Goal: Task Accomplishment & Management: Manage account settings

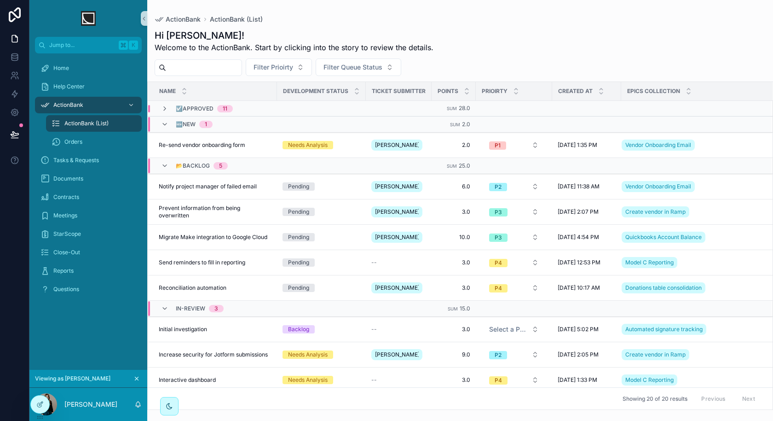
scroll to position [12, 0]
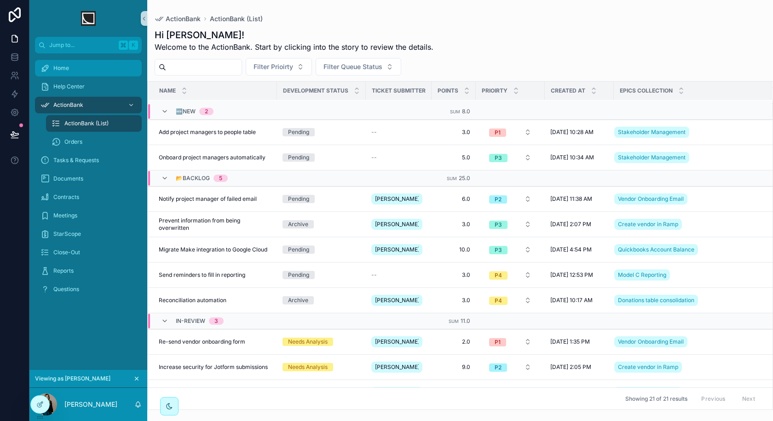
click at [79, 71] on div "Home" at bounding box center [89, 68] width 96 height 15
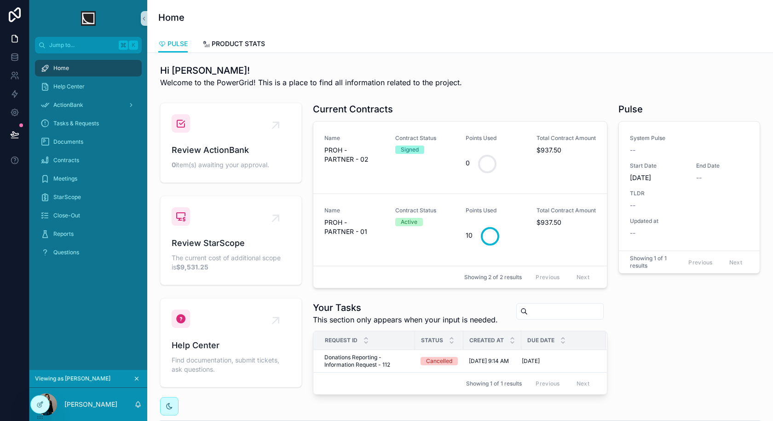
click at [241, 54] on div "Hi [PERSON_NAME]! Welcome to the PowerGrid! This is a place to find all informa…" at bounding box center [460, 428] width 626 height 750
click at [242, 48] on link "PRODUCT STATS" at bounding box center [234, 44] width 63 height 18
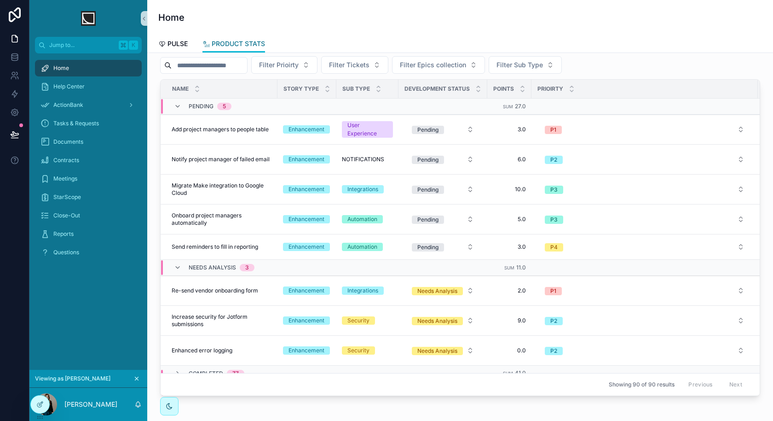
scroll to position [249, 0]
click at [40, 406] on icon at bounding box center [39, 403] width 7 height 7
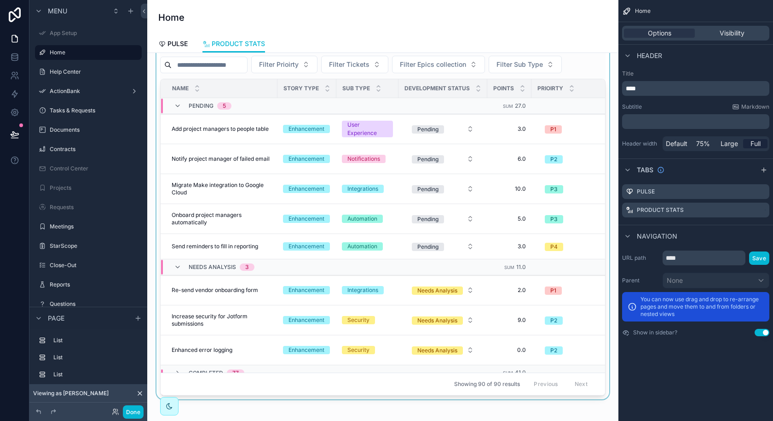
click at [307, 85] on span "Story Type" at bounding box center [301, 88] width 35 height 7
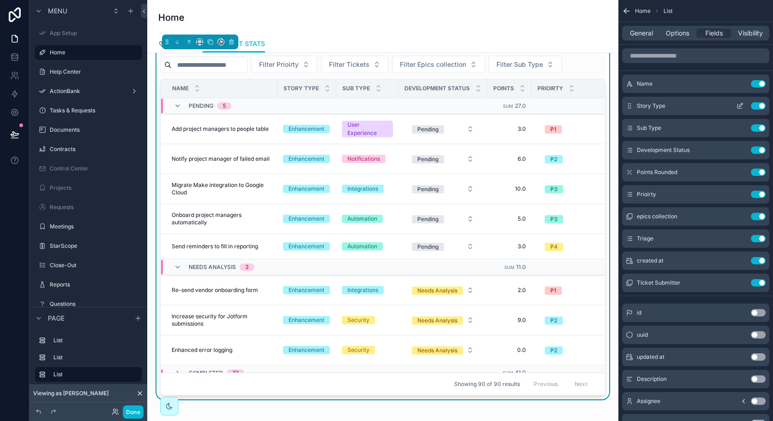
click at [760, 107] on button "Use setting" at bounding box center [758, 105] width 15 height 7
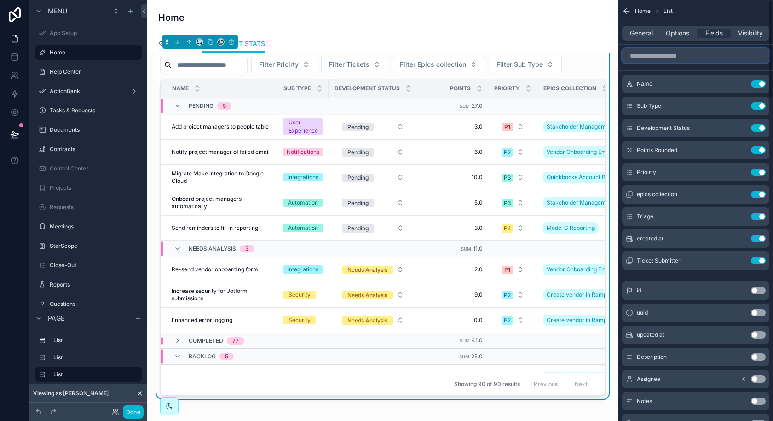
click at [679, 52] on input "scrollable content" at bounding box center [695, 55] width 147 height 15
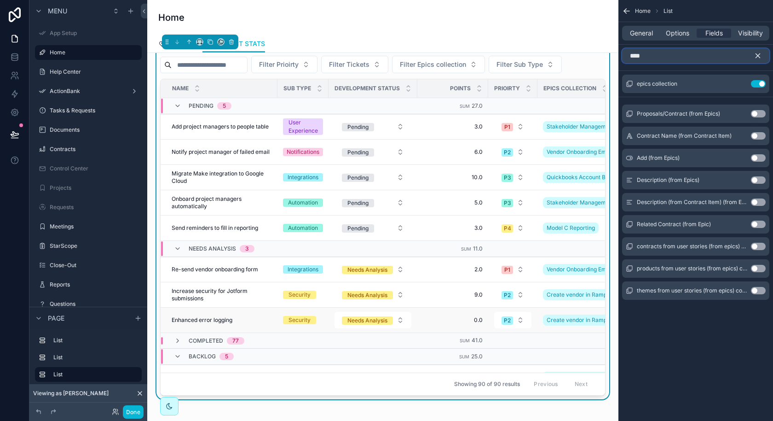
type input "****"
click at [542, 328] on td "Create vendor in Ramp" at bounding box center [651, 319] width 226 height 25
click at [759, 55] on icon "scrollable content" at bounding box center [758, 56] width 8 height 8
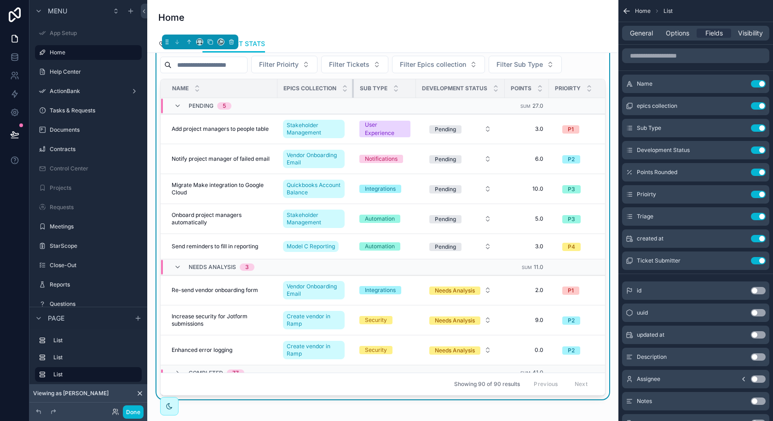
drag, startPoint x: 353, startPoint y: 84, endPoint x: 359, endPoint y: 84, distance: 6.0
click at [359, 84] on tr "Name Epics collection Sub Type Development Status Points Prioirty Triage Create…" at bounding box center [582, 88] width 842 height 19
drag, startPoint x: 353, startPoint y: 84, endPoint x: 360, endPoint y: 84, distance: 7.8
click at [360, 84] on tr "Name Epics collection Sub Type Development Status Points Prioirty Triage Create…" at bounding box center [582, 88] width 842 height 19
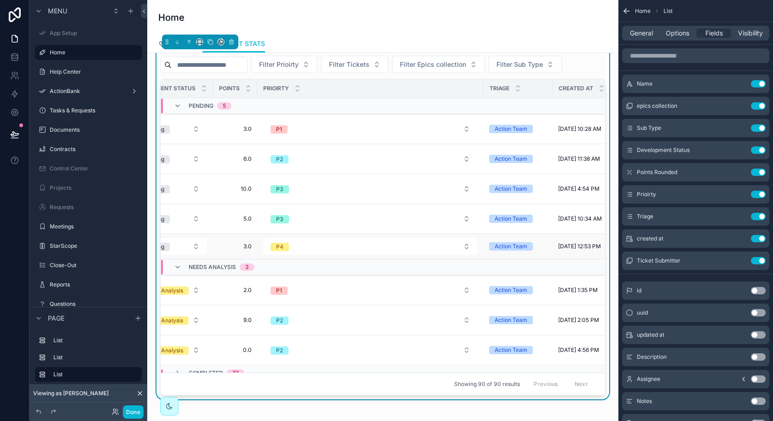
scroll to position [0, 293]
click at [483, 84] on div "Triage" at bounding box center [517, 88] width 68 height 17
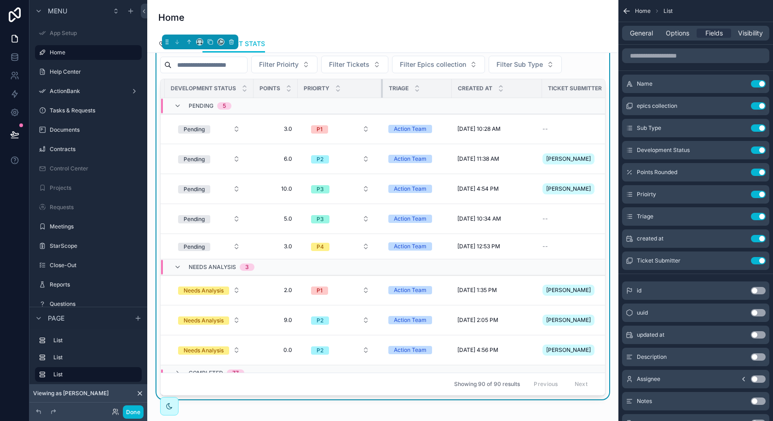
scroll to position [0, 248]
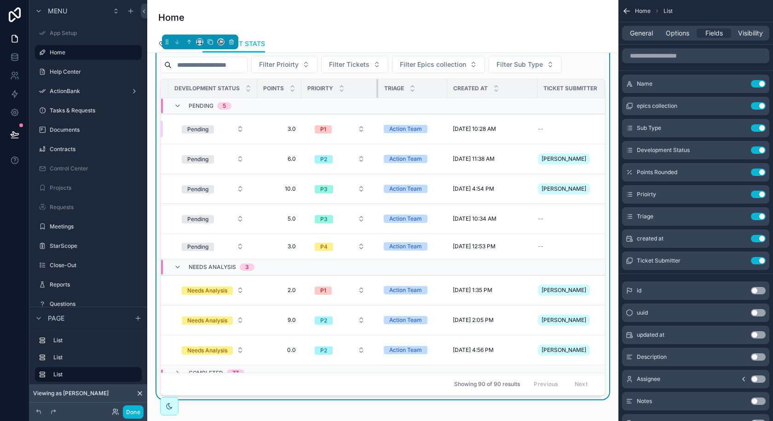
drag, startPoint x: 481, startPoint y: 84, endPoint x: 325, endPoint y: 101, distance: 156.5
click at [325, 101] on table "Name Epics collection Sub Type Development Status Points Prioirty Triage Create…" at bounding box center [259, 318] width 693 height 479
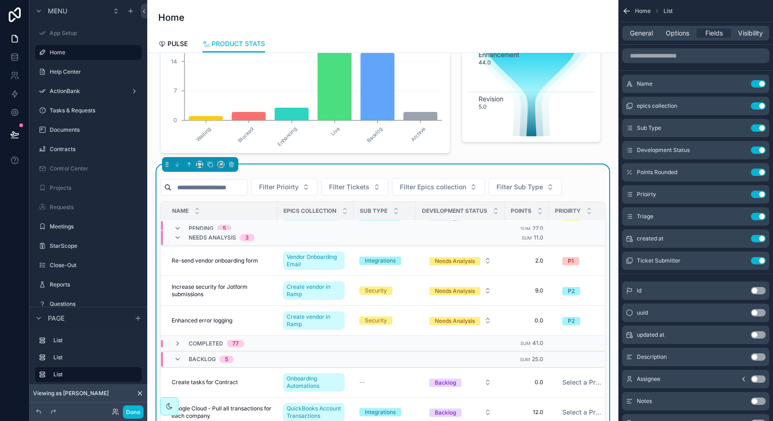
scroll to position [191, 0]
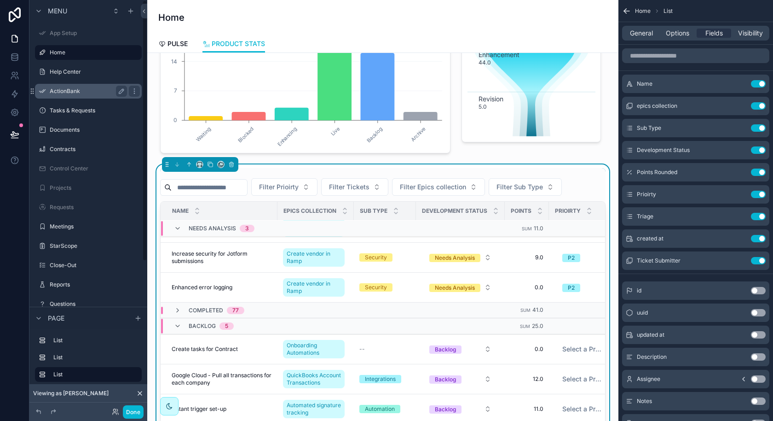
click at [104, 92] on label "ActionBank" at bounding box center [87, 90] width 74 height 7
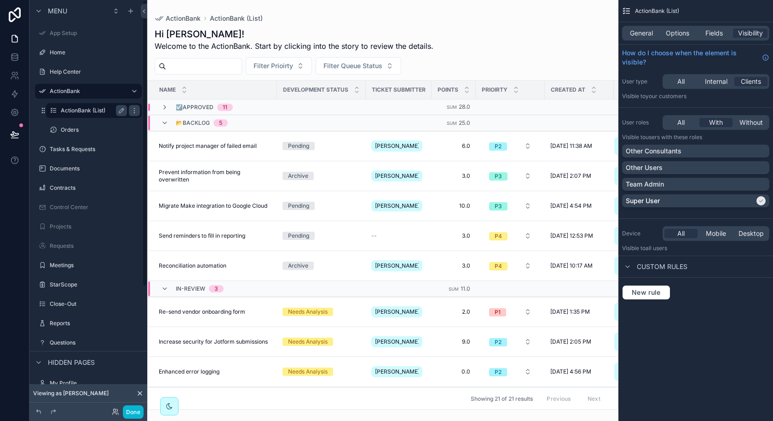
click at [87, 109] on label "ActionBank (List)" at bounding box center [92, 110] width 63 height 7
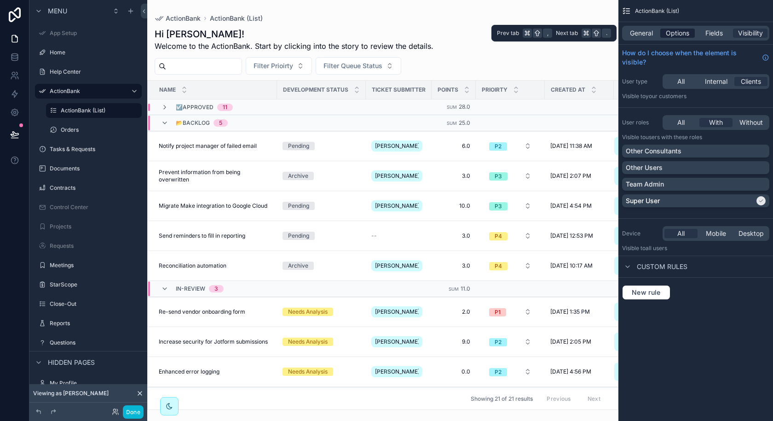
click at [679, 35] on span "Options" at bounding box center [677, 33] width 23 height 9
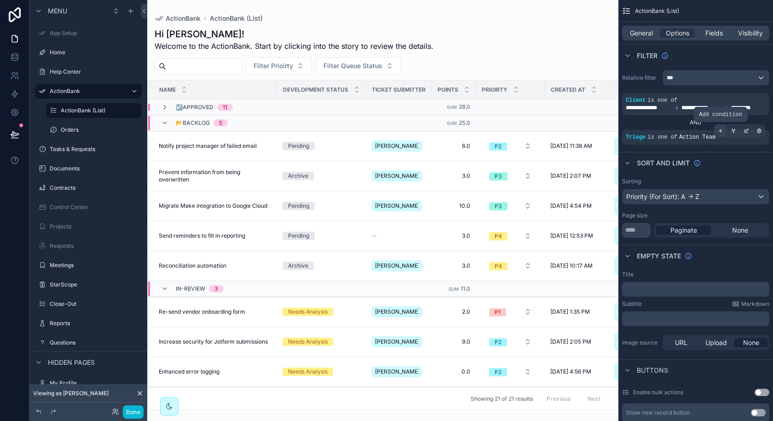
click at [721, 133] on icon "scrollable content" at bounding box center [721, 131] width 6 height 6
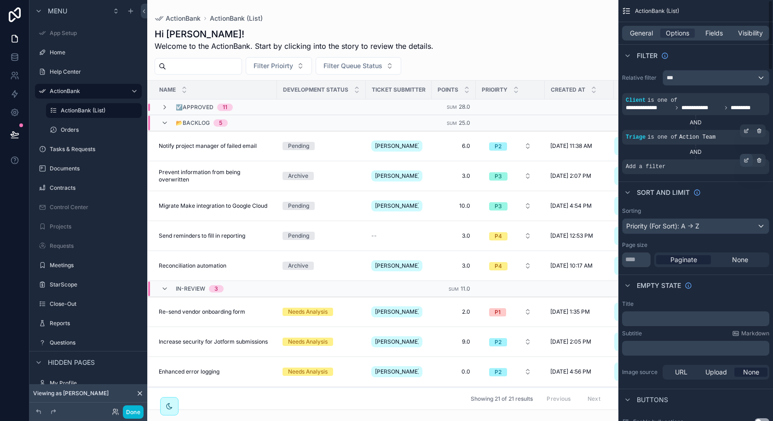
click at [747, 161] on icon "scrollable content" at bounding box center [747, 160] width 6 height 6
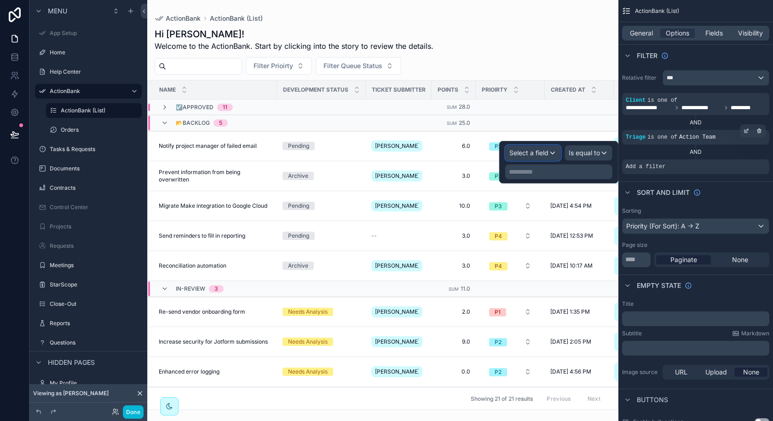
click at [535, 151] on span "Select a field" at bounding box center [529, 153] width 39 height 8
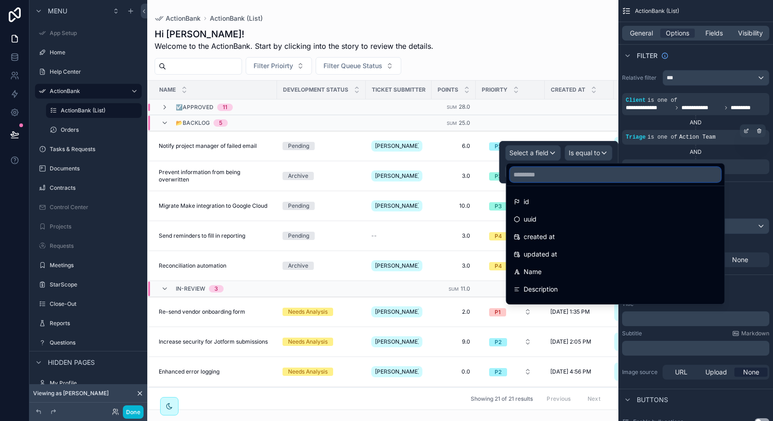
click at [549, 171] on input "text" at bounding box center [615, 174] width 211 height 15
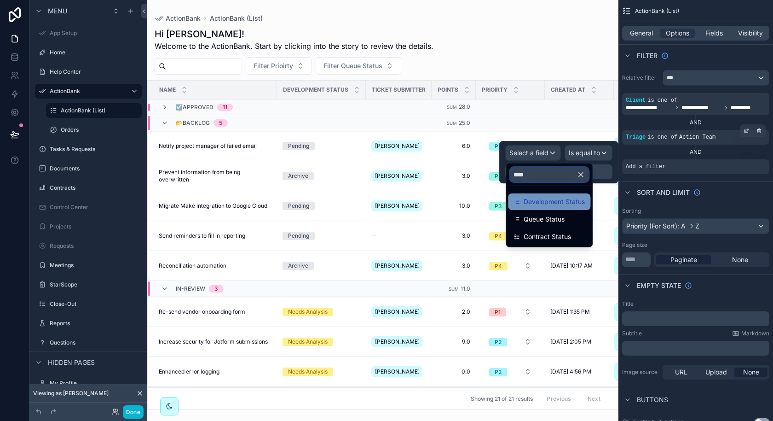
type input "****"
click at [555, 197] on span "Development Status" at bounding box center [554, 201] width 61 height 11
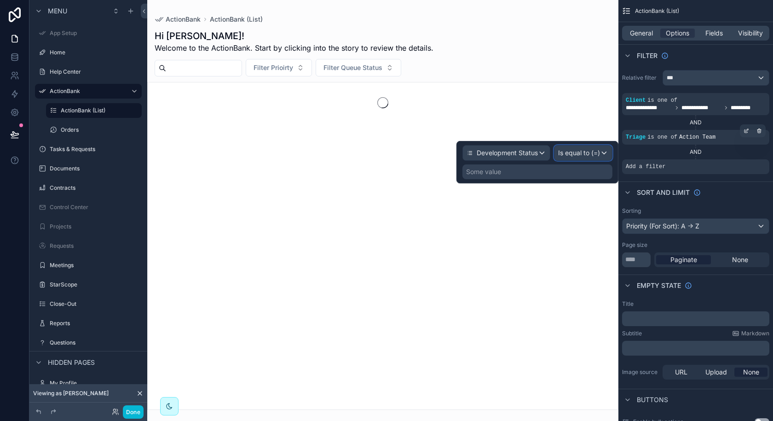
click at [584, 158] on div "Is equal to (=)" at bounding box center [584, 152] width 58 height 15
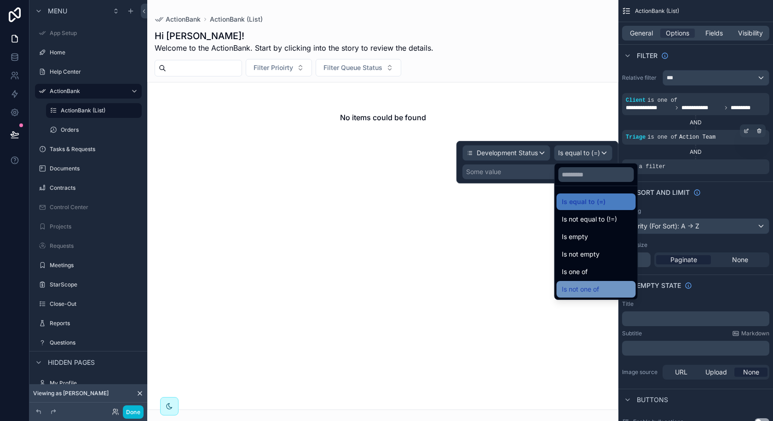
click at [588, 288] on span "Is not one of" at bounding box center [580, 289] width 37 height 11
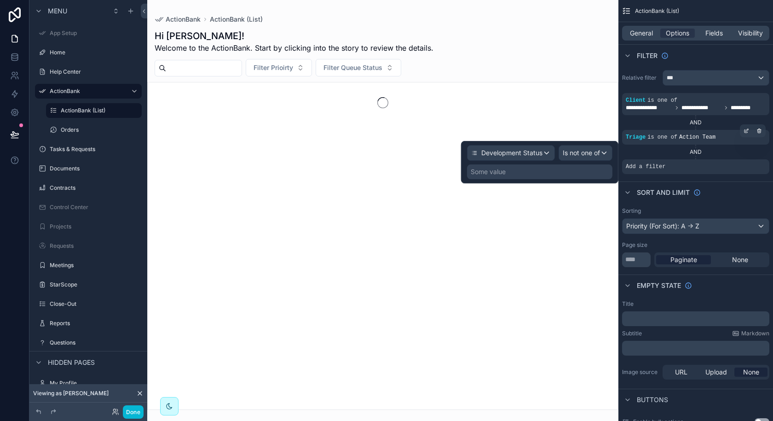
click at [580, 177] on div "Some value" at bounding box center [539, 171] width 145 height 15
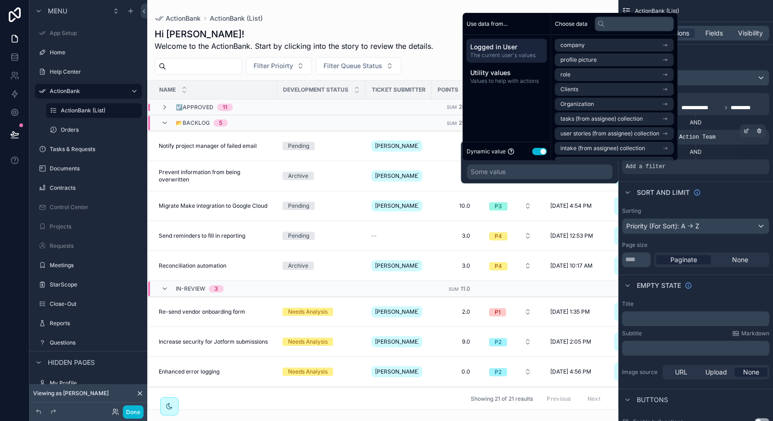
click at [541, 150] on button "Use setting" at bounding box center [540, 150] width 15 height 7
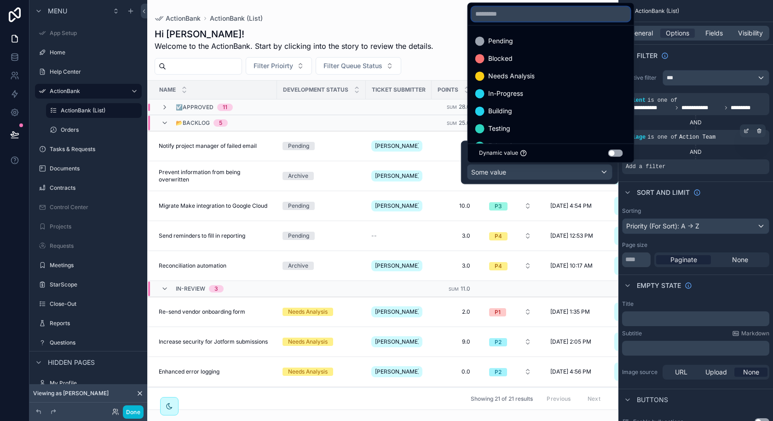
click at [529, 20] on input "text" at bounding box center [551, 13] width 159 height 15
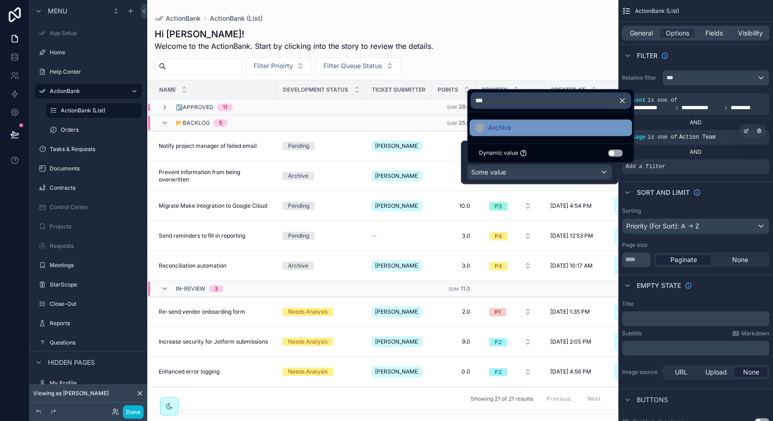
type input "***"
click at [509, 133] on span "Archive" at bounding box center [499, 127] width 23 height 11
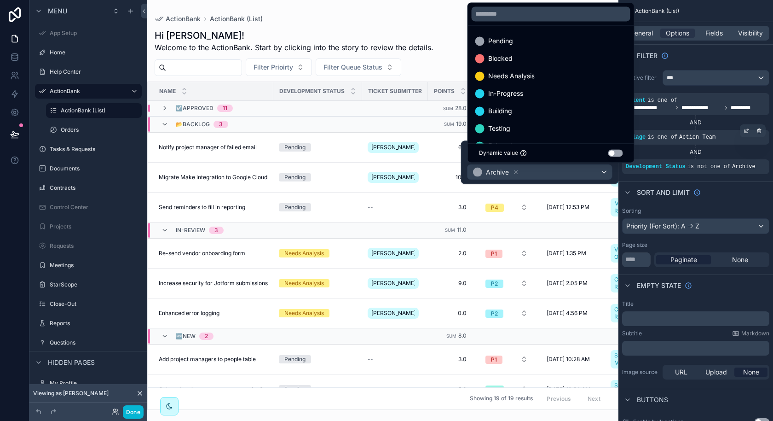
click at [408, 34] on div "scrollable content" at bounding box center [382, 210] width 471 height 421
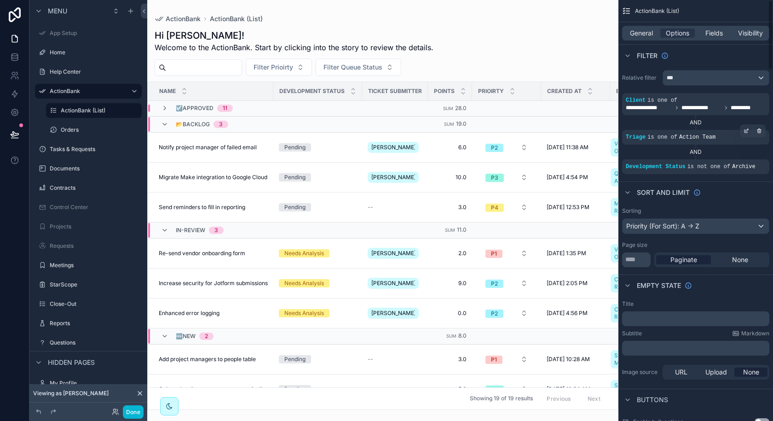
scroll to position [2, 0]
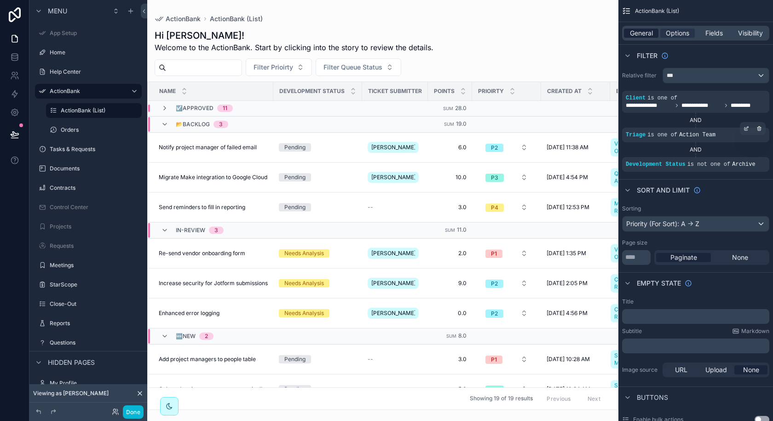
click at [648, 35] on span "General" at bounding box center [641, 33] width 23 height 9
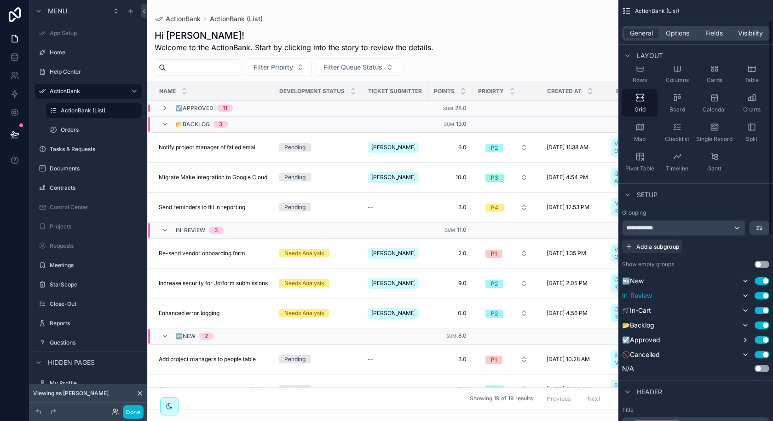
scroll to position [64, 0]
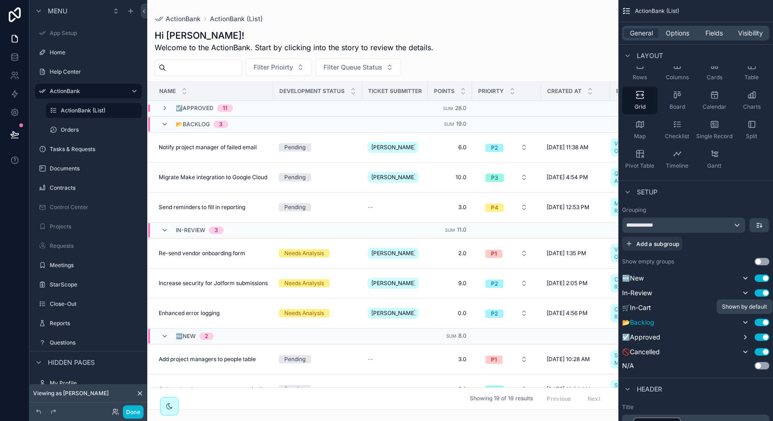
click at [746, 321] on icon "scrollable content" at bounding box center [746, 322] width 4 height 2
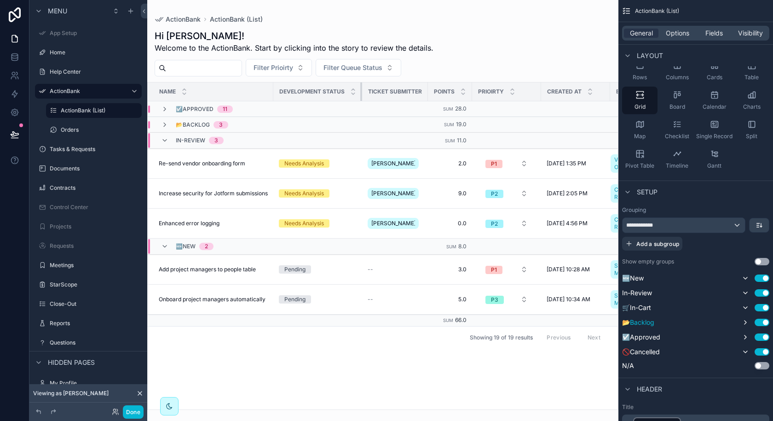
drag, startPoint x: 360, startPoint y: 89, endPoint x: 344, endPoint y: 91, distance: 16.3
click at [344, 91] on th "Development Status" at bounding box center [317, 91] width 89 height 19
click at [363, 91] on div "Ticket Submitter" at bounding box center [395, 91] width 65 height 15
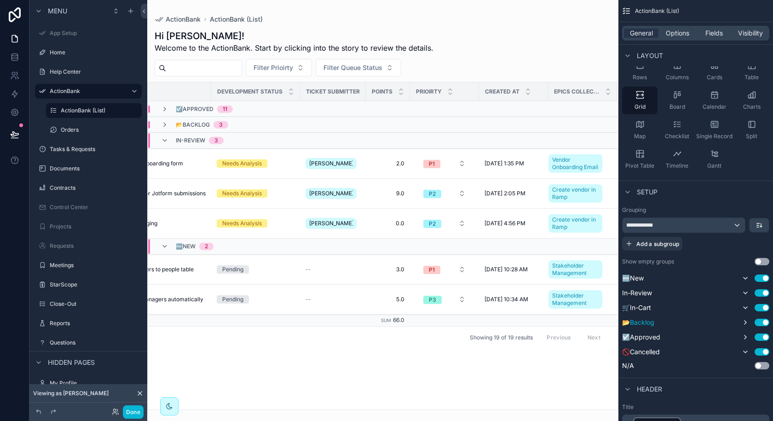
scroll to position [0, 0]
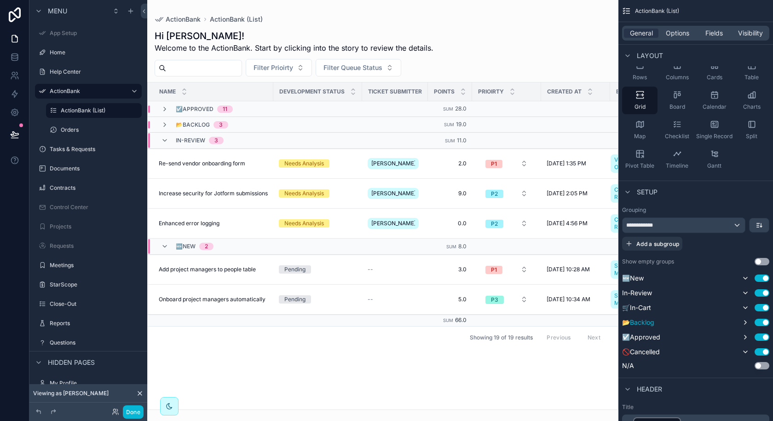
click at [450, 400] on div "Name Development Status Ticket Submitter Points Prioirty Created at Epics colle…" at bounding box center [383, 245] width 470 height 327
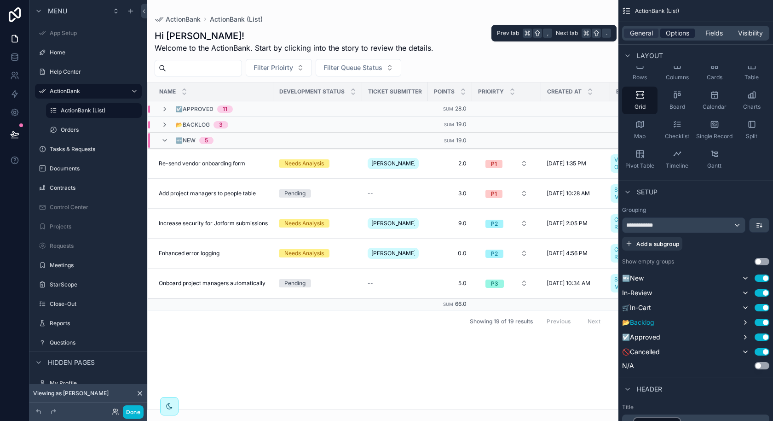
click at [688, 33] on span "Options" at bounding box center [677, 33] width 23 height 9
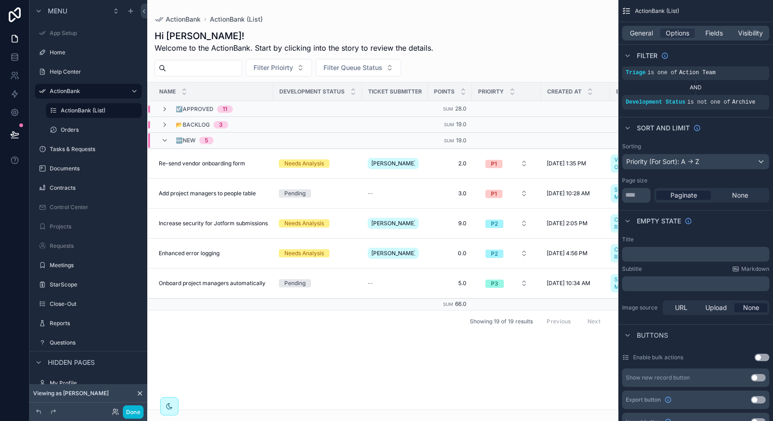
click at [444, 377] on div "Name Development Status Ticket Submitter Points Prioirty Created at Epics colle…" at bounding box center [383, 245] width 470 height 327
drag, startPoint x: 361, startPoint y: 90, endPoint x: 355, endPoint y: 90, distance: 6.0
click at [355, 90] on th "Development Status" at bounding box center [317, 91] width 89 height 19
click at [422, 88] on th "Ticket Submitter" at bounding box center [395, 91] width 66 height 19
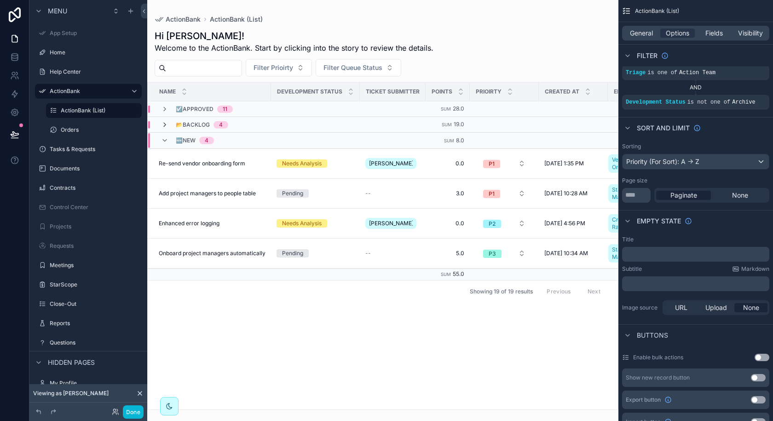
click at [164, 125] on icon "scrollable content" at bounding box center [164, 124] width 7 height 7
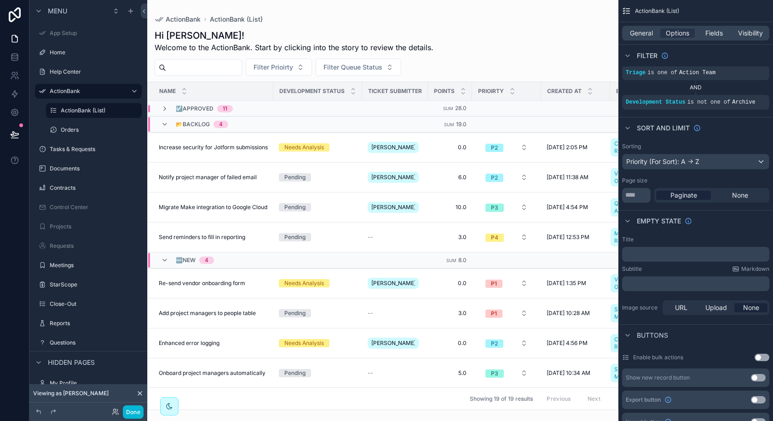
click at [164, 125] on icon "scrollable content" at bounding box center [164, 124] width 7 height 7
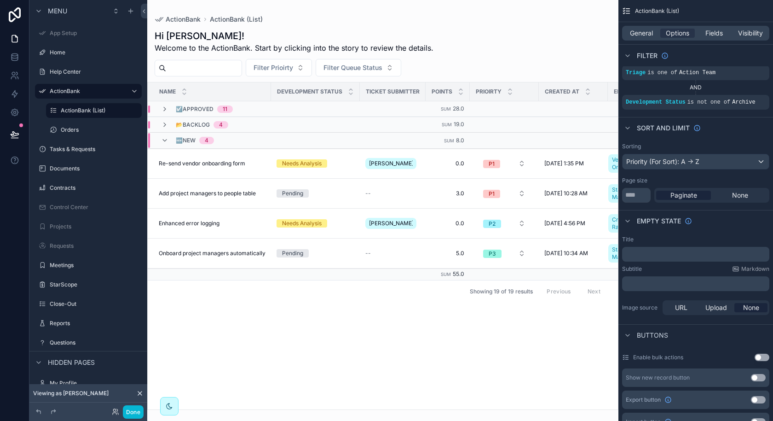
click at [164, 125] on icon "scrollable content" at bounding box center [164, 124] width 7 height 7
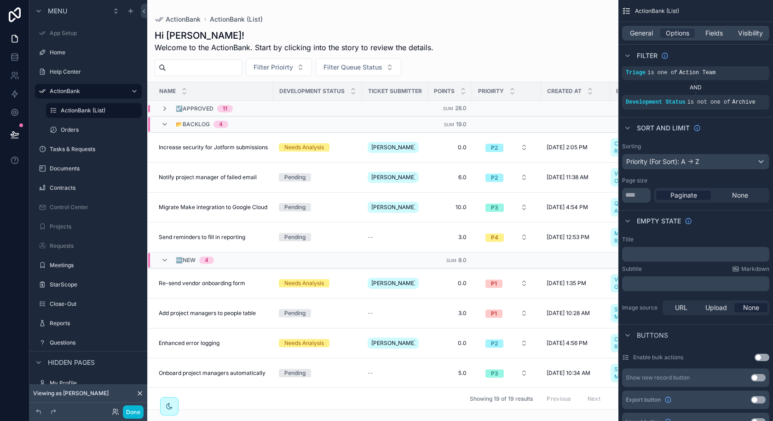
click at [164, 125] on icon "scrollable content" at bounding box center [164, 124] width 7 height 7
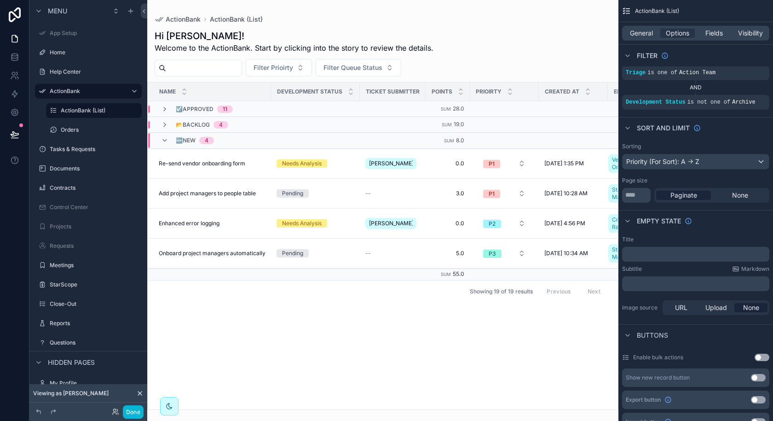
click at [446, 349] on div "Name Development Status Ticket Submitter Points Prioirty Created at Epics colle…" at bounding box center [383, 245] width 470 height 327
click at [415, 359] on div "Name Development Status Ticket Submitter Points Prioirty Created at Epics colle…" at bounding box center [383, 245] width 470 height 327
click at [164, 123] on icon "scrollable content" at bounding box center [164, 124] width 7 height 7
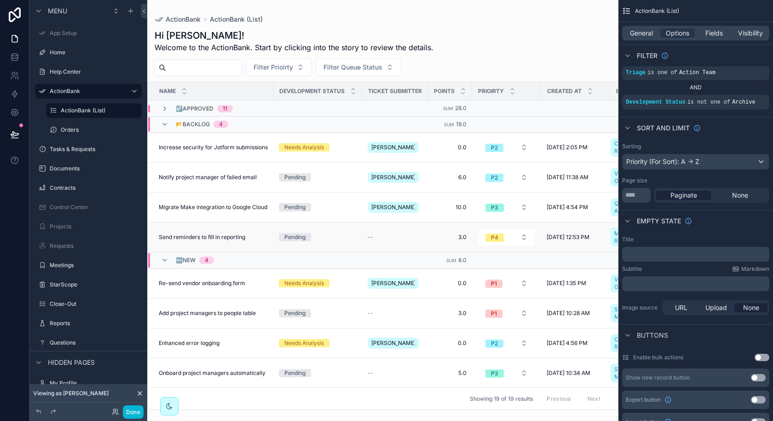
click at [257, 238] on div "Send reminders to fill in reporting Send reminders to fill in reporting" at bounding box center [213, 236] width 109 height 7
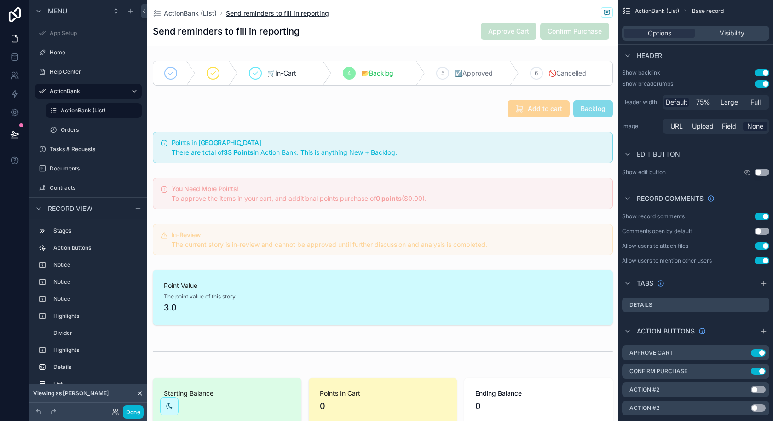
click at [249, 17] on span "Send reminders to fill in reporting" at bounding box center [277, 13] width 103 height 9
click at [282, 15] on span "Send reminders to fill in reporting" at bounding box center [277, 13] width 103 height 9
click at [423, 228] on div "scrollable content" at bounding box center [382, 239] width 471 height 39
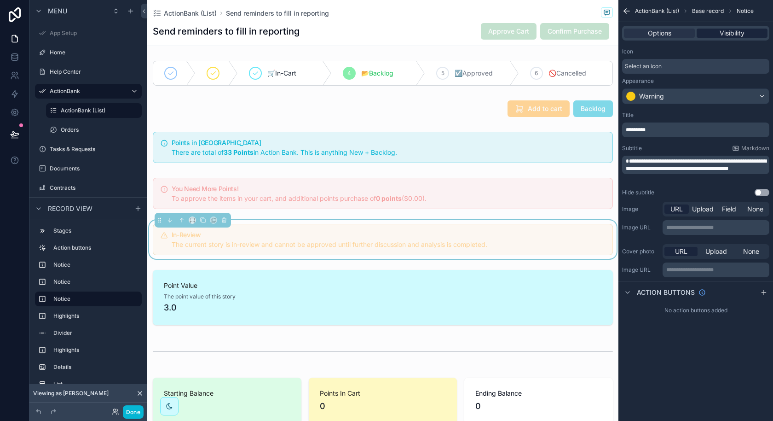
click at [724, 35] on span "Visibility" at bounding box center [732, 33] width 25 height 9
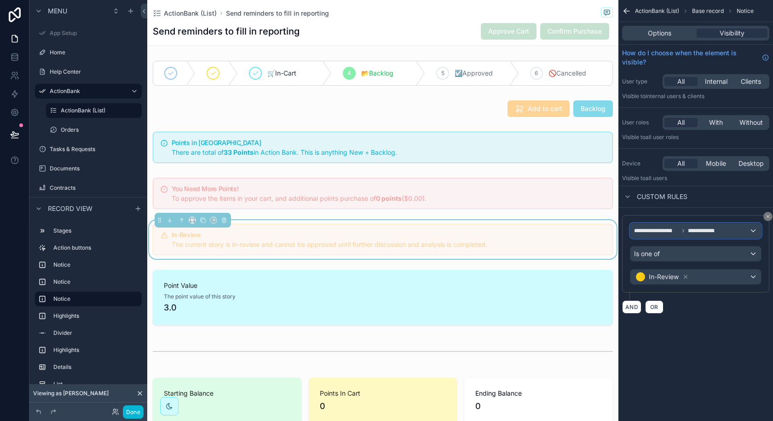
click at [721, 231] on span "**********" at bounding box center [705, 230] width 35 height 7
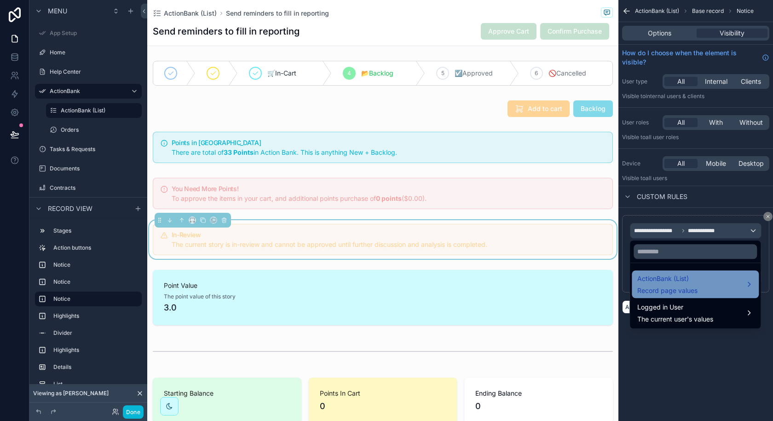
click at [703, 290] on div "ActionBank (List) Record page values" at bounding box center [696, 284] width 116 height 22
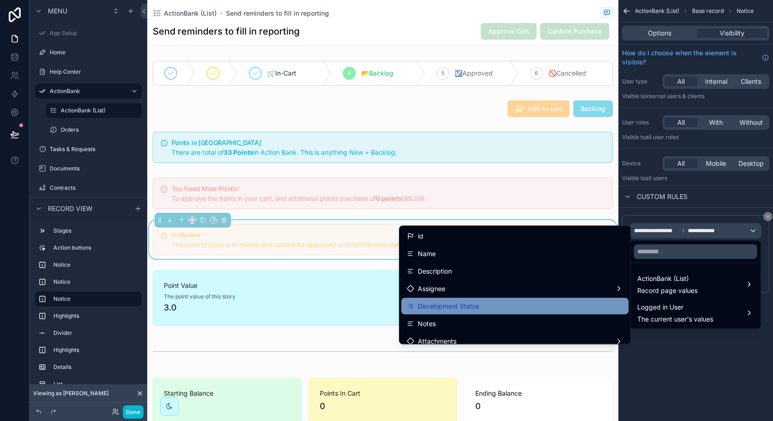
click at [486, 301] on div "Development Status" at bounding box center [515, 306] width 216 height 11
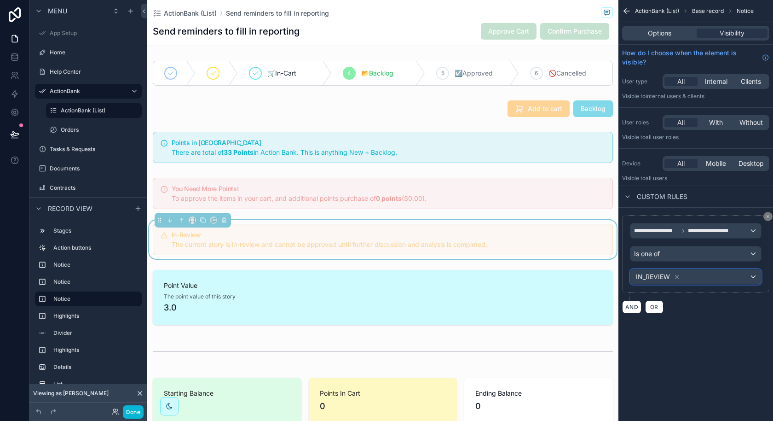
click at [689, 274] on div "IN_REVIEW" at bounding box center [696, 276] width 131 height 15
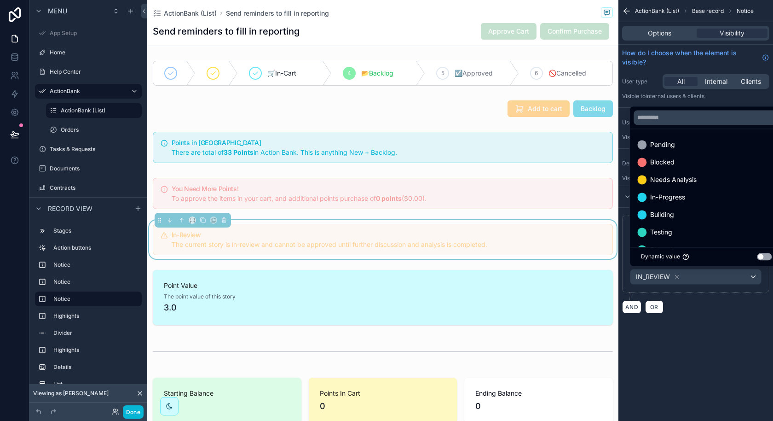
click at [676, 273] on div "scrollable content" at bounding box center [386, 210] width 773 height 421
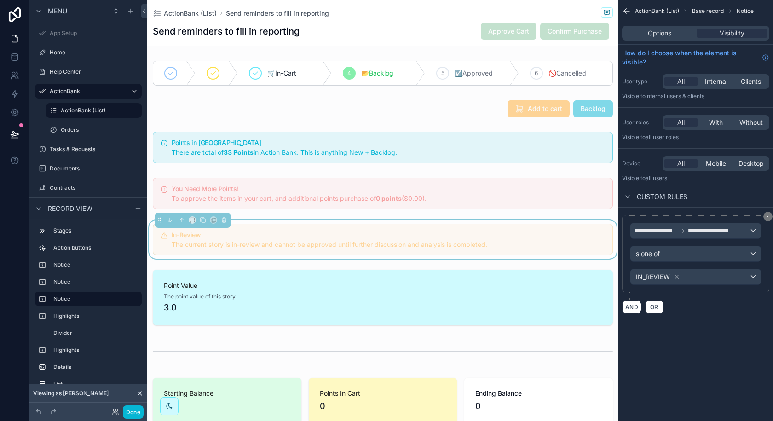
click at [663, 290] on div "**********" at bounding box center [695, 257] width 147 height 85
click at [679, 275] on icon "scrollable content" at bounding box center [677, 276] width 6 height 6
click at [678, 275] on div "Value" at bounding box center [696, 276] width 131 height 15
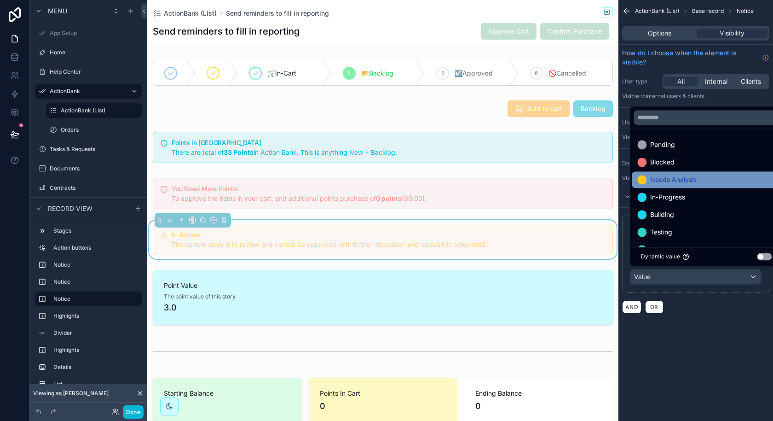
click at [693, 175] on span "Needs Analysis" at bounding box center [673, 179] width 46 height 11
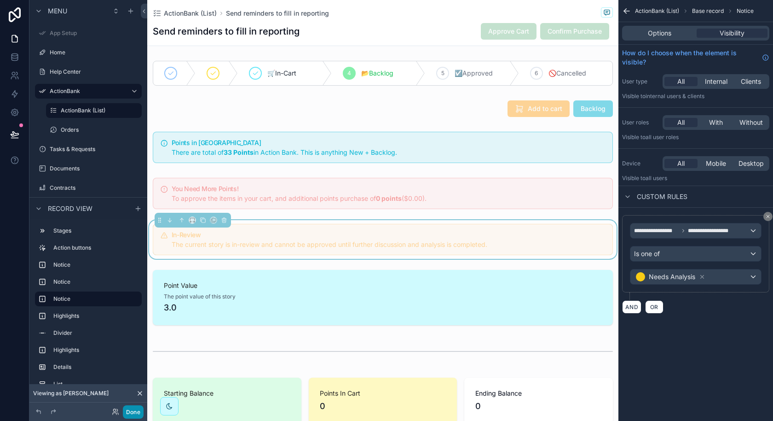
click at [131, 409] on button "Done" at bounding box center [133, 411] width 21 height 13
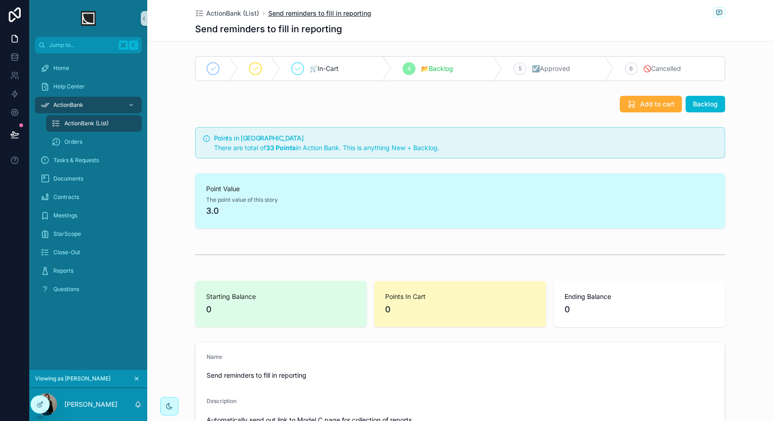
click at [287, 16] on span "Send reminders to fill in reporting" at bounding box center [319, 13] width 103 height 9
click at [312, 13] on span "Send reminders to fill in reporting" at bounding box center [319, 13] width 103 height 9
click at [238, 16] on span "ActionBank (List)" at bounding box center [232, 13] width 53 height 9
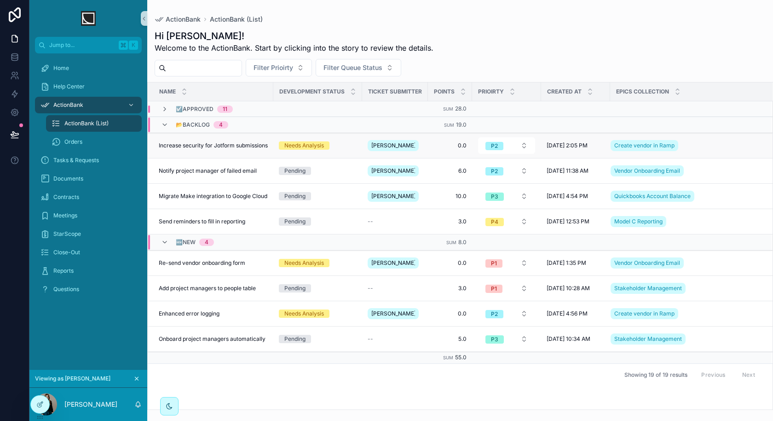
click at [245, 145] on span "Increase security for Jotform submissions" at bounding box center [213, 145] width 109 height 7
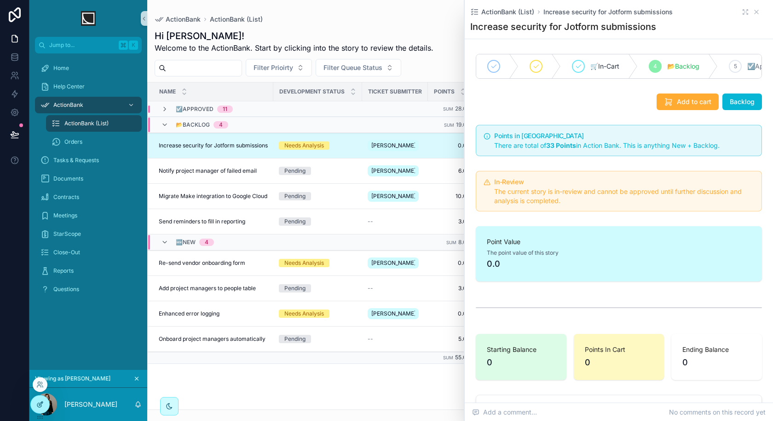
click at [40, 406] on icon at bounding box center [39, 405] width 4 height 4
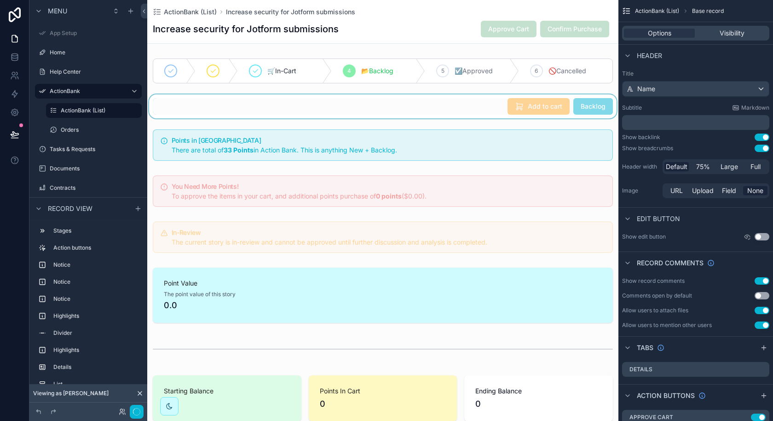
click at [546, 109] on div "scrollable content" at bounding box center [382, 106] width 471 height 24
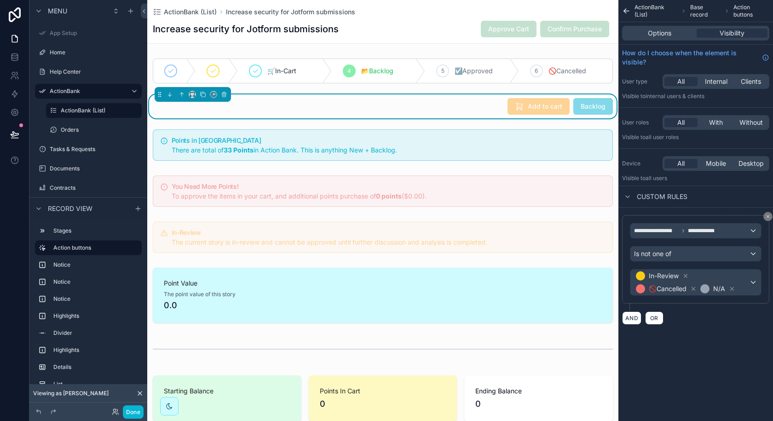
click at [544, 104] on span "Add to cart" at bounding box center [539, 107] width 62 height 9
click at [665, 33] on span "Options" at bounding box center [659, 33] width 23 height 9
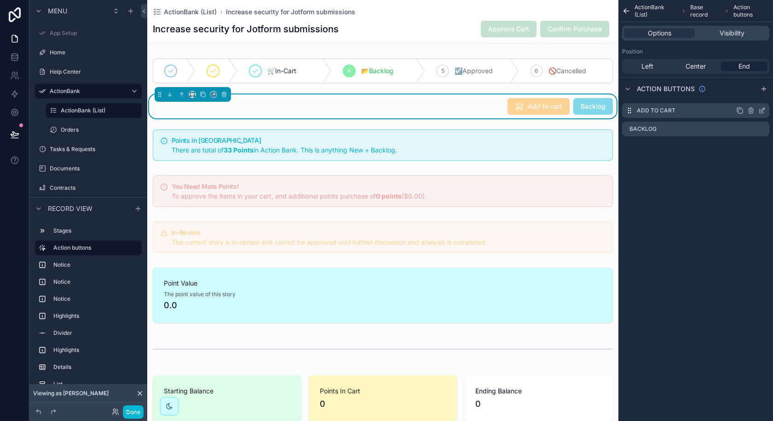
click at [760, 113] on icon "scrollable content" at bounding box center [762, 111] width 4 height 4
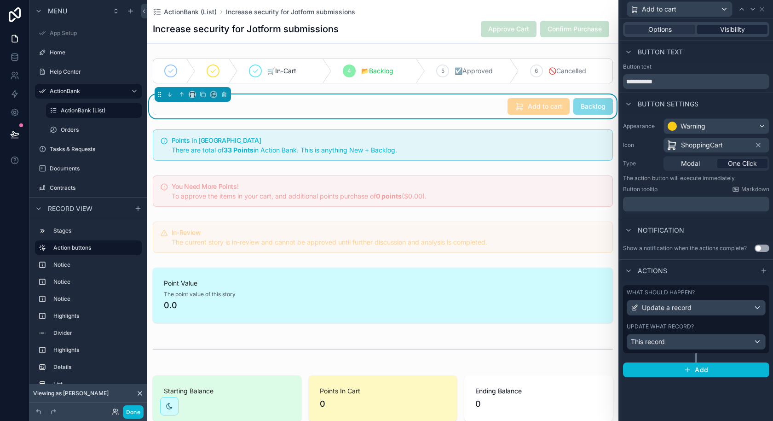
click at [739, 29] on span "Visibility" at bounding box center [732, 29] width 25 height 9
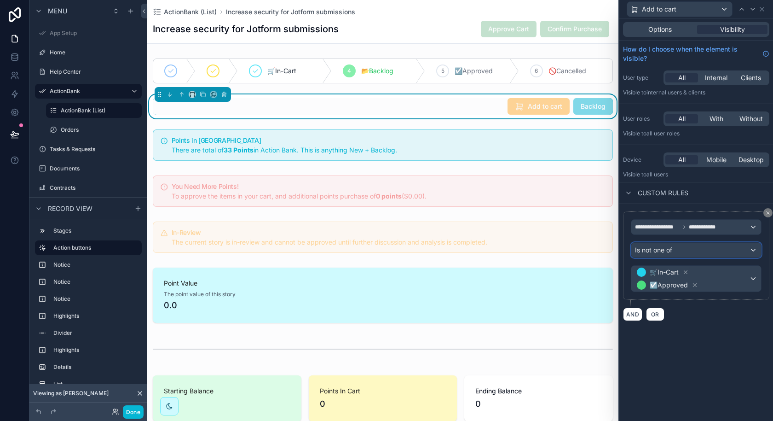
click at [704, 248] on div "Is not one of" at bounding box center [697, 250] width 130 height 15
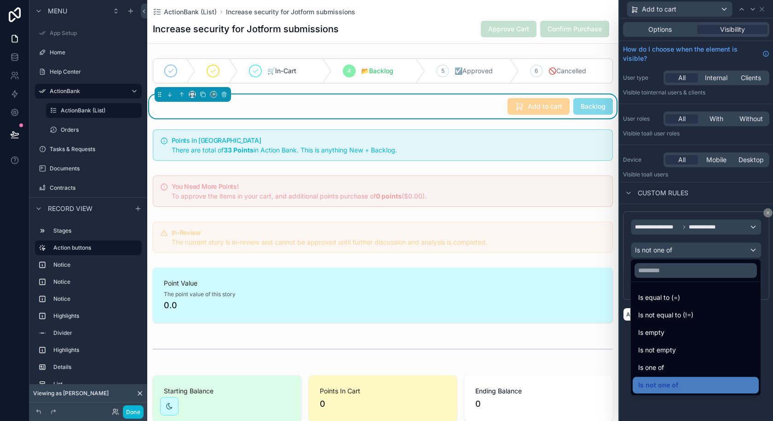
click at [704, 248] on div at bounding box center [697, 210] width 154 height 421
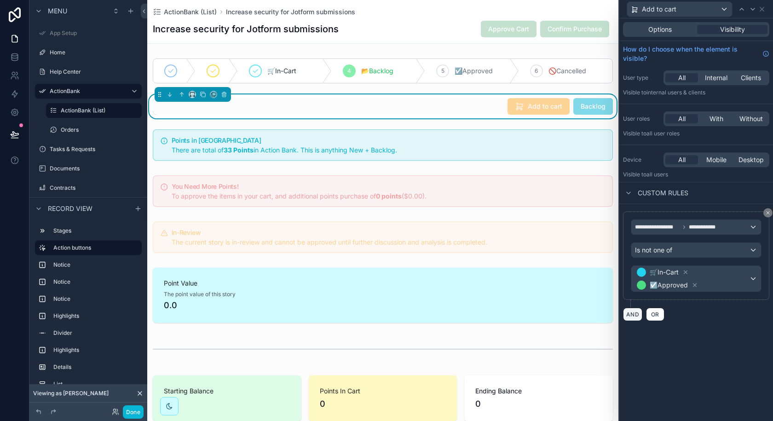
click at [634, 314] on button "AND" at bounding box center [632, 313] width 19 height 13
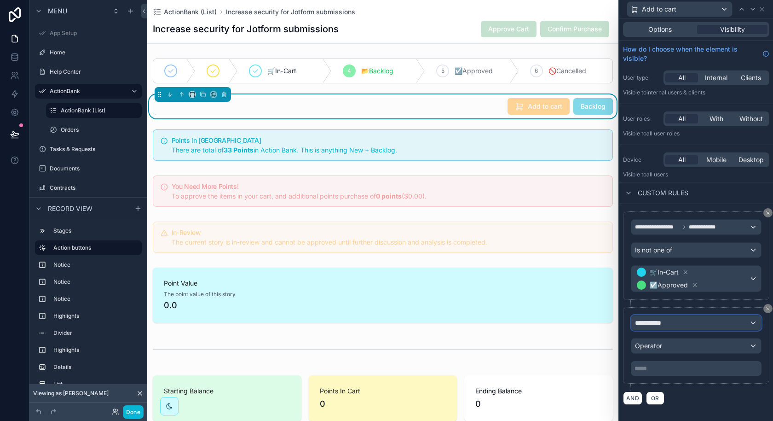
click at [681, 322] on div "**********" at bounding box center [697, 322] width 130 height 15
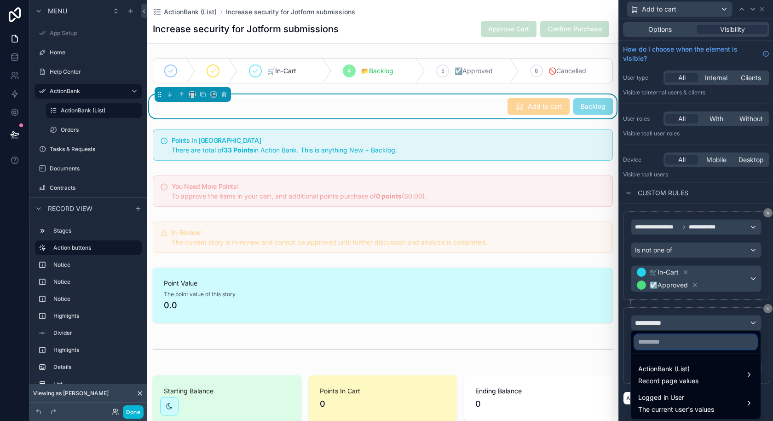
click at [667, 346] on input "text" at bounding box center [696, 341] width 122 height 15
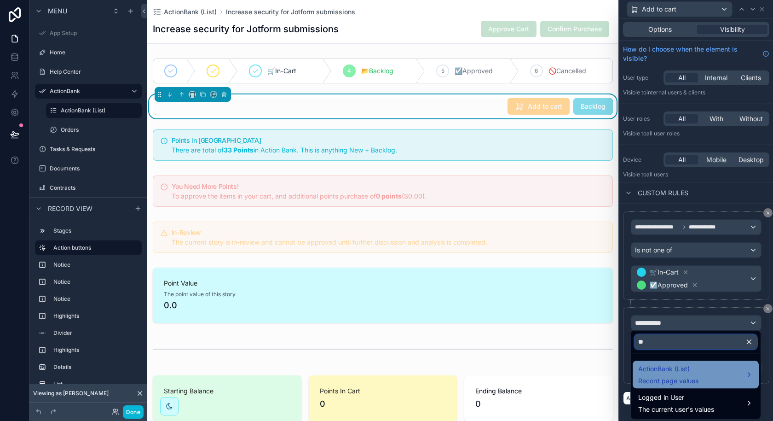
type input "**"
click at [670, 370] on span "ActionBank (List)" at bounding box center [668, 368] width 60 height 11
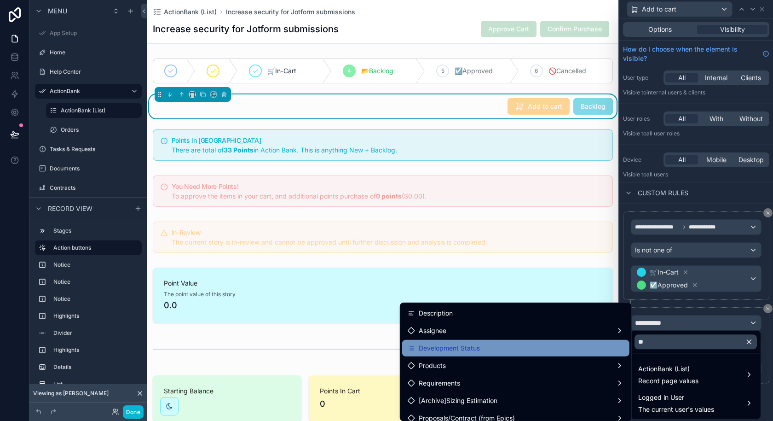
click at [539, 344] on div "Development Status" at bounding box center [516, 347] width 216 height 11
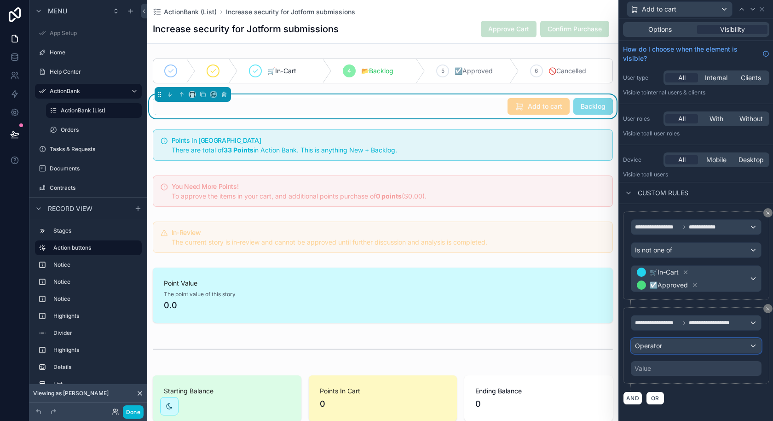
click at [684, 339] on div "Operator" at bounding box center [697, 345] width 130 height 15
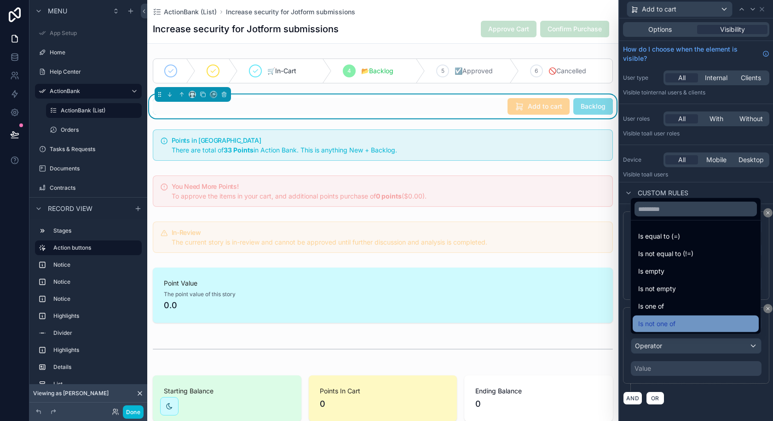
click at [696, 317] on div "Is not one of" at bounding box center [696, 323] width 126 height 17
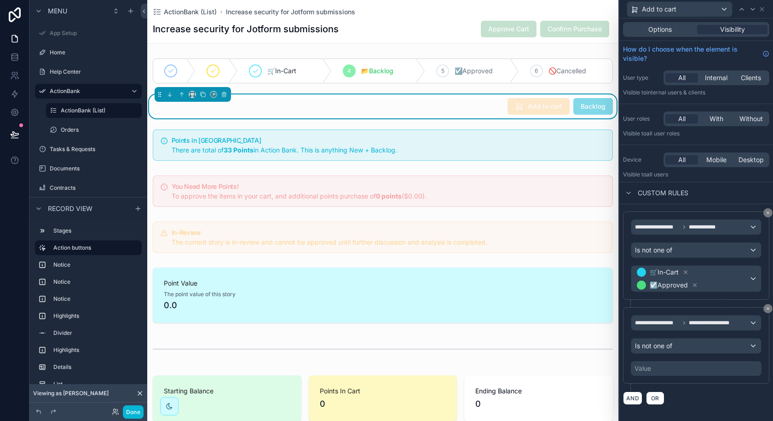
click at [667, 365] on div "Value" at bounding box center [696, 368] width 131 height 15
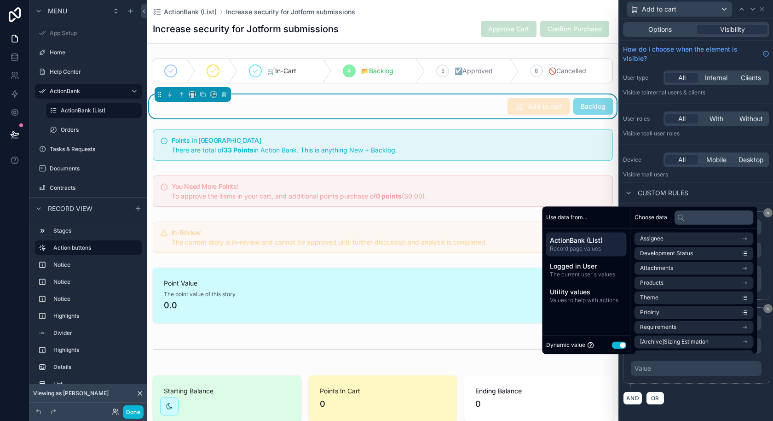
click at [614, 343] on button "Use setting" at bounding box center [619, 344] width 15 height 7
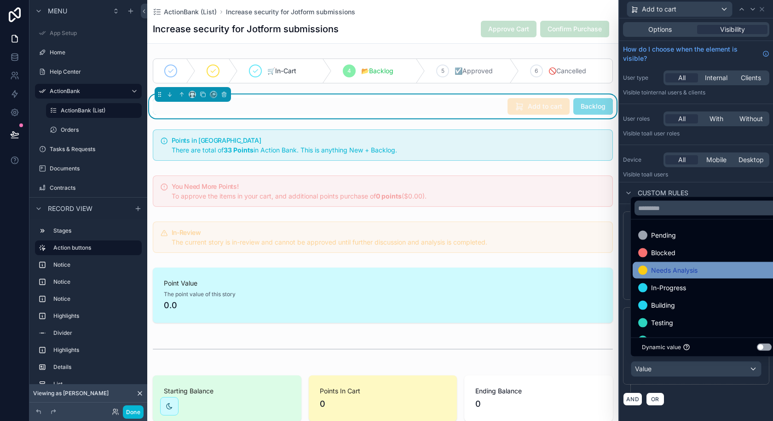
click at [705, 265] on div "Needs Analysis" at bounding box center [706, 270] width 137 height 11
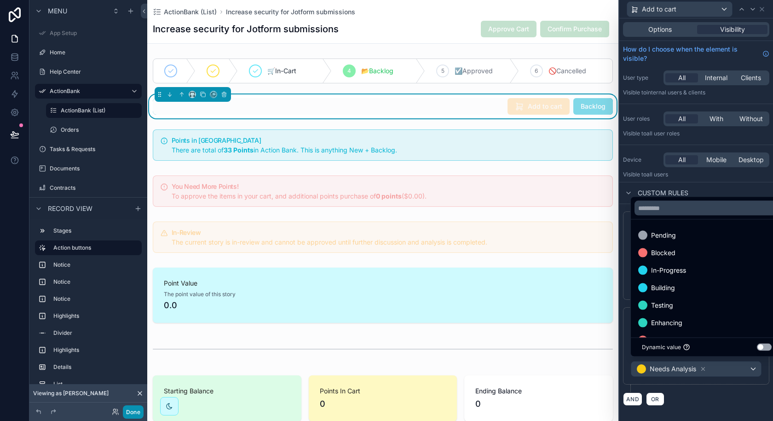
click at [136, 411] on button "Done" at bounding box center [133, 411] width 21 height 13
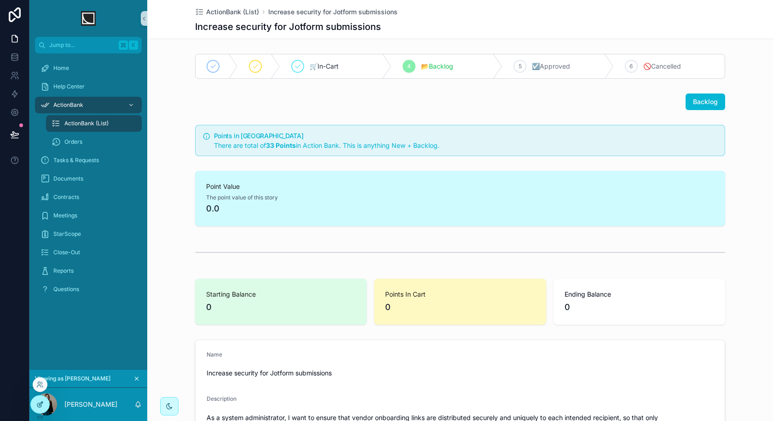
click at [42, 406] on icon at bounding box center [39, 403] width 7 height 7
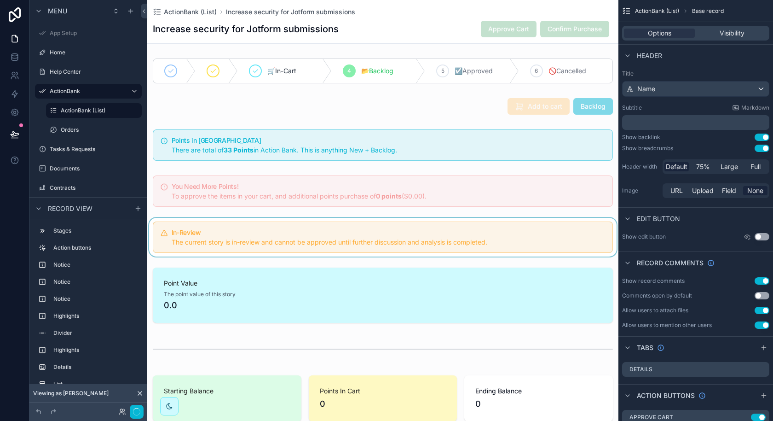
click at [349, 238] on div "scrollable content" at bounding box center [382, 237] width 471 height 39
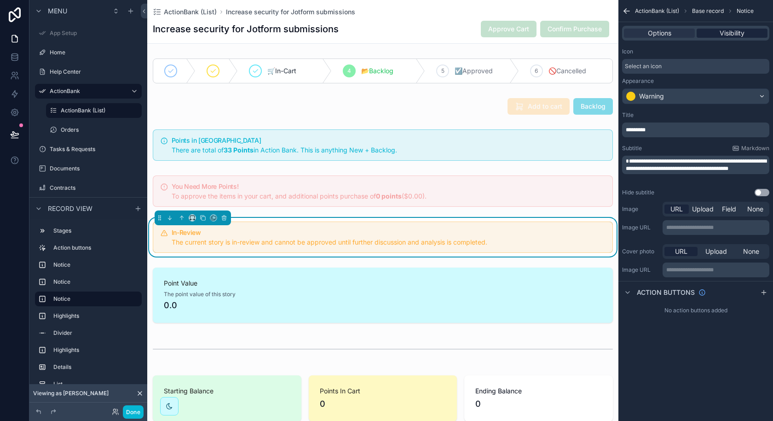
click at [741, 34] on span "Visibility" at bounding box center [732, 33] width 25 height 9
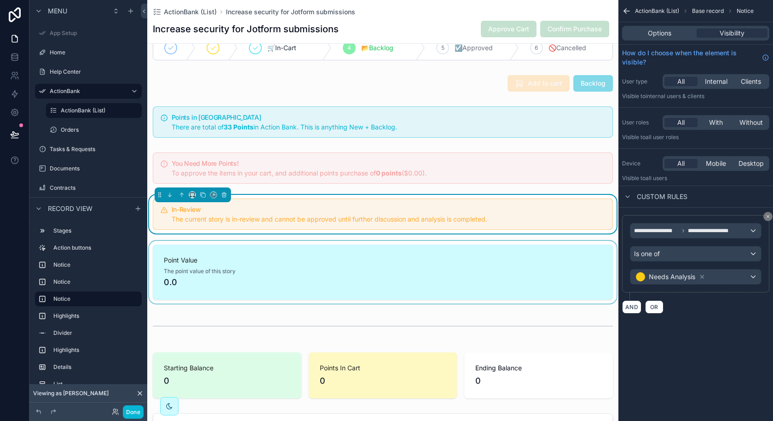
scroll to position [61, 0]
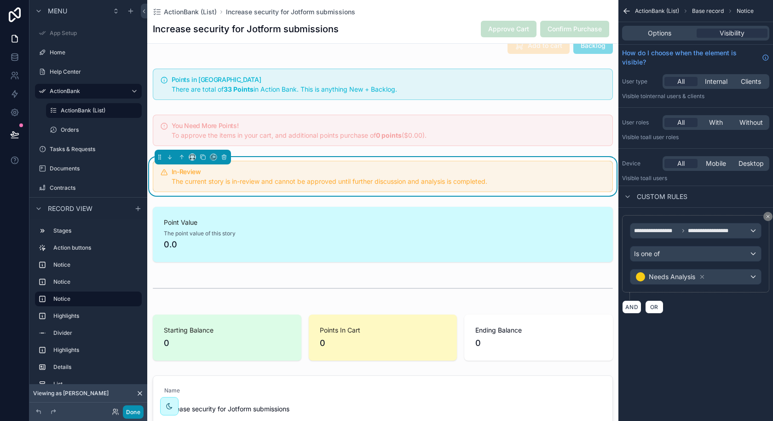
click at [136, 412] on button "Done" at bounding box center [133, 411] width 21 height 13
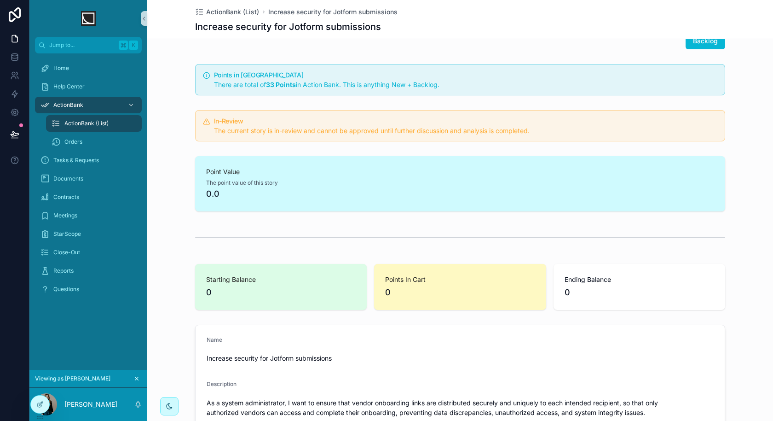
scroll to position [0, 0]
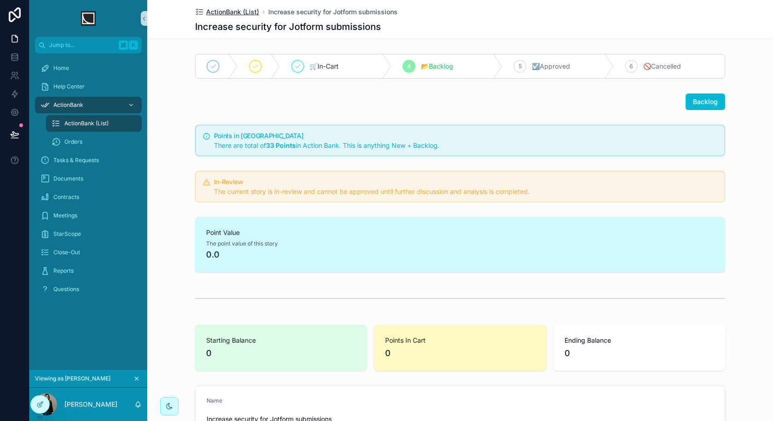
click at [232, 15] on span "ActionBank (List)" at bounding box center [232, 11] width 53 height 9
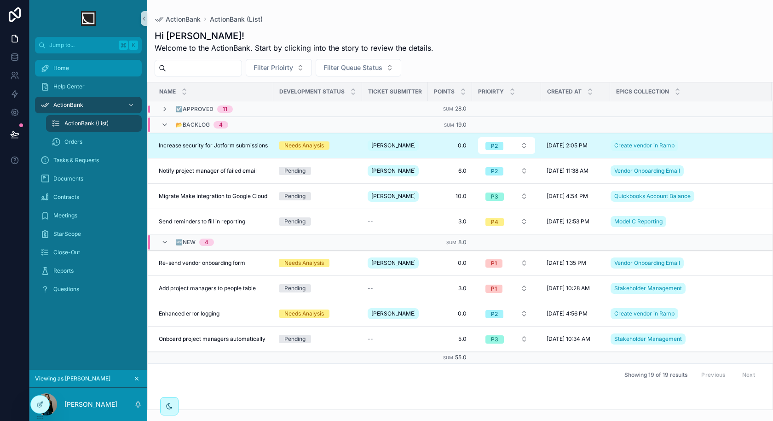
click at [83, 69] on div "Home" at bounding box center [89, 68] width 96 height 15
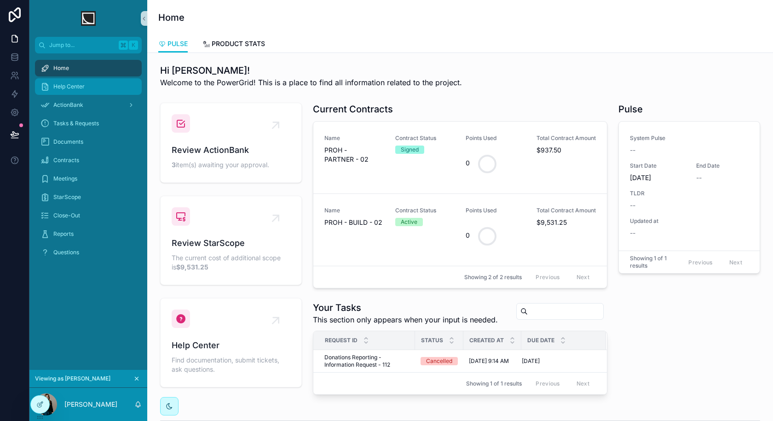
click at [112, 86] on div "Help Center" at bounding box center [89, 86] width 96 height 15
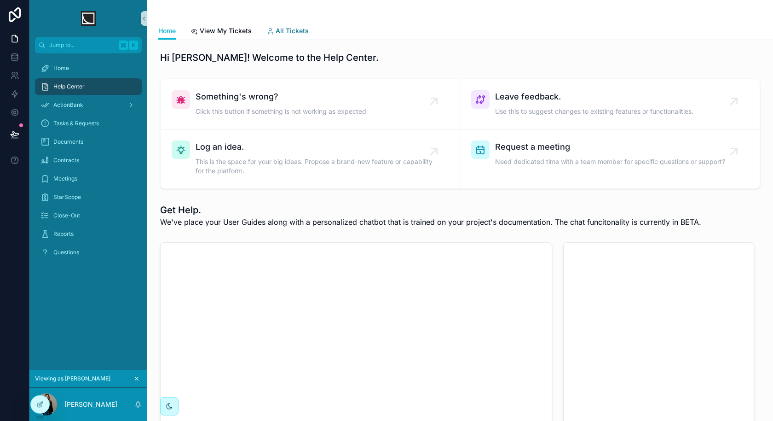
click at [293, 34] on span "All Tickets" at bounding box center [292, 30] width 33 height 9
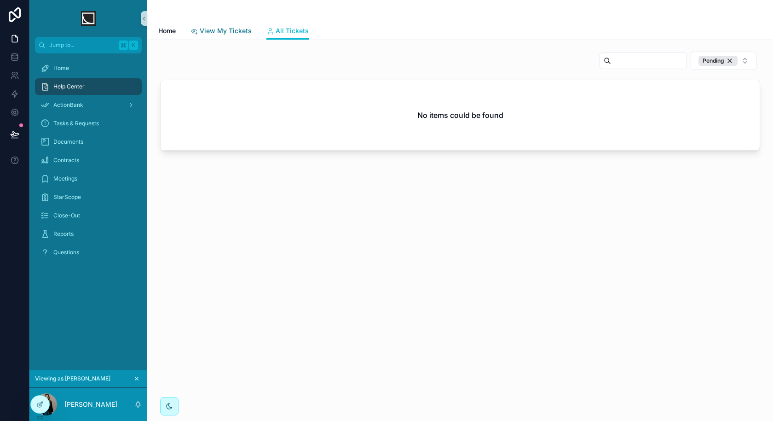
click at [230, 34] on span "View My Tickets" at bounding box center [226, 30] width 52 height 9
click at [35, 405] on div at bounding box center [40, 403] width 18 height 17
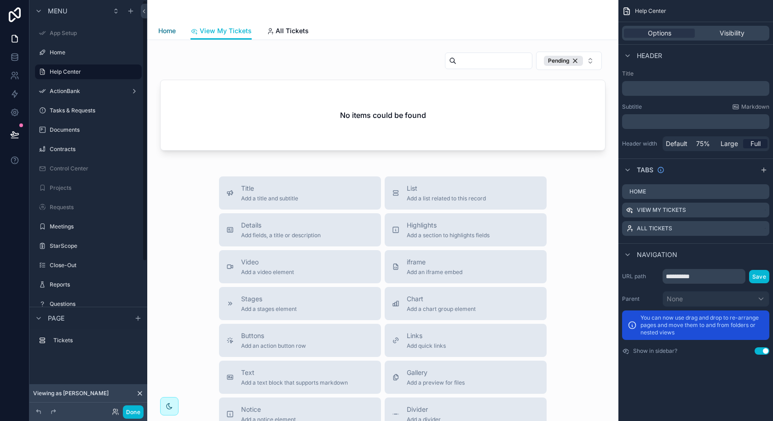
click at [171, 33] on span "Home" at bounding box center [166, 30] width 17 height 9
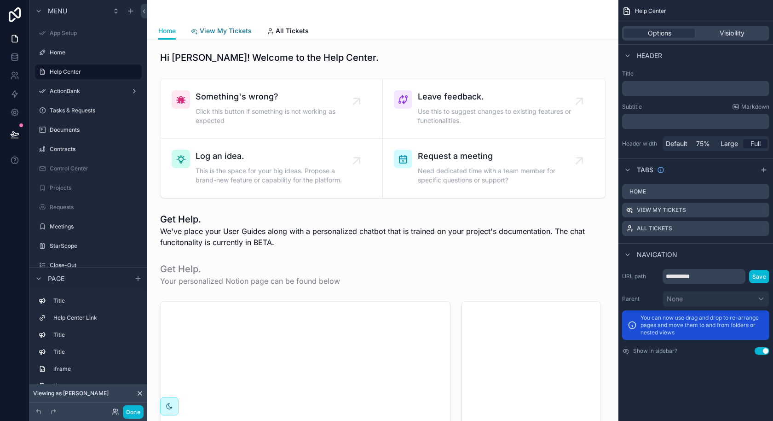
click at [222, 32] on span "View My Tickets" at bounding box center [226, 30] width 52 height 9
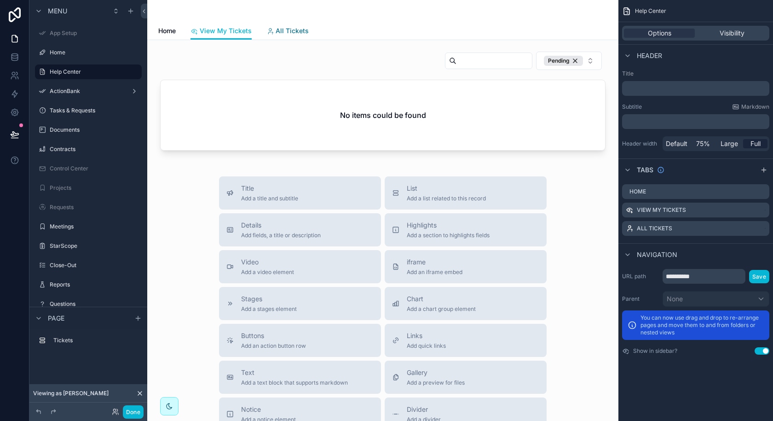
click at [292, 36] on link "All Tickets" at bounding box center [288, 32] width 42 height 18
click at [231, 35] on span "View My Tickets" at bounding box center [226, 30] width 52 height 9
click at [760, 211] on icon "scrollable content" at bounding box center [762, 210] width 7 height 7
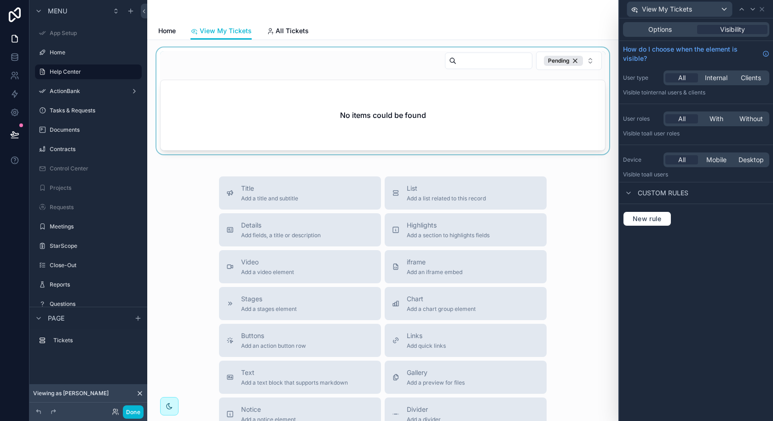
click at [352, 105] on div "scrollable content" at bounding box center [383, 100] width 457 height 107
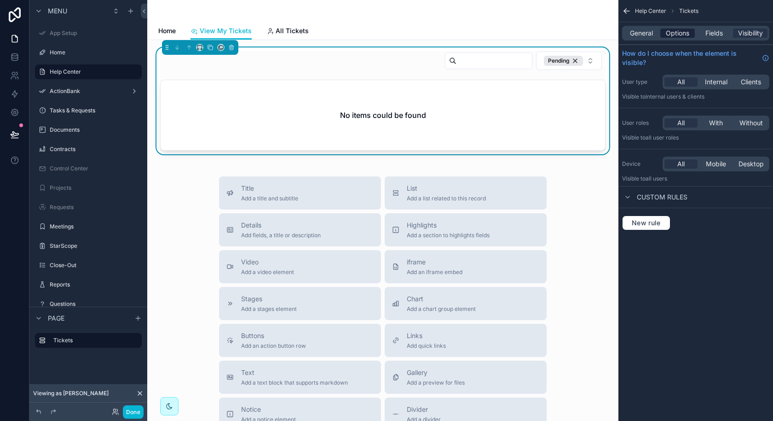
click at [681, 31] on span "Options" at bounding box center [677, 33] width 23 height 9
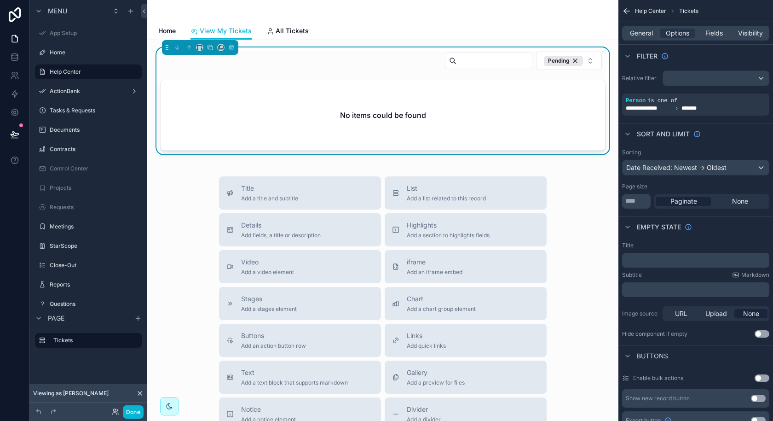
click at [401, 139] on div "No items could be found" at bounding box center [383, 115] width 445 height 70
click at [577, 60] on div "Pending" at bounding box center [563, 61] width 39 height 10
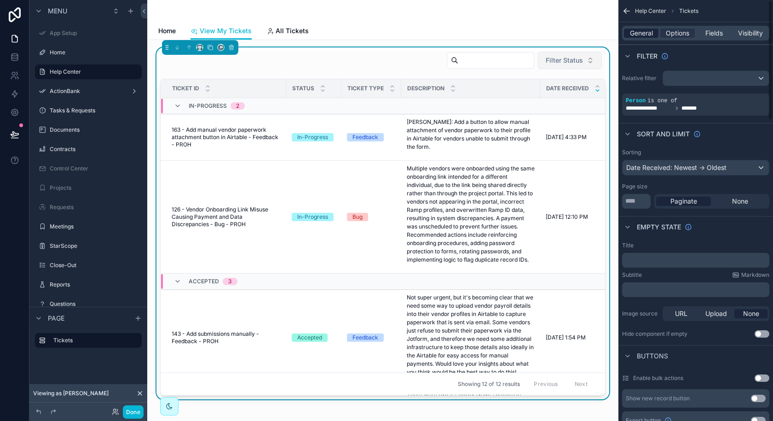
click at [641, 35] on span "General" at bounding box center [641, 33] width 23 height 9
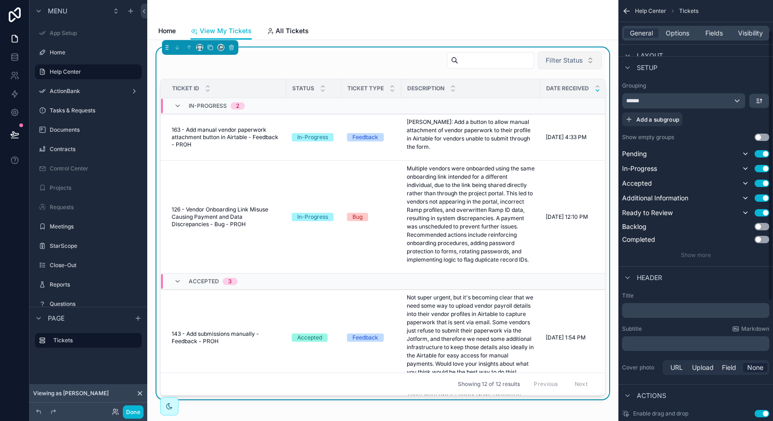
scroll to position [233, 0]
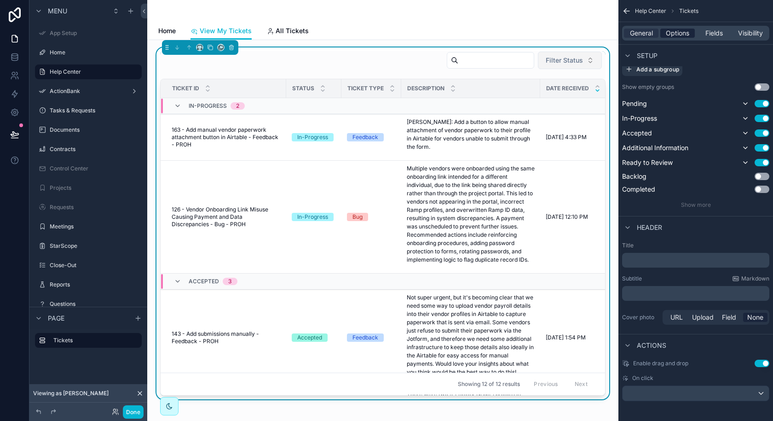
click at [682, 35] on span "Options" at bounding box center [677, 33] width 23 height 9
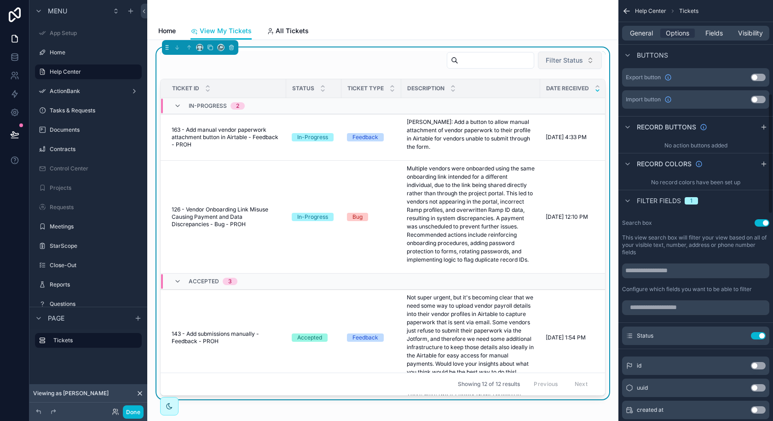
scroll to position [396, 0]
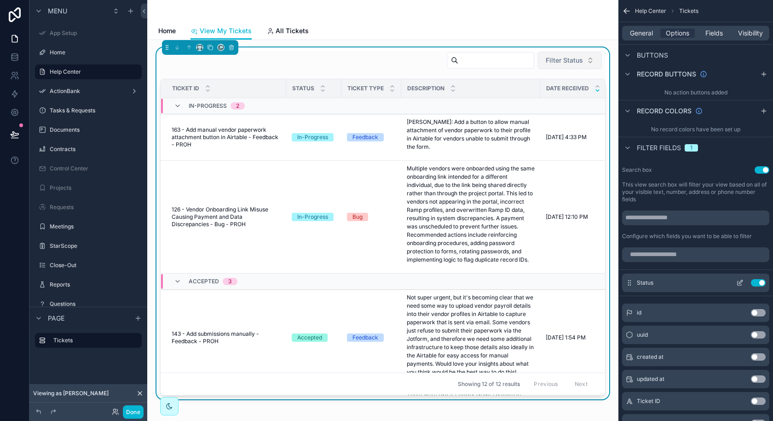
click at [741, 280] on icon "scrollable content" at bounding box center [741, 282] width 4 height 4
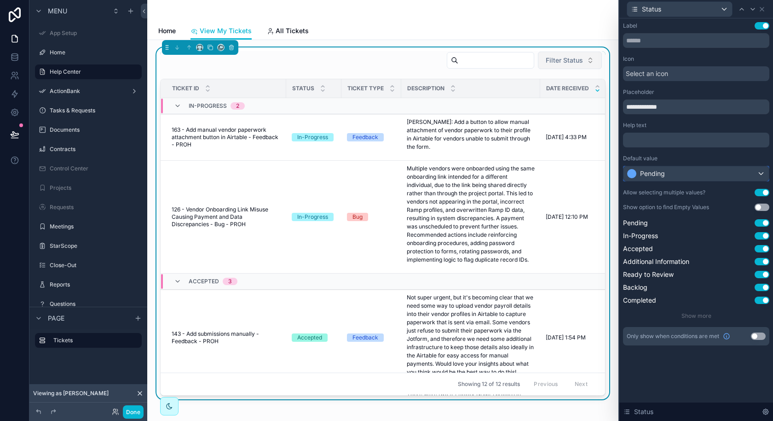
click at [748, 172] on div "Pending" at bounding box center [696, 173] width 145 height 15
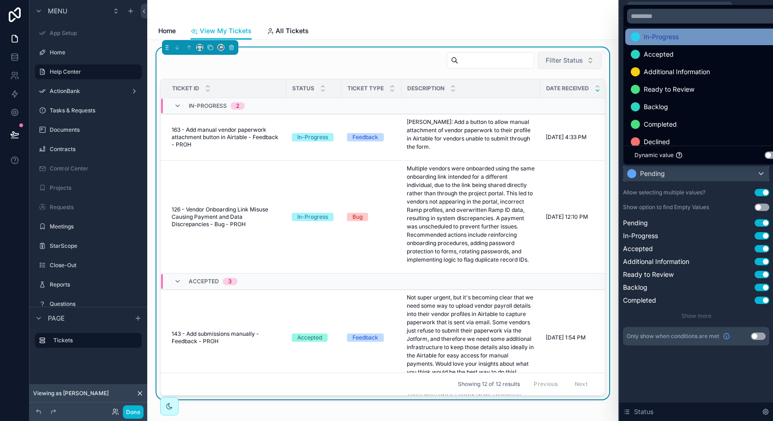
scroll to position [24, 0]
click at [762, 174] on div at bounding box center [697, 210] width 154 height 421
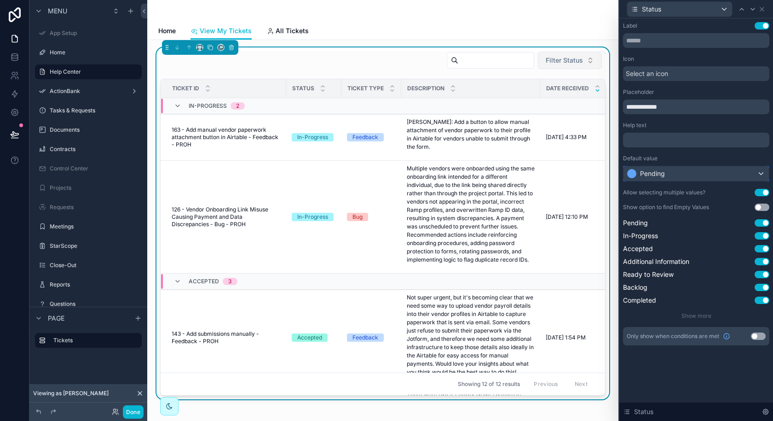
click at [759, 176] on div "Pending" at bounding box center [696, 173] width 145 height 15
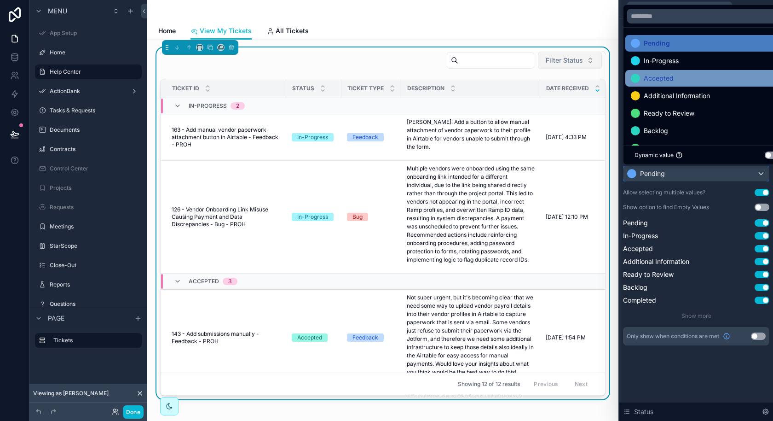
scroll to position [35, 0]
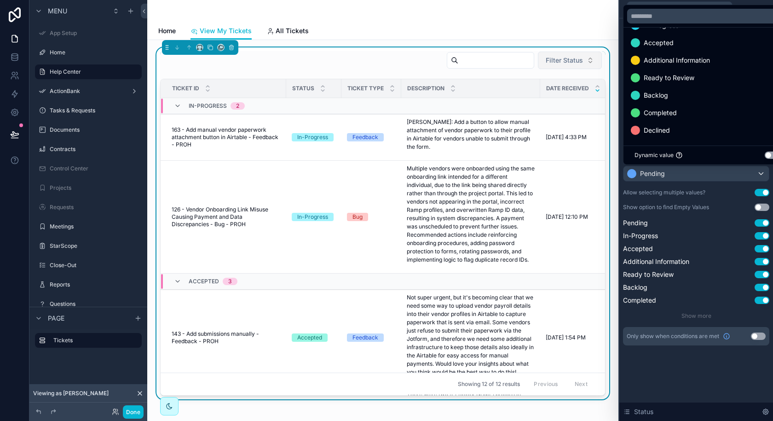
click at [671, 183] on div at bounding box center [697, 210] width 154 height 421
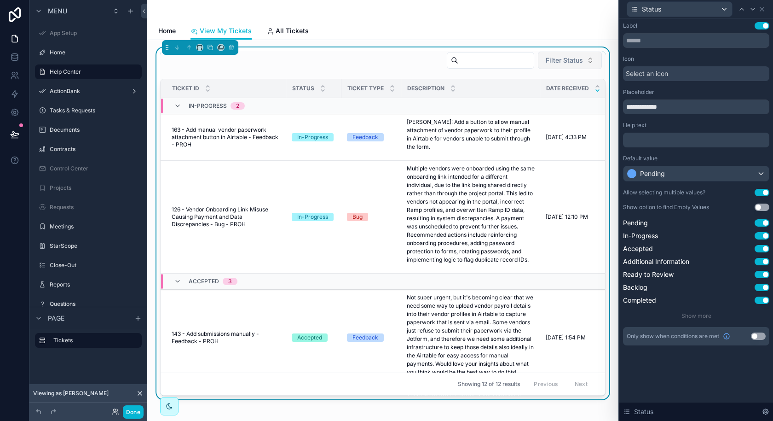
click at [766, 25] on button "Use setting" at bounding box center [762, 25] width 15 height 7
click at [762, 28] on button "Use setting" at bounding box center [762, 25] width 15 height 7
click at [762, 6] on icon at bounding box center [762, 9] width 7 height 7
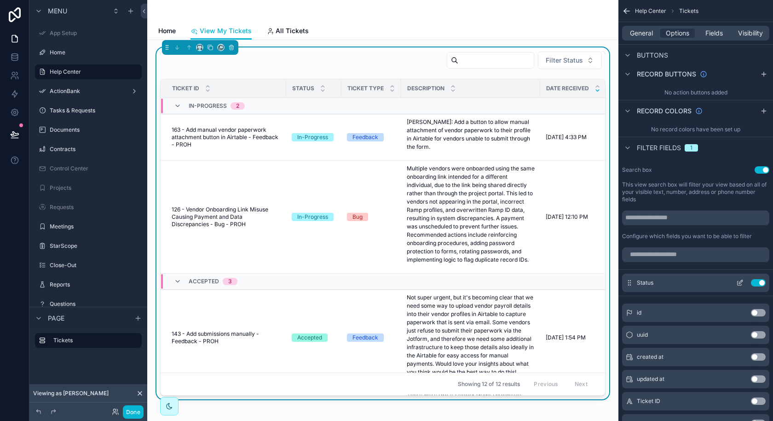
click at [759, 282] on button "Use setting" at bounding box center [758, 282] width 15 height 7
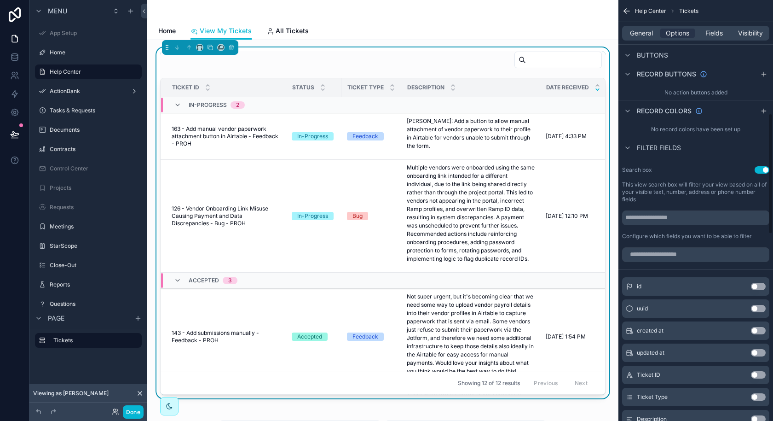
click at [730, 261] on div "scrollable content" at bounding box center [696, 255] width 155 height 22
click at [728, 261] on div "scrollable content" at bounding box center [696, 255] width 155 height 22
click at [726, 256] on input "scrollable content" at bounding box center [695, 254] width 147 height 15
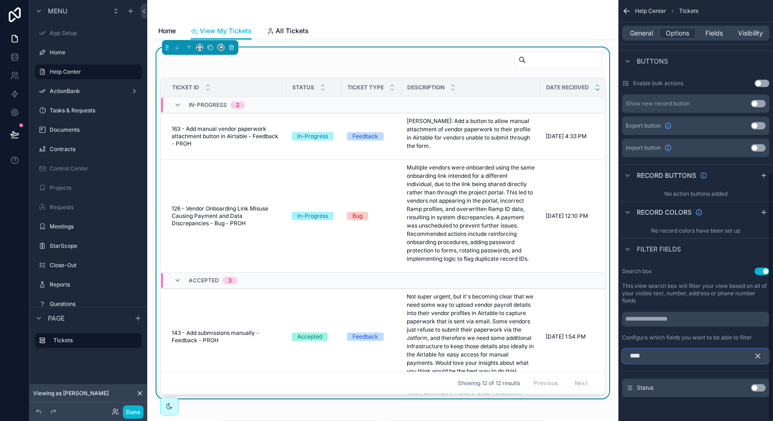
type input "****"
click at [757, 387] on button "Use setting" at bounding box center [758, 387] width 15 height 7
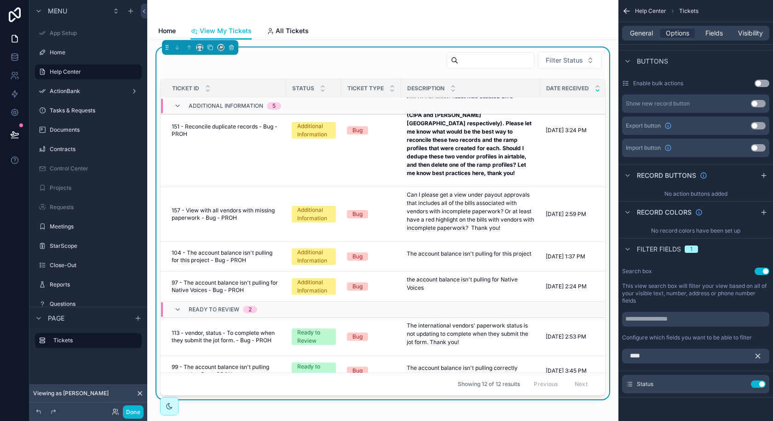
scroll to position [0, 0]
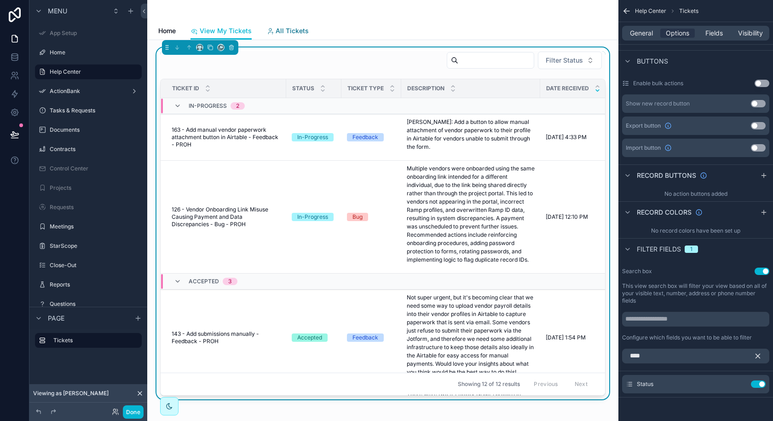
click at [303, 24] on link "All Tickets" at bounding box center [288, 32] width 42 height 18
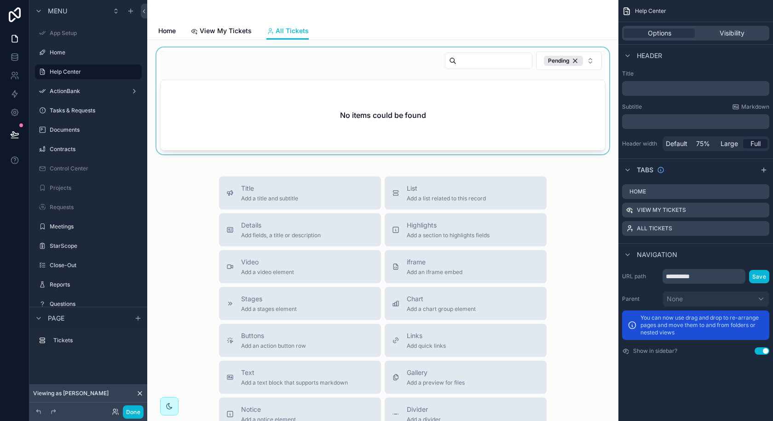
click at [565, 58] on div "scrollable content" at bounding box center [383, 100] width 457 height 107
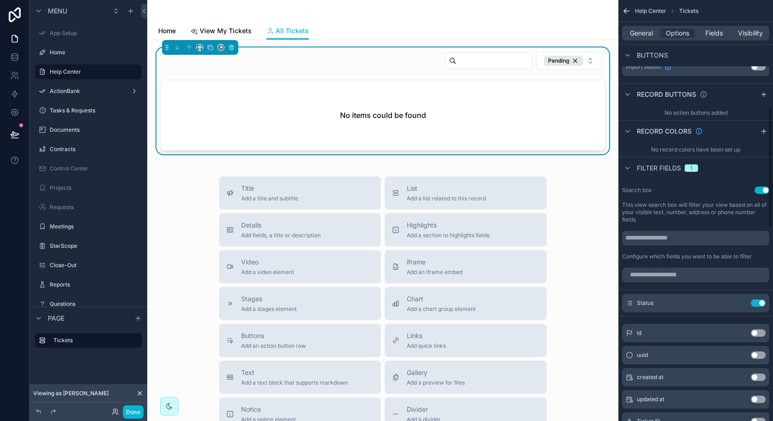
scroll to position [508, 0]
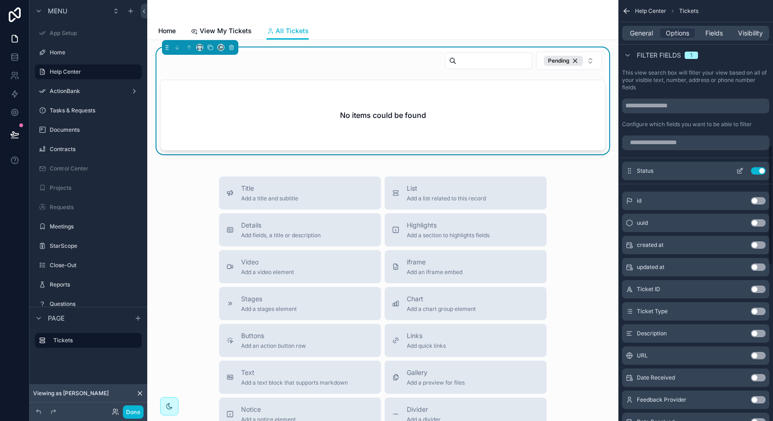
click at [762, 167] on button "Use setting" at bounding box center [758, 170] width 15 height 7
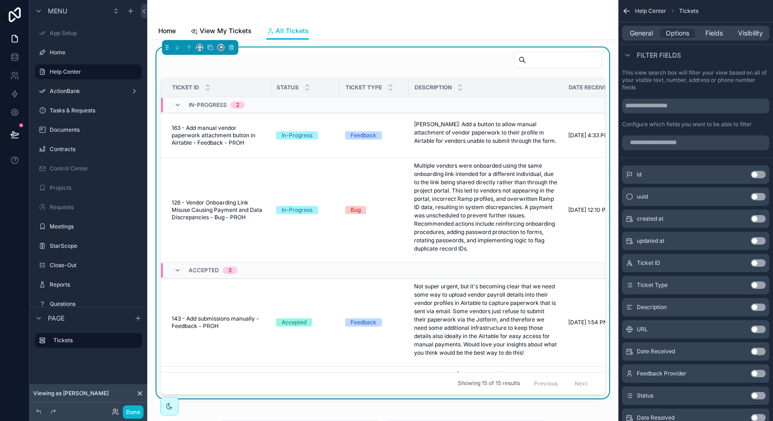
click at [758, 394] on button "Use setting" at bounding box center [758, 395] width 15 height 7
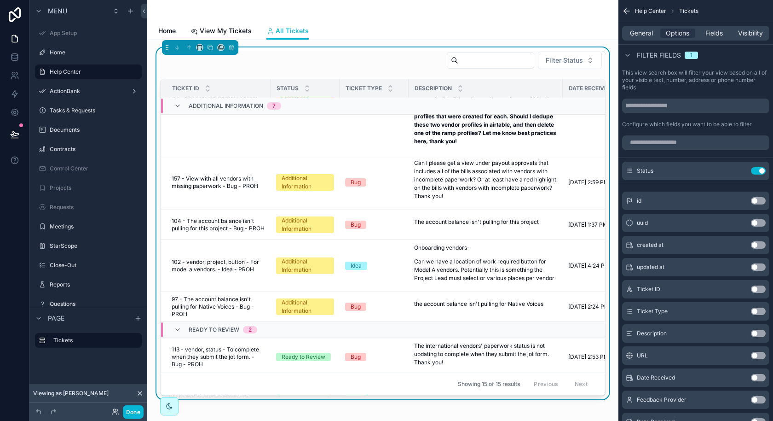
scroll to position [649, 0]
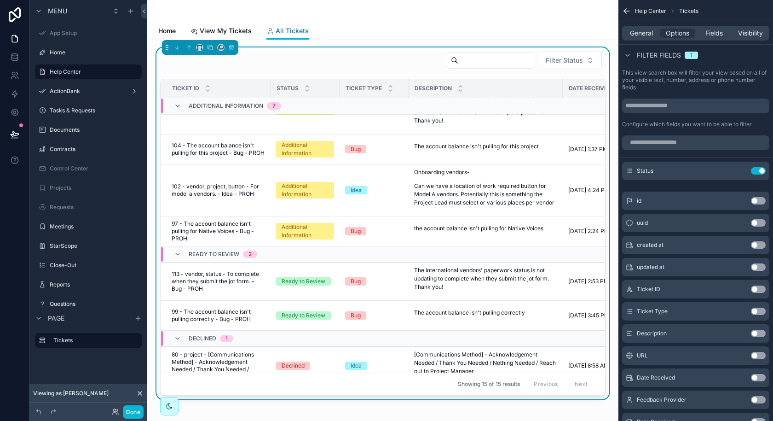
click at [282, 36] on link "All Tickets" at bounding box center [288, 31] width 42 height 17
click at [646, 35] on span "General" at bounding box center [641, 33] width 23 height 9
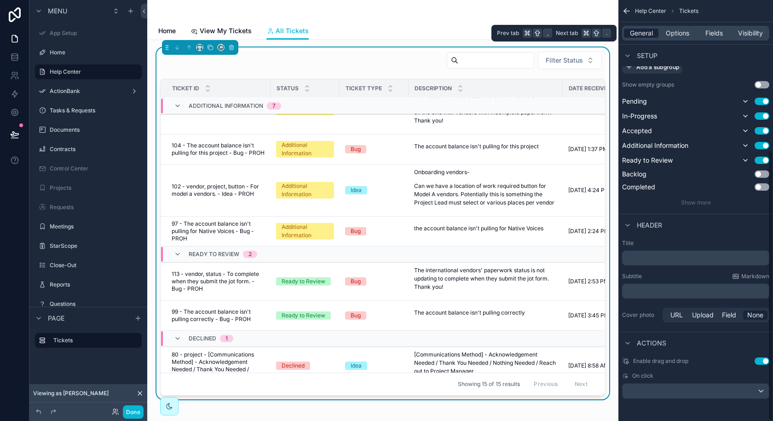
scroll to position [233, 0]
click at [673, 38] on div "General Options Fields Visibility" at bounding box center [695, 33] width 147 height 15
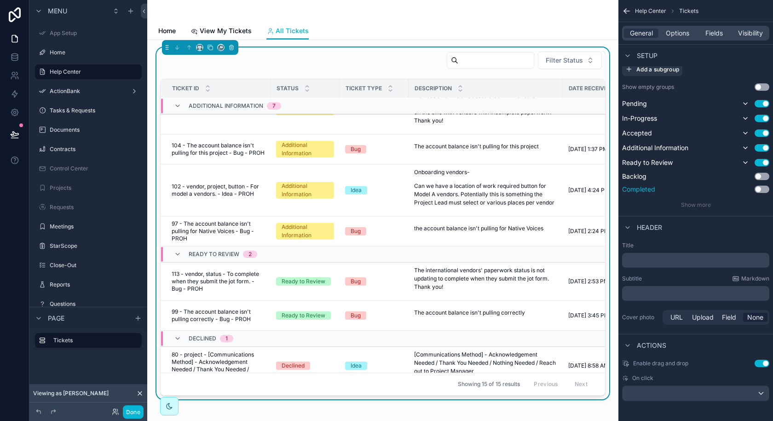
click at [764, 191] on button "Use setting" at bounding box center [762, 189] width 15 height 7
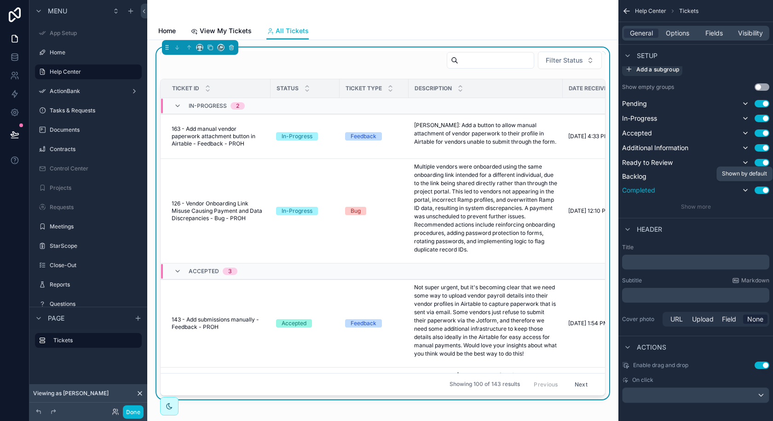
click at [746, 189] on icon "scrollable content" at bounding box center [746, 190] width 4 height 2
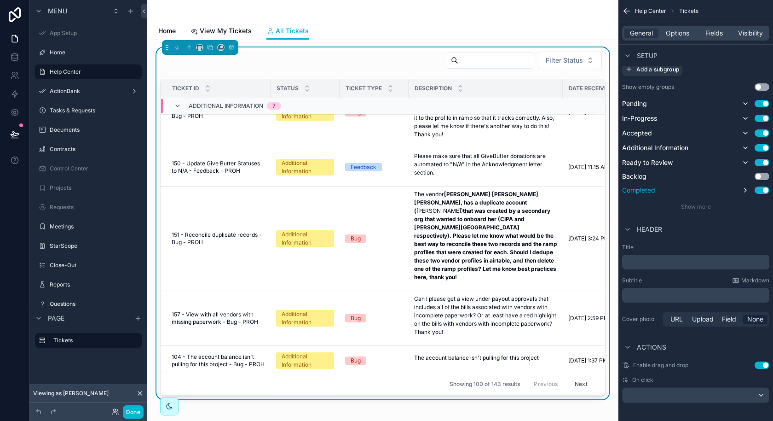
scroll to position [433, 0]
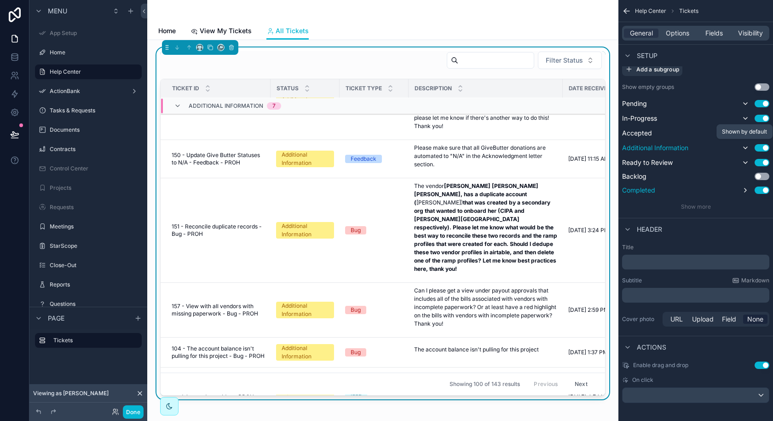
click at [742, 145] on icon "scrollable content" at bounding box center [745, 147] width 7 height 7
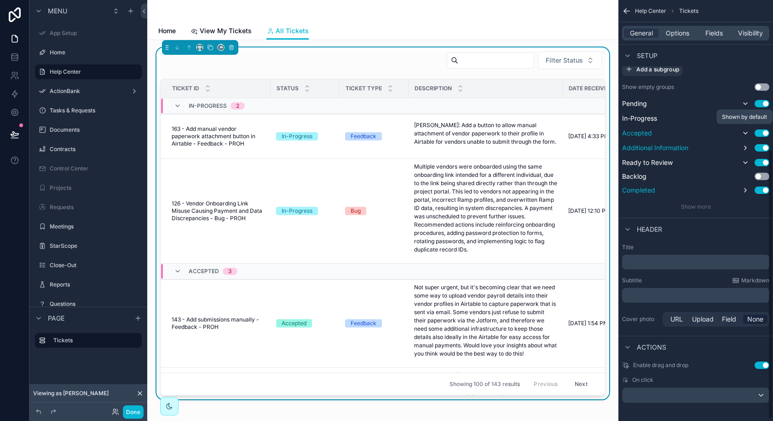
click at [745, 131] on icon "scrollable content" at bounding box center [745, 132] width 7 height 7
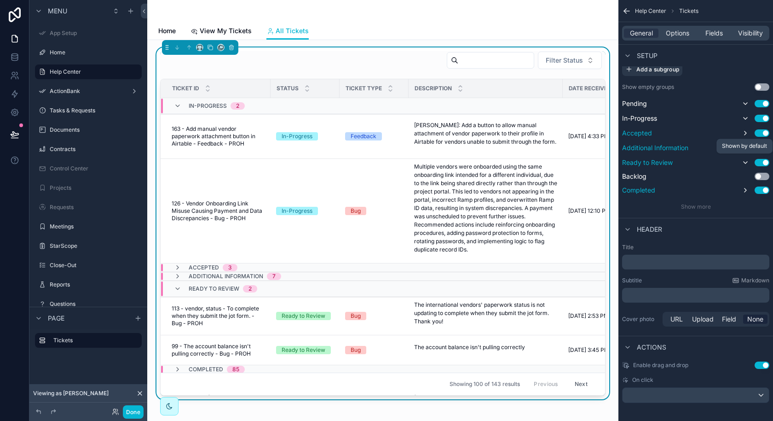
click at [746, 162] on icon "scrollable content" at bounding box center [745, 162] width 7 height 7
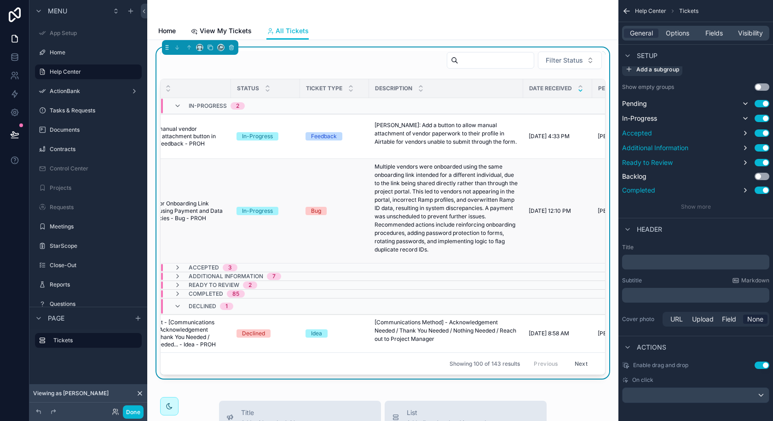
scroll to position [0, 0]
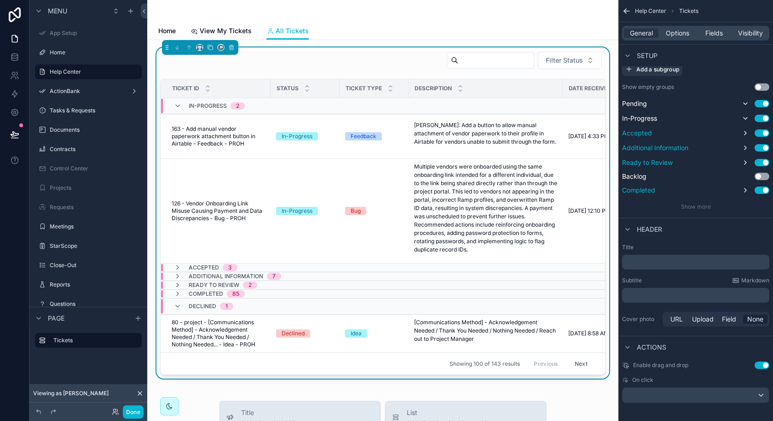
click at [255, 17] on div "scrollable content" at bounding box center [382, 11] width 449 height 22
click at [165, 34] on span "Home" at bounding box center [166, 30] width 17 height 9
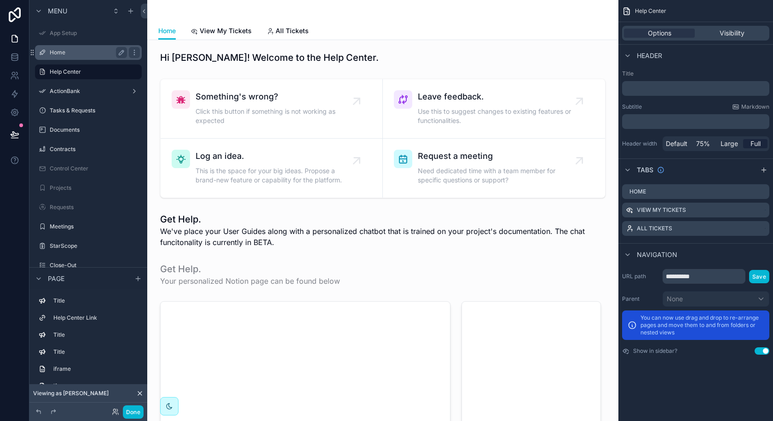
click at [95, 55] on label "Home" at bounding box center [87, 52] width 74 height 7
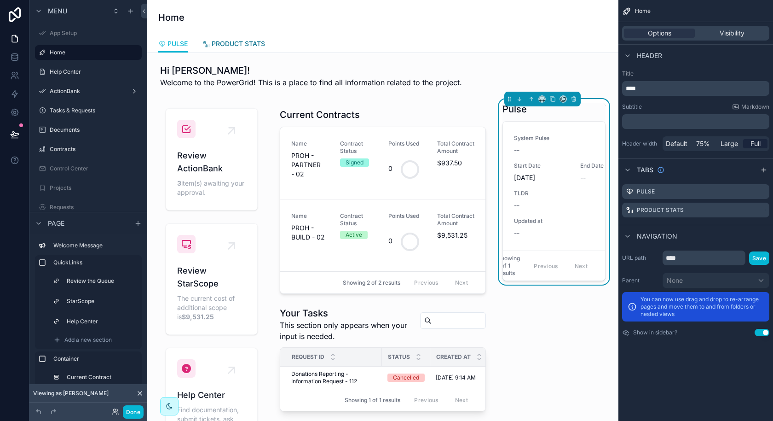
click at [238, 46] on span "PRODUCT STATS" at bounding box center [238, 43] width 53 height 9
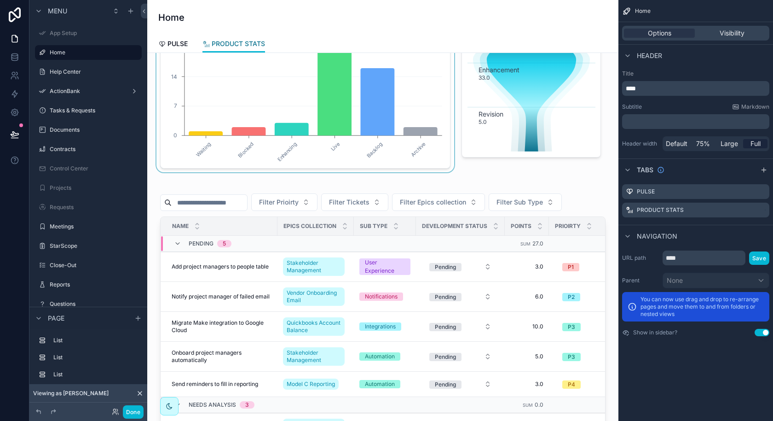
scroll to position [186, 0]
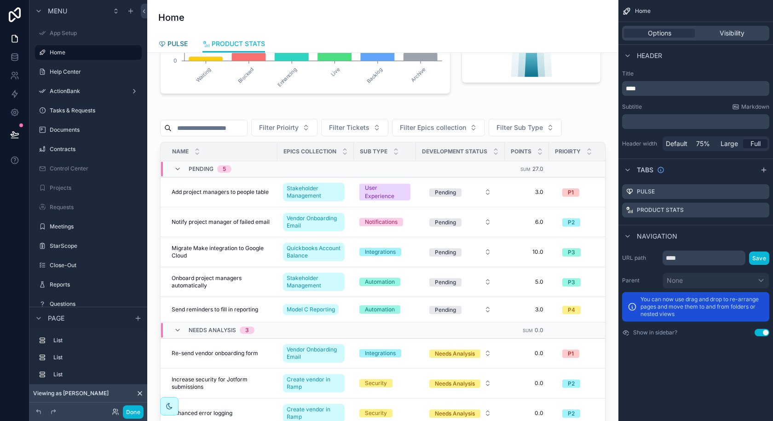
click at [170, 44] on span "PULSE" at bounding box center [178, 43] width 20 height 9
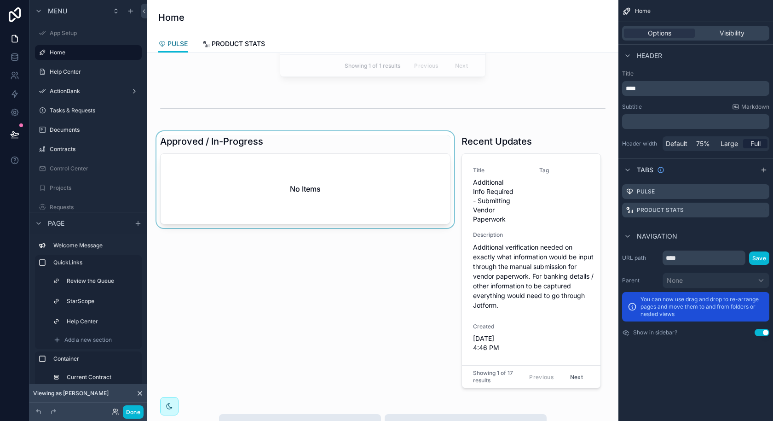
scroll to position [390, 0]
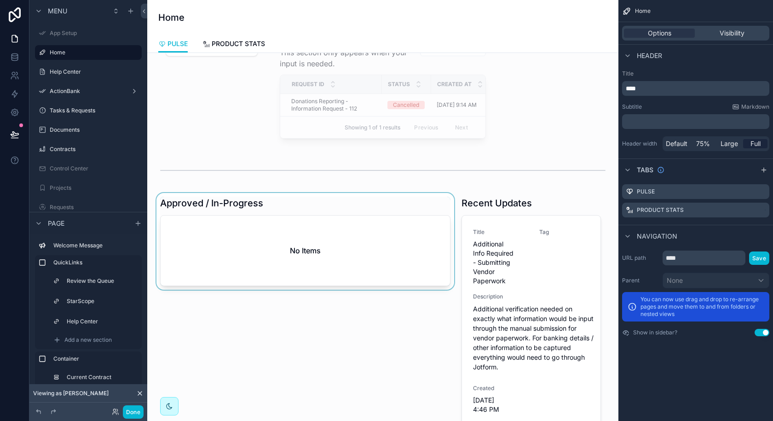
click at [372, 243] on div "scrollable content" at bounding box center [306, 323] width 302 height 261
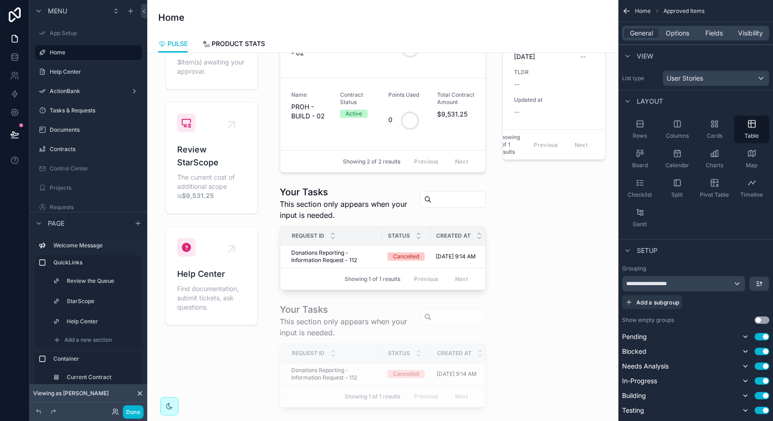
scroll to position [0, 0]
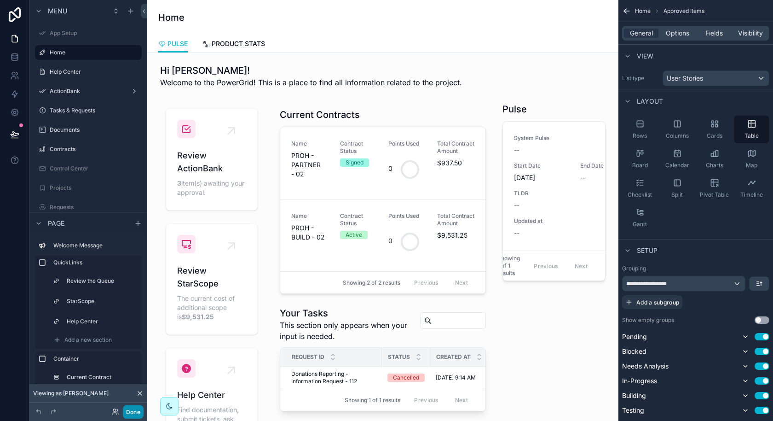
click at [139, 412] on button "Done" at bounding box center [133, 411] width 21 height 13
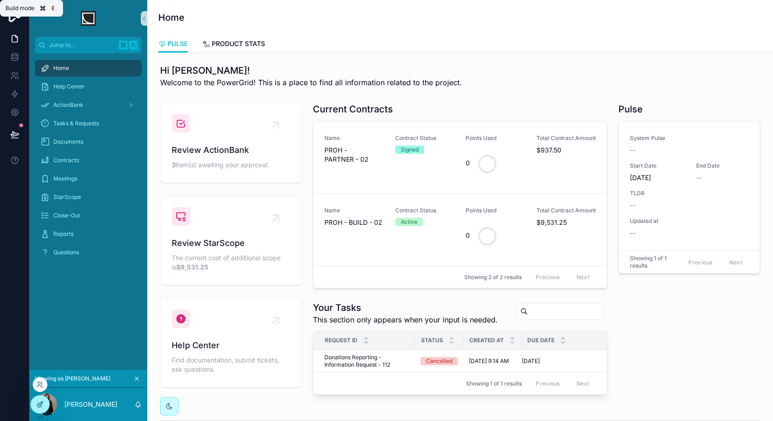
click at [40, 403] on icon at bounding box center [39, 403] width 7 height 7
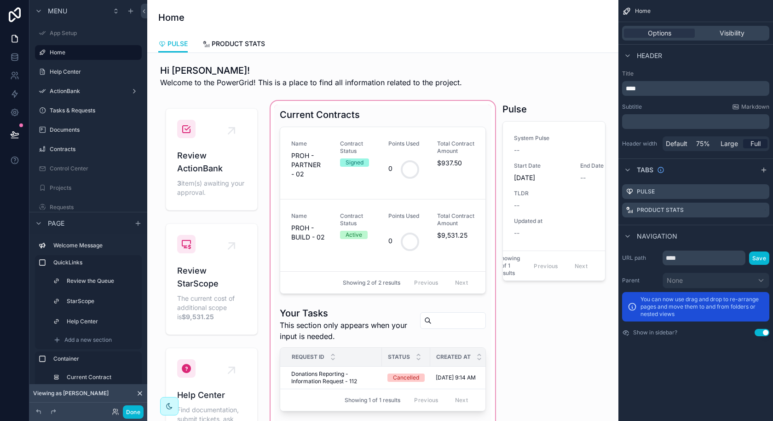
click at [401, 206] on div "scrollable content" at bounding box center [383, 318] width 228 height 439
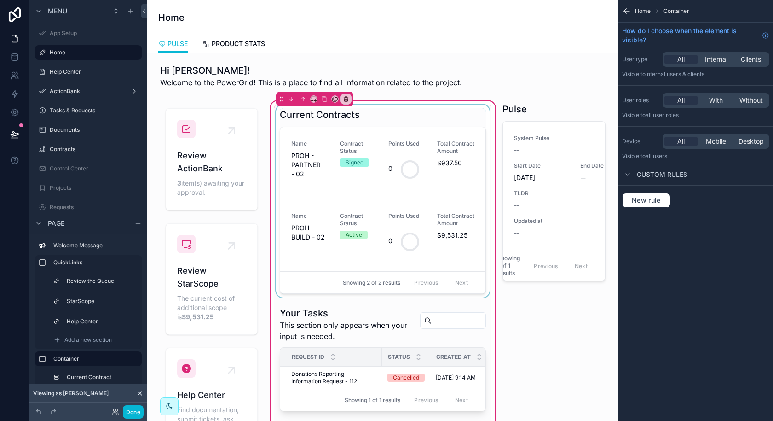
click at [403, 252] on div "scrollable content" at bounding box center [382, 200] width 217 height 193
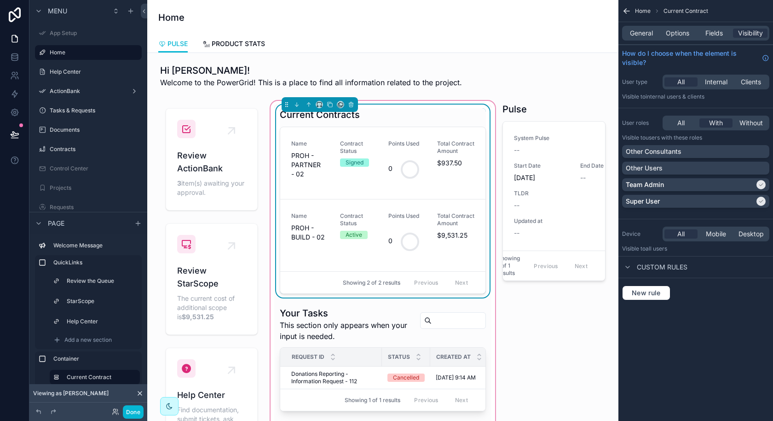
click at [470, 111] on div "Current Contracts" at bounding box center [383, 114] width 206 height 13
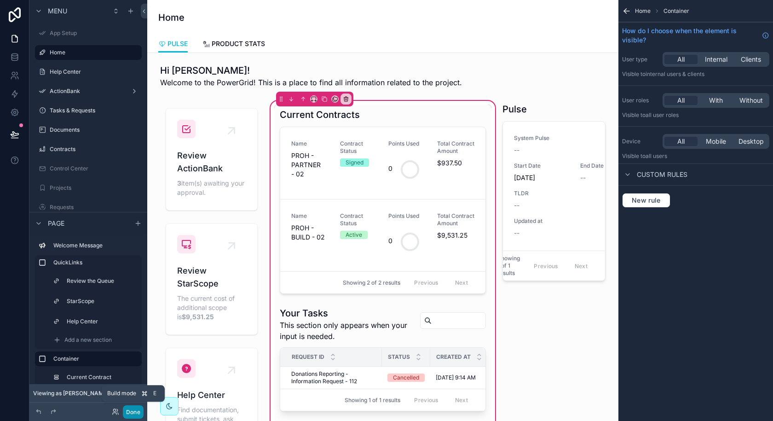
click at [138, 412] on button "Done" at bounding box center [133, 411] width 21 height 13
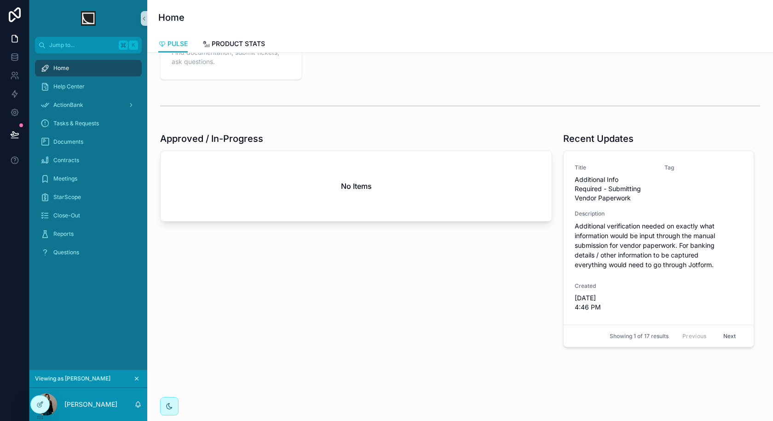
scroll to position [308, 0]
click at [41, 408] on div at bounding box center [40, 403] width 18 height 17
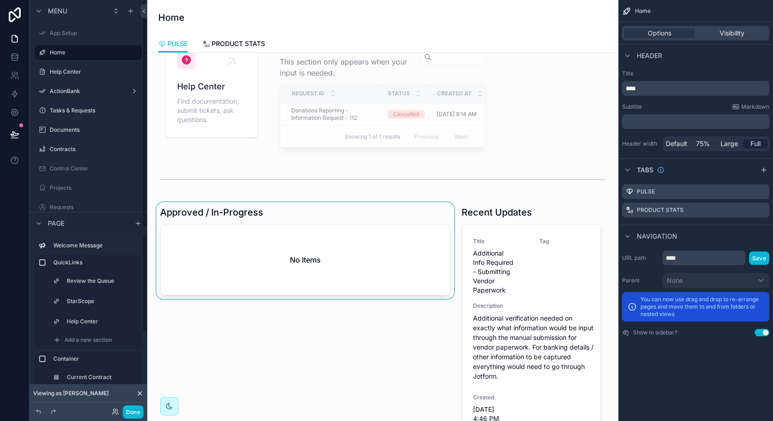
click at [227, 205] on div "scrollable content" at bounding box center [306, 332] width 302 height 261
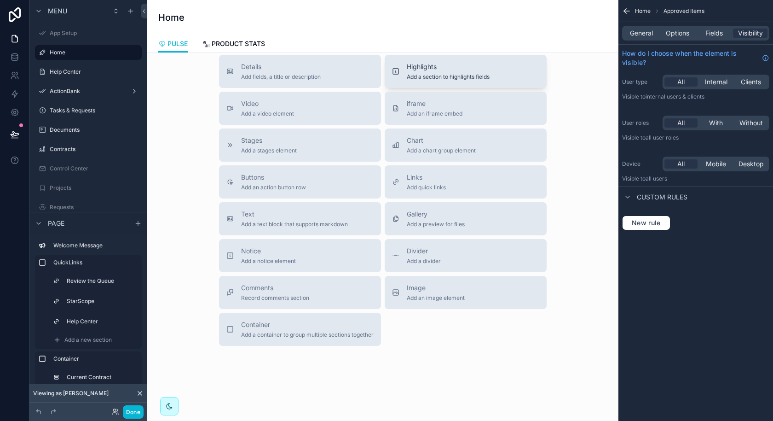
scroll to position [783, 0]
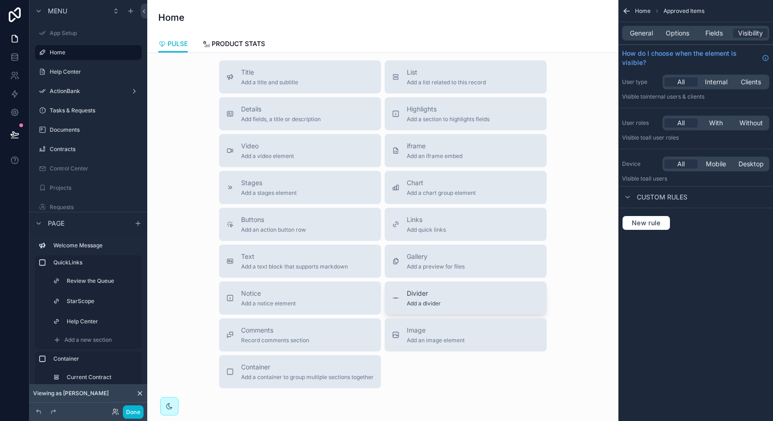
click at [420, 300] on span "Add a divider" at bounding box center [424, 303] width 34 height 7
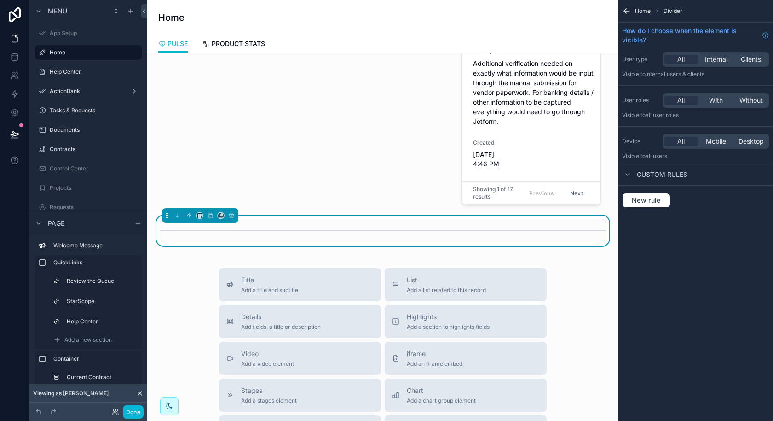
scroll to position [557, 0]
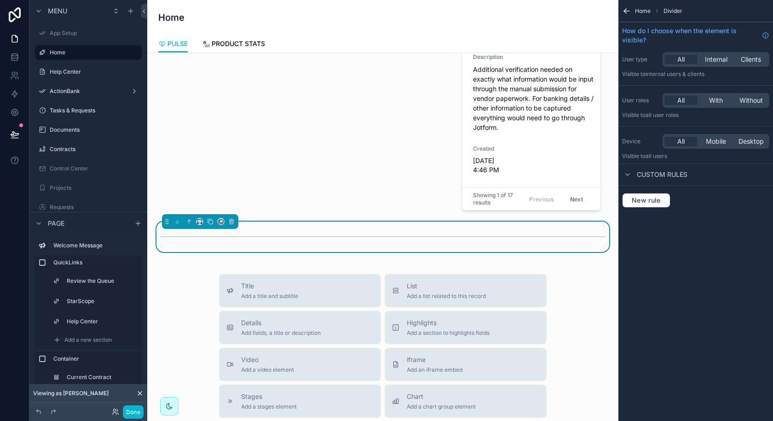
click at [343, 250] on div "Hi [PERSON_NAME]! Welcome to the PowerGrid! This is a place to find all informa…" at bounding box center [382, 85] width 471 height 1179
click at [358, 255] on div "Hi [PERSON_NAME]! Welcome to the PowerGrid! This is a place to find all informa…" at bounding box center [382, 85] width 471 height 1179
click at [469, 292] on span "Add a list related to this record" at bounding box center [446, 295] width 79 height 7
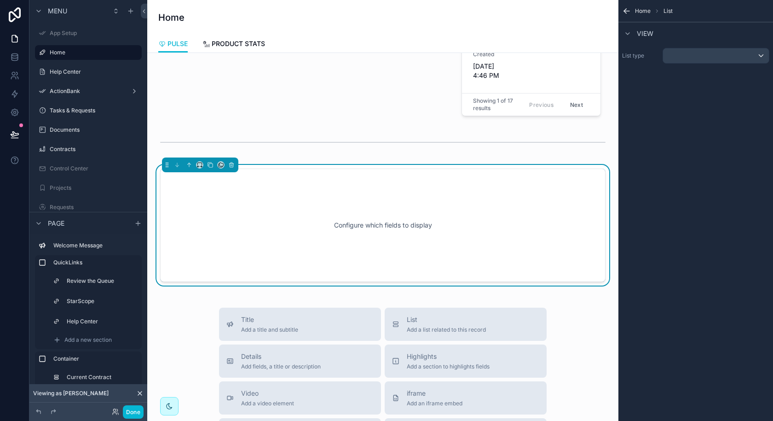
scroll to position [661, 0]
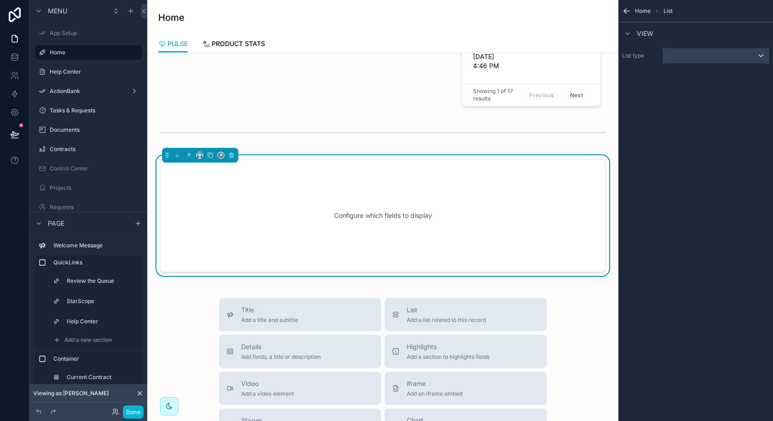
click at [703, 61] on div "scrollable content" at bounding box center [716, 55] width 106 height 15
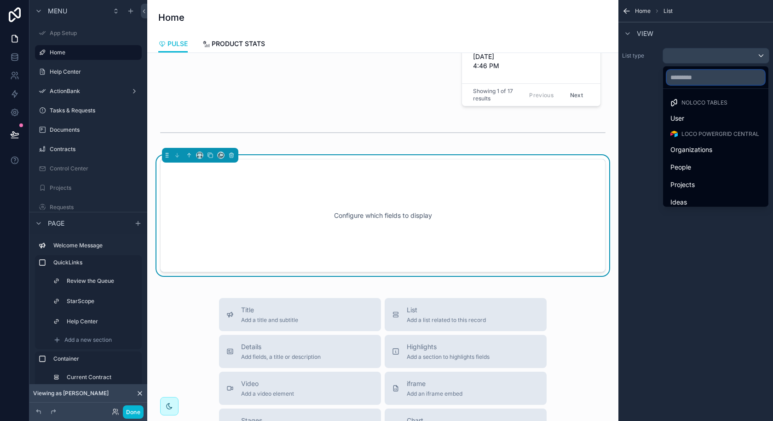
click at [696, 81] on input "text" at bounding box center [716, 77] width 98 height 15
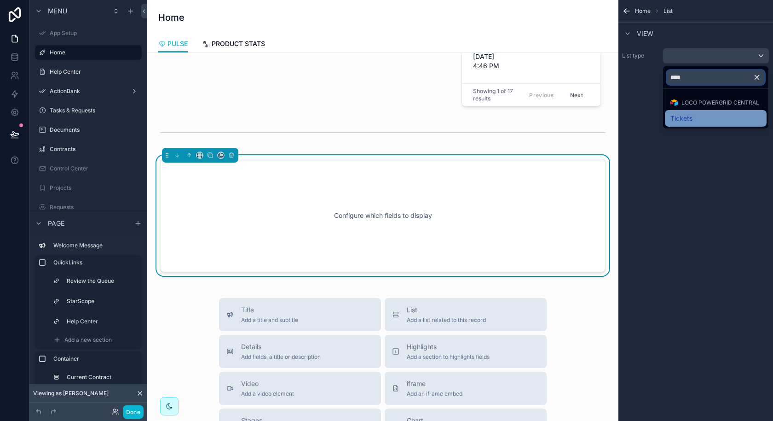
type input "****"
click at [698, 116] on div "Tickets" at bounding box center [716, 118] width 91 height 11
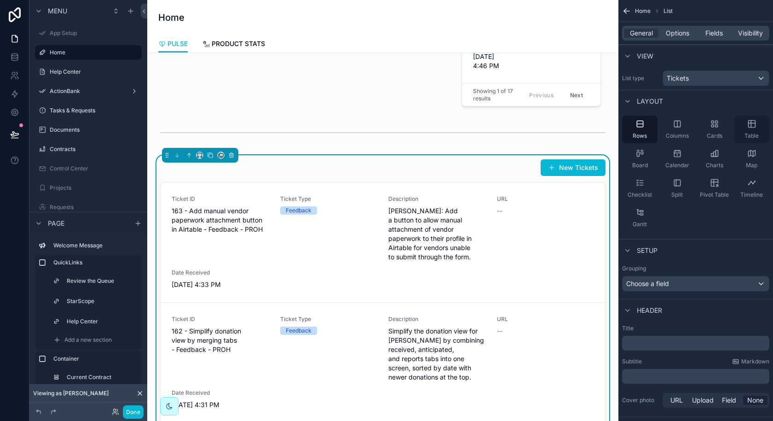
click at [752, 132] on span "Table" at bounding box center [752, 135] width 14 height 7
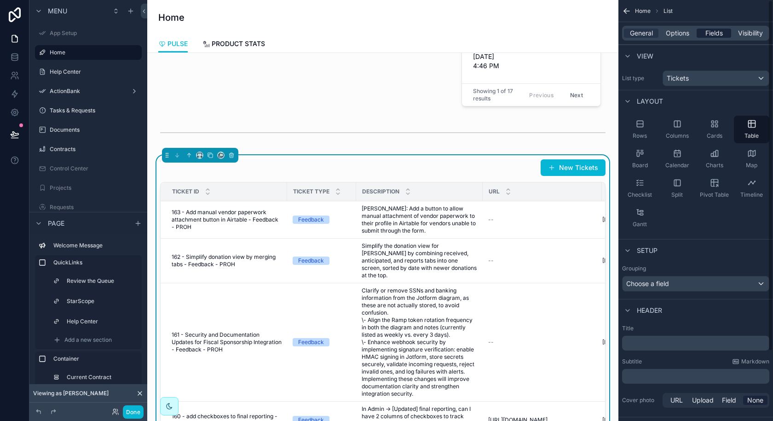
click at [716, 35] on span "Fields" at bounding box center [714, 33] width 17 height 9
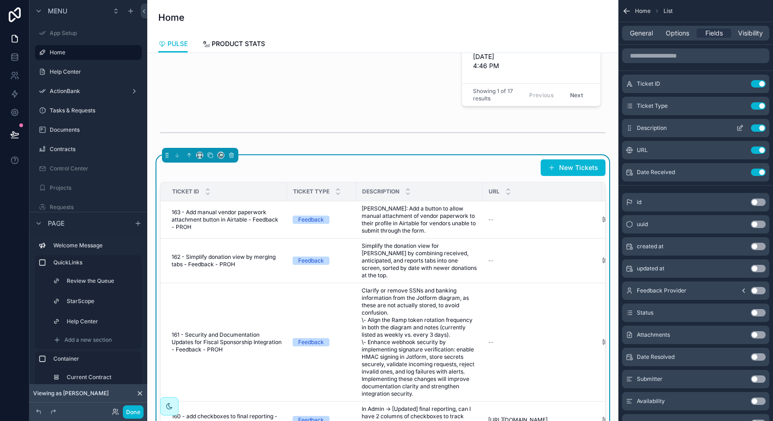
click at [760, 125] on button "Use setting" at bounding box center [758, 127] width 15 height 7
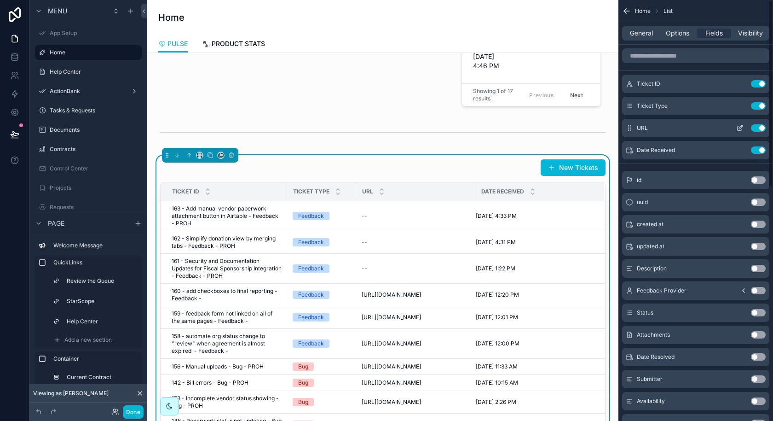
click at [760, 126] on button "Use setting" at bounding box center [758, 127] width 15 height 7
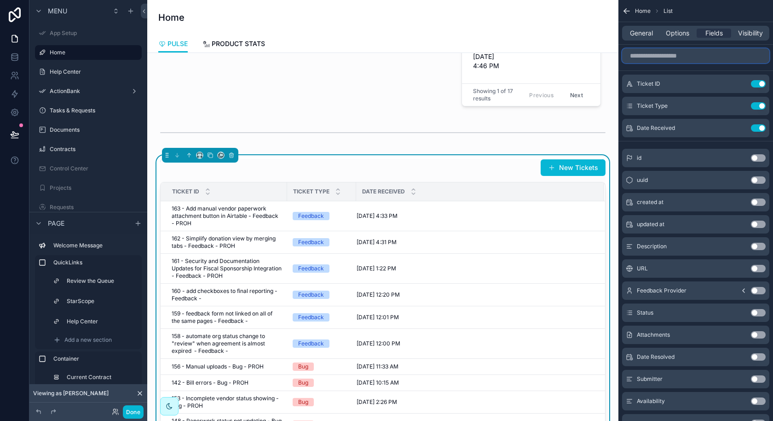
click at [707, 60] on input "scrollable content" at bounding box center [695, 55] width 147 height 15
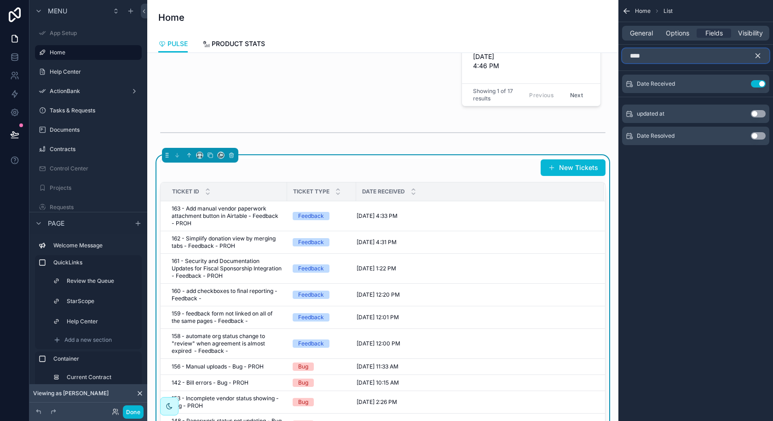
type input "****"
click at [753, 135] on button "Use setting" at bounding box center [758, 135] width 15 height 7
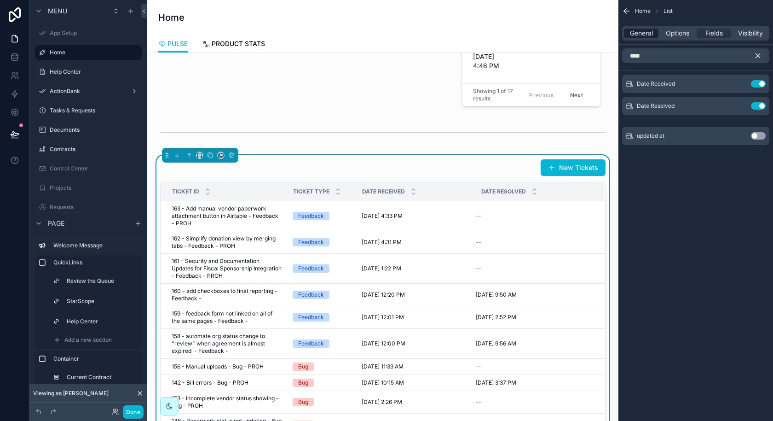
click at [651, 37] on span "General" at bounding box center [641, 33] width 23 height 9
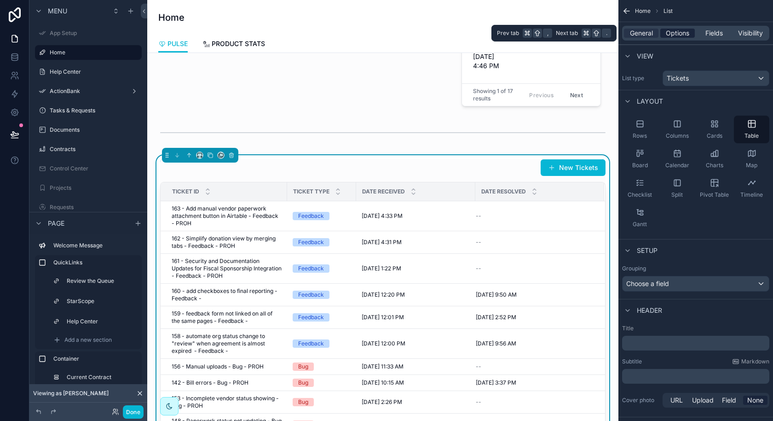
click at [688, 35] on span "Options" at bounding box center [677, 33] width 23 height 9
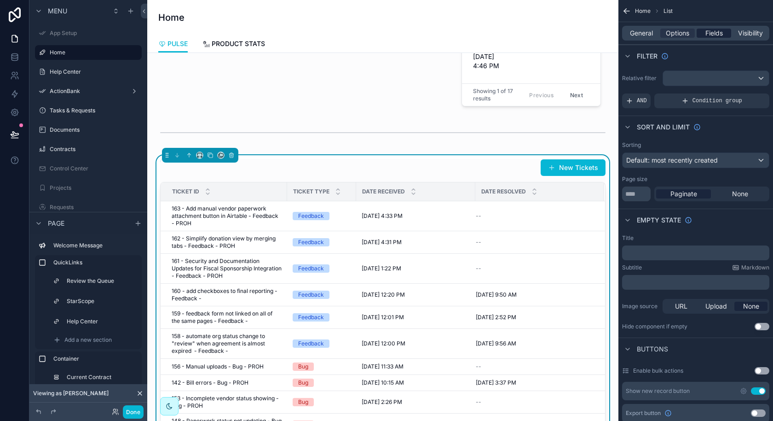
click at [710, 35] on span "Fields" at bounding box center [714, 33] width 17 height 9
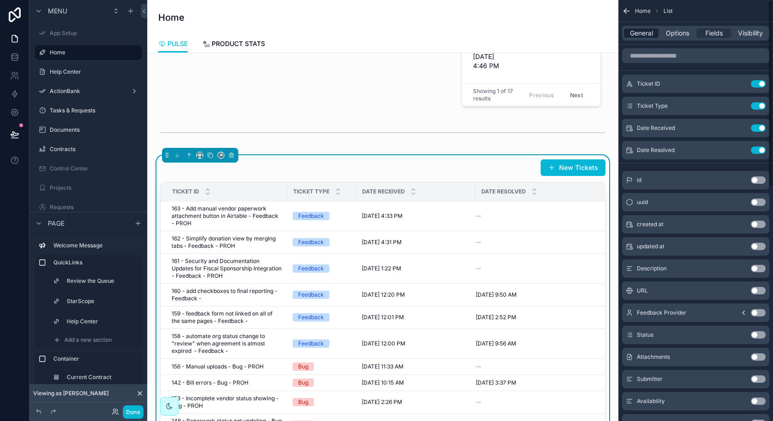
click at [641, 29] on span "General" at bounding box center [641, 33] width 23 height 9
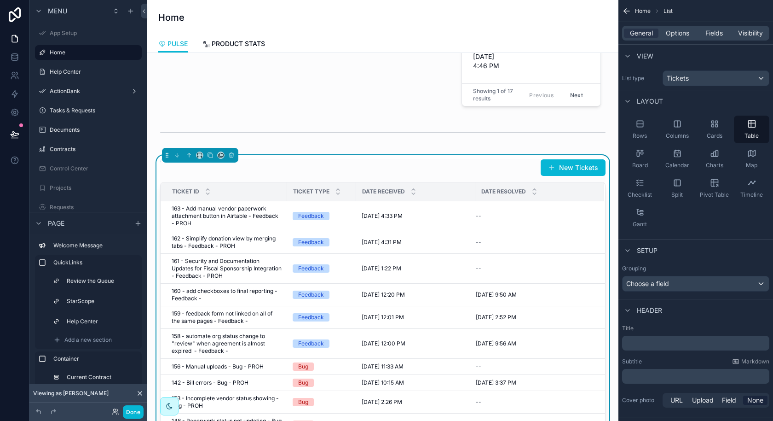
scroll to position [28, 0]
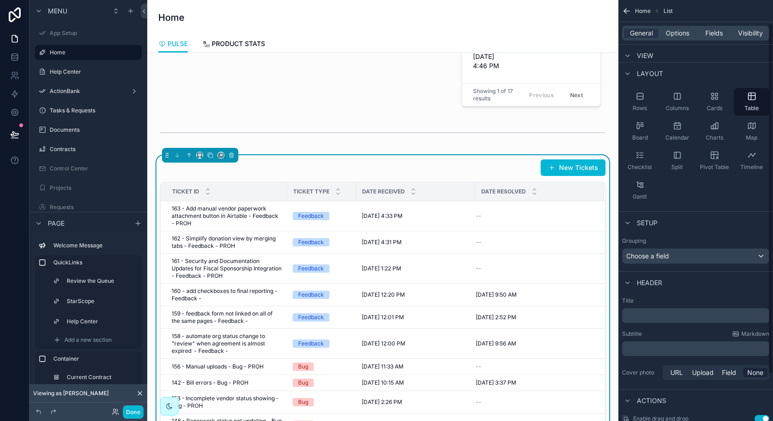
click at [660, 316] on p "﻿" at bounding box center [697, 315] width 142 height 9
drag, startPoint x: 727, startPoint y: 317, endPoint x: 692, endPoint y: 317, distance: 35.4
click at [692, 317] on p "**********" at bounding box center [697, 315] width 142 height 9
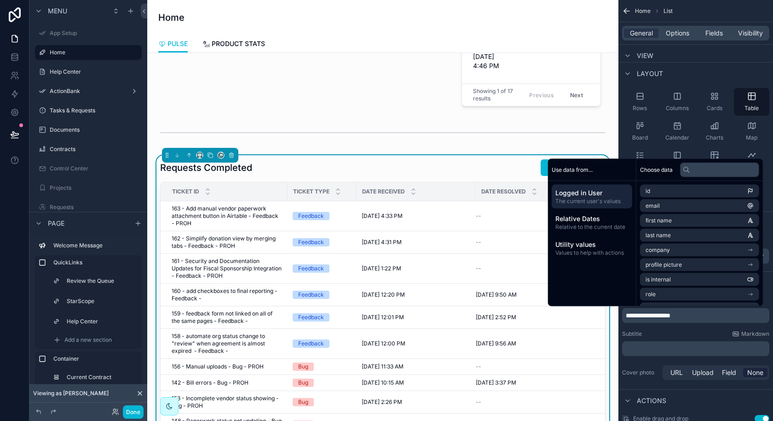
click at [449, 166] on div "Requests Completed New Tickets" at bounding box center [383, 167] width 446 height 17
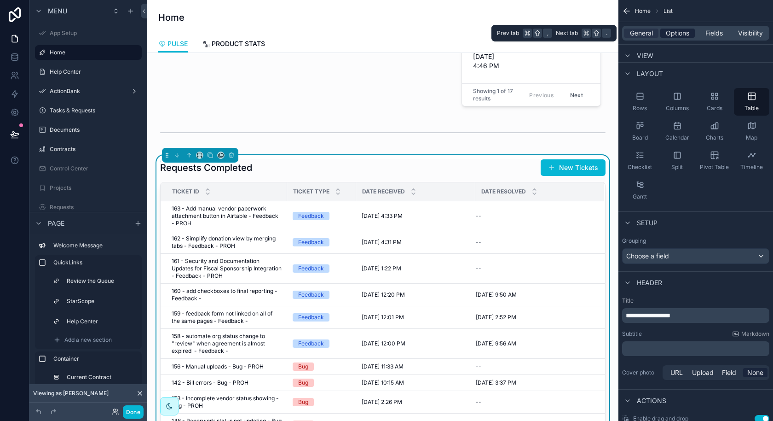
click at [681, 37] on span "Options" at bounding box center [677, 33] width 23 height 9
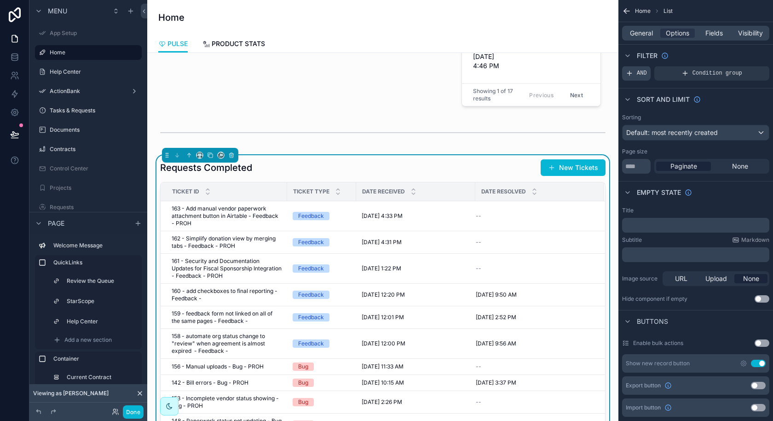
click at [640, 72] on span "AND" at bounding box center [642, 73] width 10 height 7
click at [746, 70] on div "scrollable content" at bounding box center [746, 66] width 13 height 13
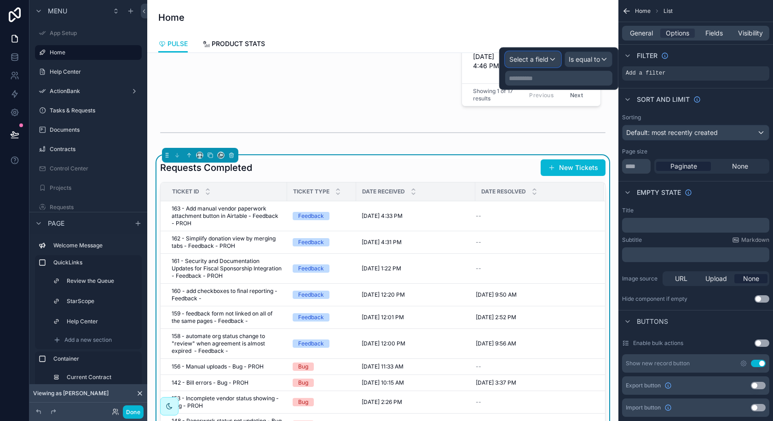
click at [551, 62] on div "Select a field" at bounding box center [533, 59] width 55 height 15
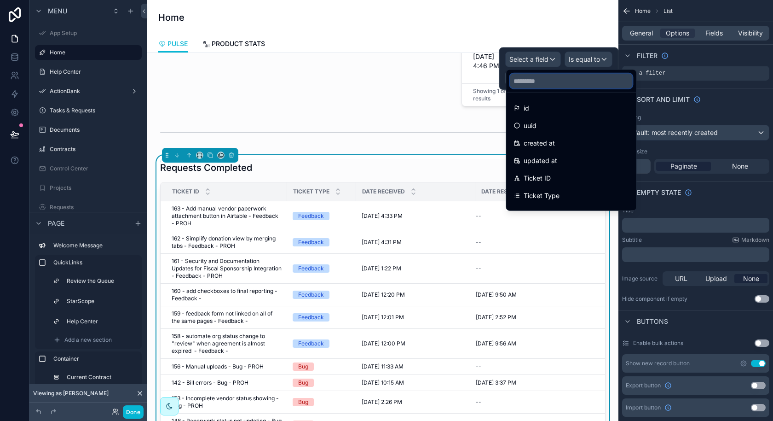
click at [548, 80] on input "text" at bounding box center [571, 81] width 122 height 15
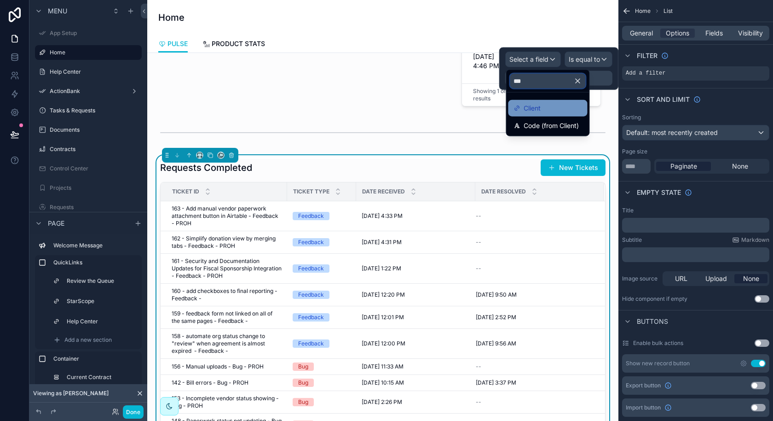
type input "***"
click at [547, 108] on div "Client" at bounding box center [548, 108] width 68 height 11
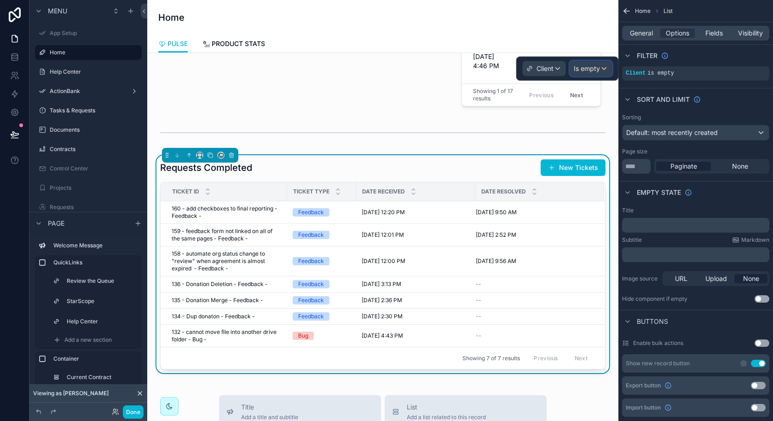
click at [586, 65] on span "Is empty" at bounding box center [587, 68] width 26 height 9
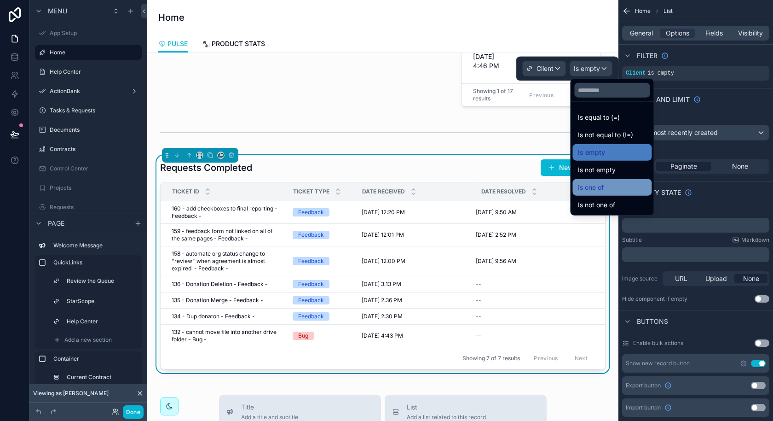
click at [592, 186] on span "Is one of" at bounding box center [591, 187] width 26 height 11
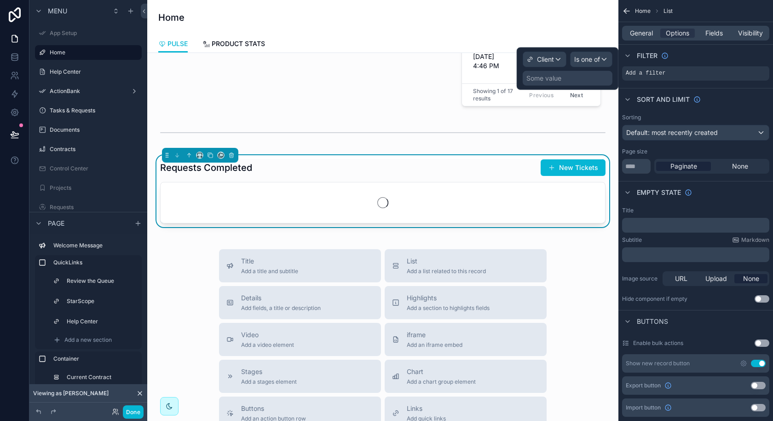
click at [574, 80] on div "Some value" at bounding box center [568, 78] width 90 height 15
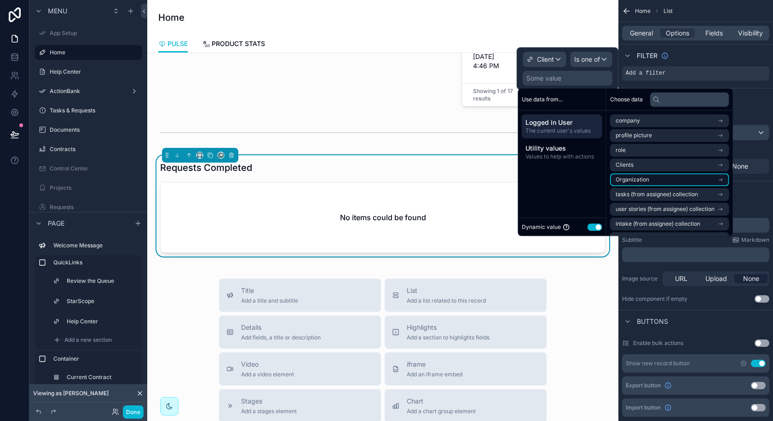
click at [661, 175] on li "Organization" at bounding box center [669, 179] width 119 height 13
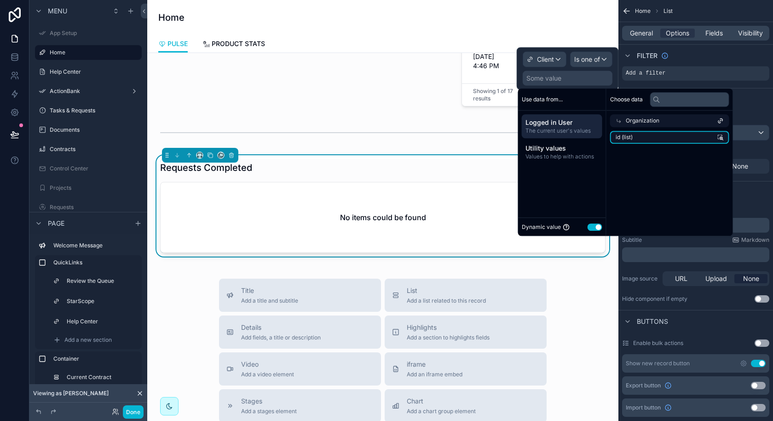
click at [652, 137] on li "id (list)" at bounding box center [669, 137] width 119 height 13
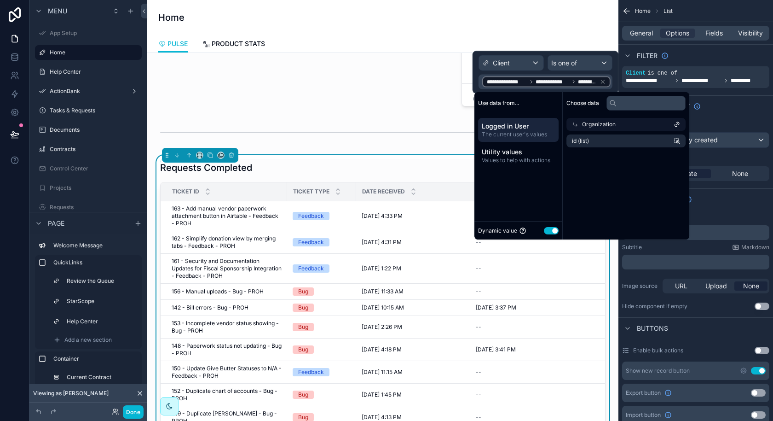
click at [549, 181] on div "Use data from... Logged in User The current user's values Utility values Values…" at bounding box center [519, 165] width 88 height 147
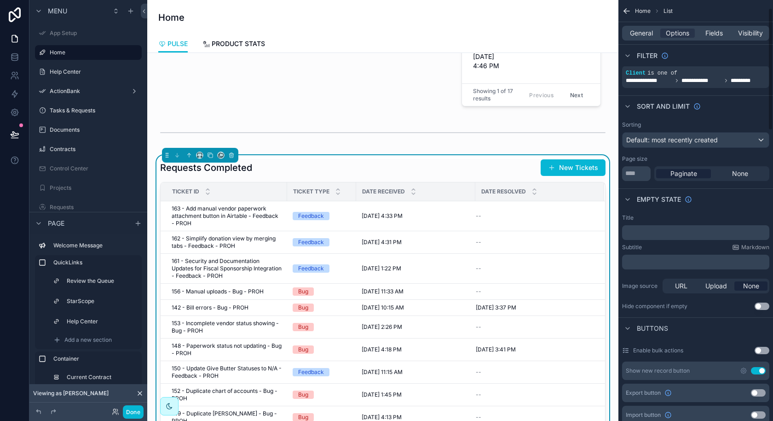
click at [725, 107] on div "Sort And Limit" at bounding box center [696, 106] width 155 height 22
click at [722, 69] on icon "scrollable content" at bounding box center [721, 67] width 6 height 6
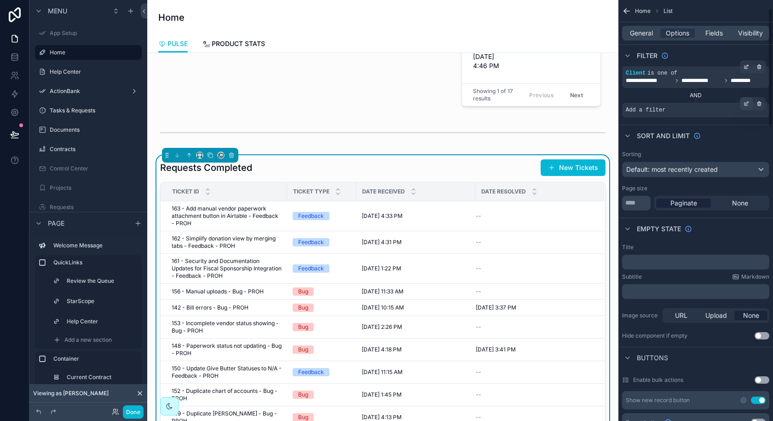
click at [748, 101] on icon "scrollable content" at bounding box center [747, 102] width 3 height 3
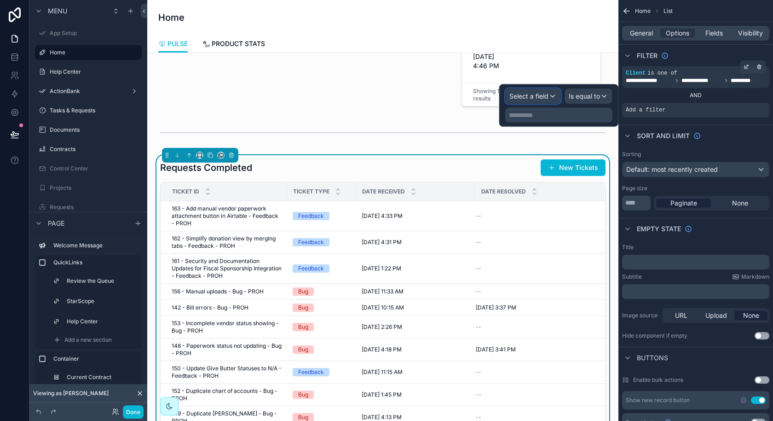
click at [552, 100] on div "Select a field" at bounding box center [533, 96] width 55 height 15
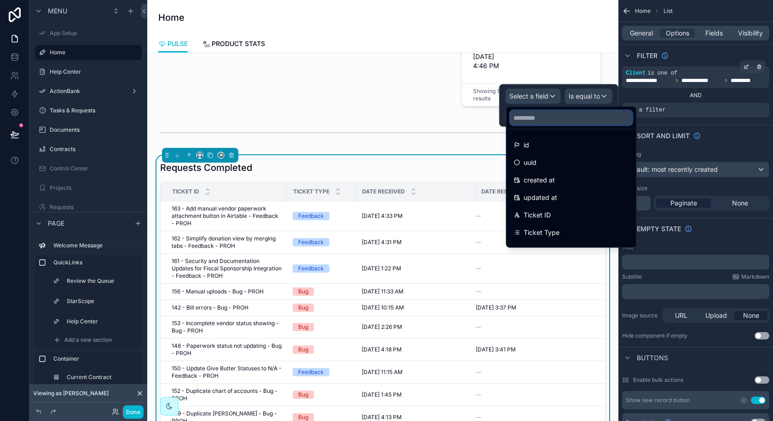
click at [547, 114] on input "text" at bounding box center [571, 117] width 122 height 15
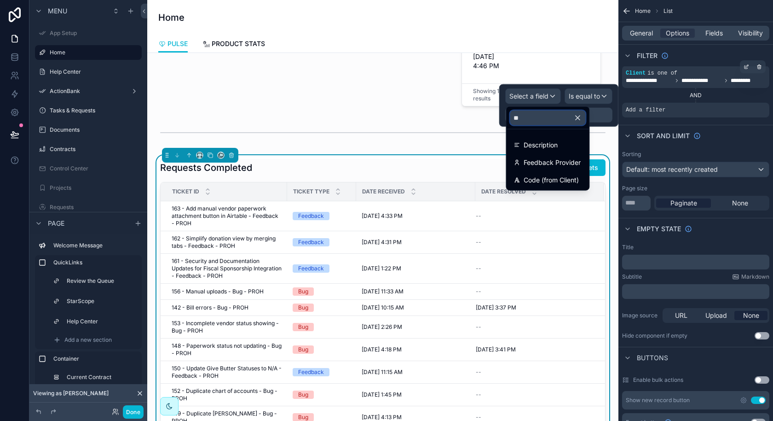
type input "*"
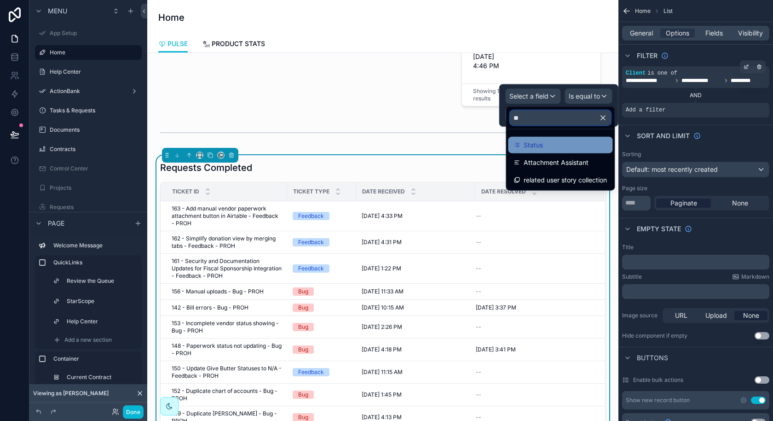
type input "**"
click at [556, 149] on div "Status" at bounding box center [560, 144] width 93 height 11
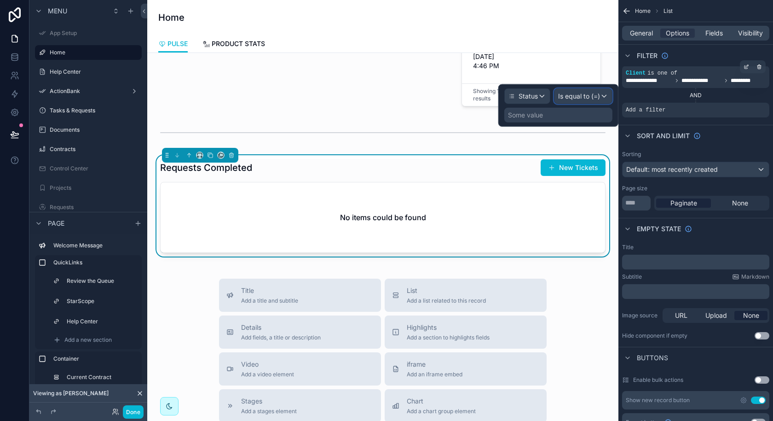
click at [585, 100] on div "Is equal to (=)" at bounding box center [584, 96] width 58 height 15
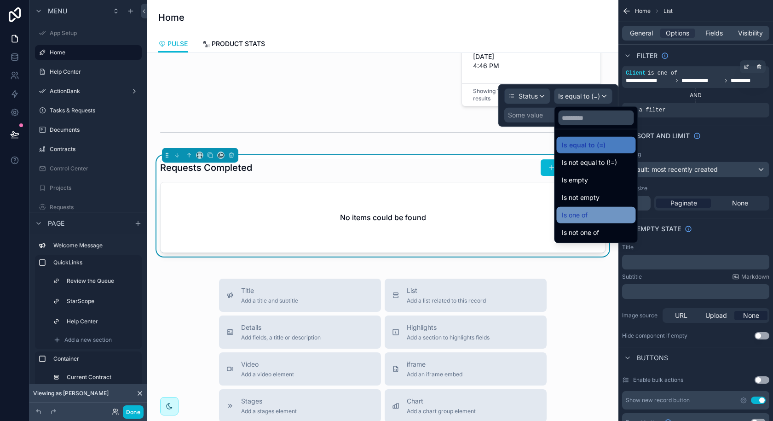
click at [581, 217] on span "Is one of" at bounding box center [575, 214] width 26 height 11
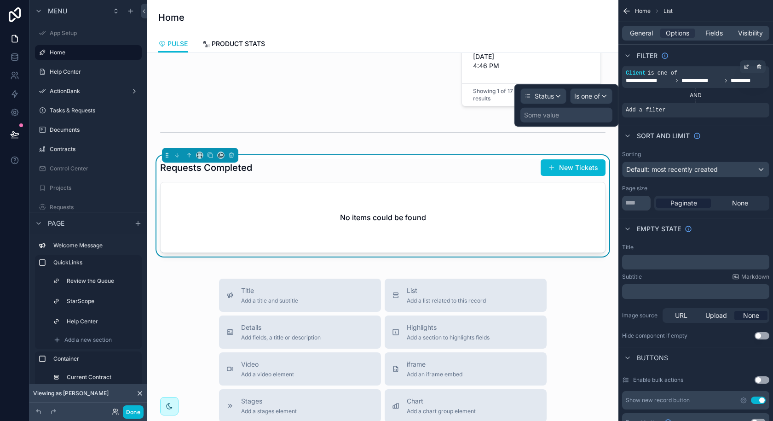
click at [569, 116] on div "Some value" at bounding box center [567, 115] width 92 height 15
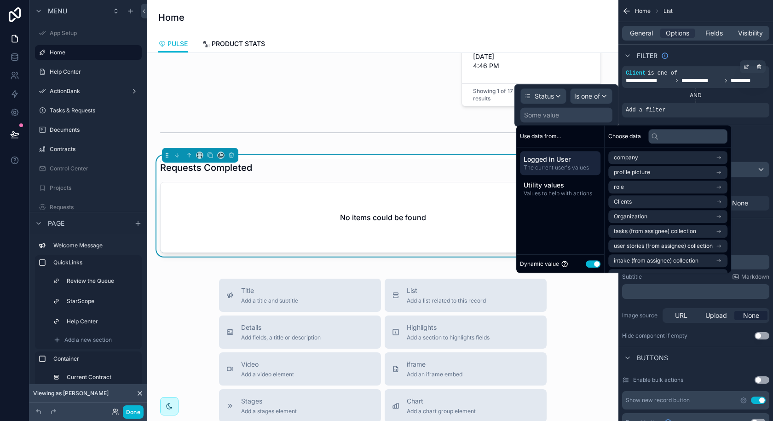
click at [587, 266] on button "Use setting" at bounding box center [593, 263] width 15 height 7
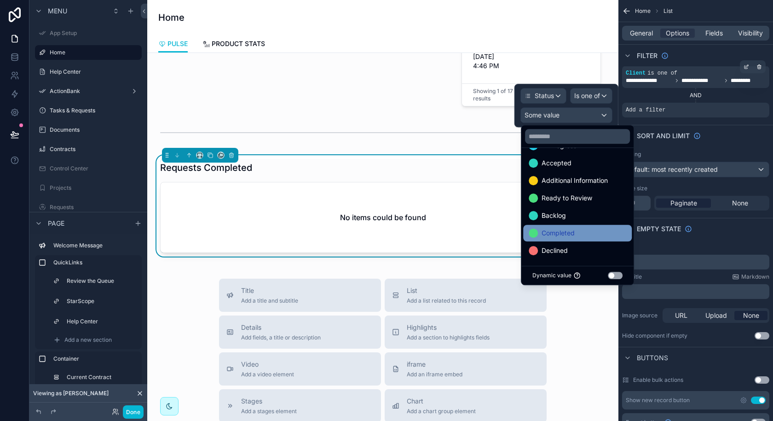
click at [567, 232] on span "Completed" at bounding box center [558, 232] width 33 height 11
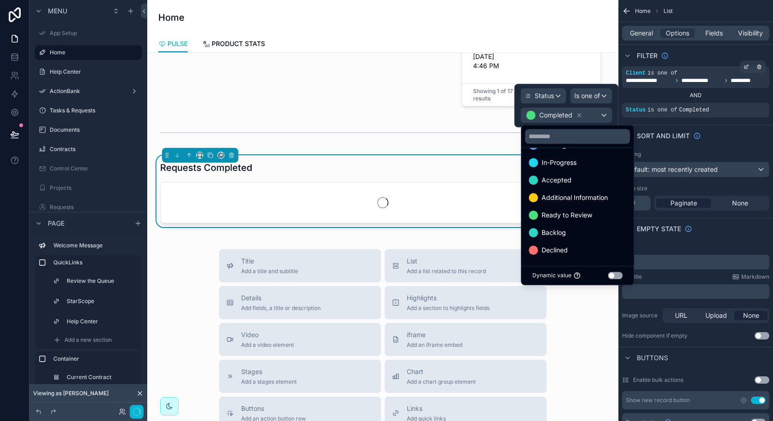
scroll to position [18, 0]
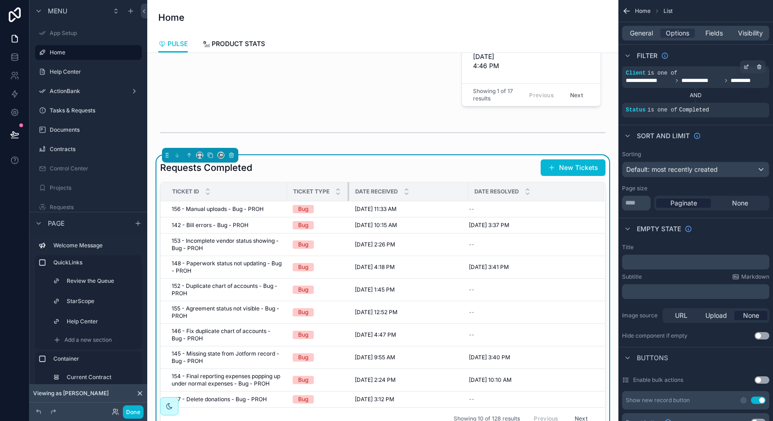
drag, startPoint x: 355, startPoint y: 185, endPoint x: 348, endPoint y: 185, distance: 7.4
click at [348, 185] on div "scrollable content" at bounding box center [350, 191] width 4 height 18
click at [689, 166] on span "Default: most recently created" at bounding box center [672, 169] width 92 height 8
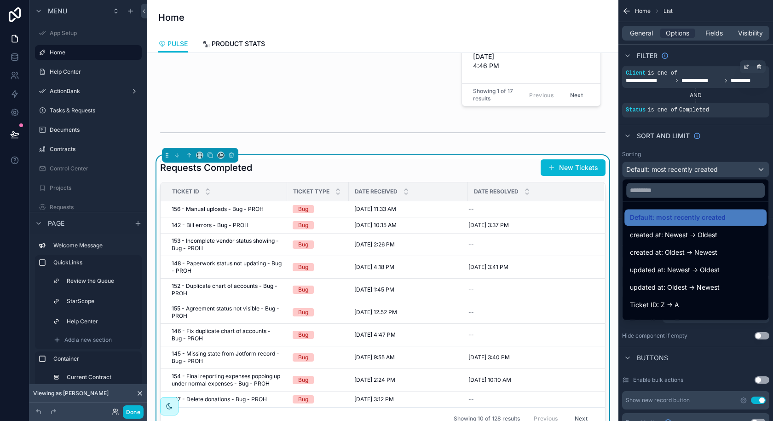
click at [679, 198] on div at bounding box center [696, 190] width 146 height 22
click at [672, 195] on input "text" at bounding box center [695, 190] width 139 height 15
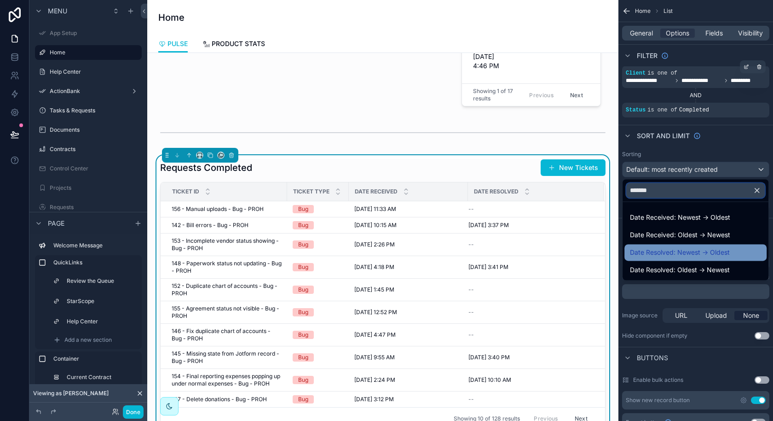
type input "*******"
click at [700, 256] on span "Date Resolved: Newest -> Oldest" at bounding box center [680, 252] width 100 height 11
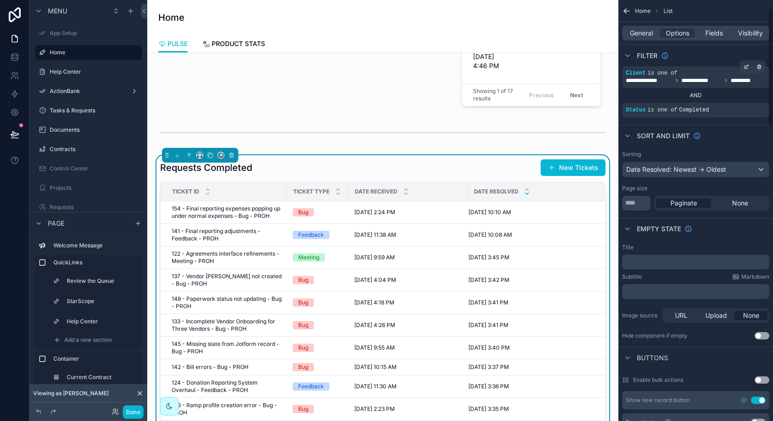
click at [711, 27] on div "General Options Fields Visibility" at bounding box center [695, 33] width 147 height 15
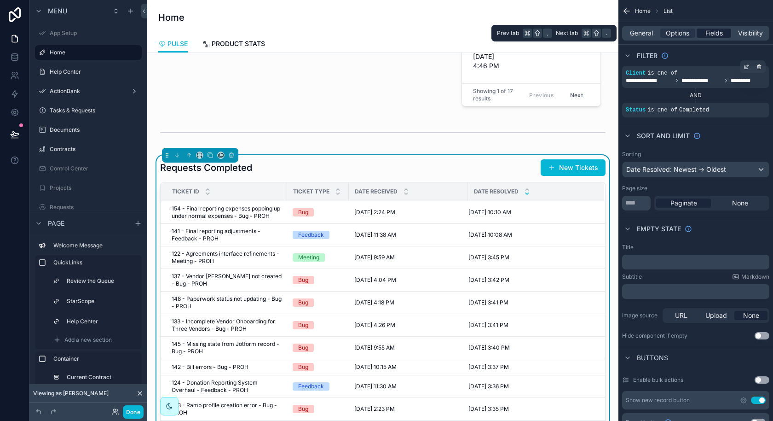
click at [711, 35] on span "Fields" at bounding box center [714, 33] width 17 height 9
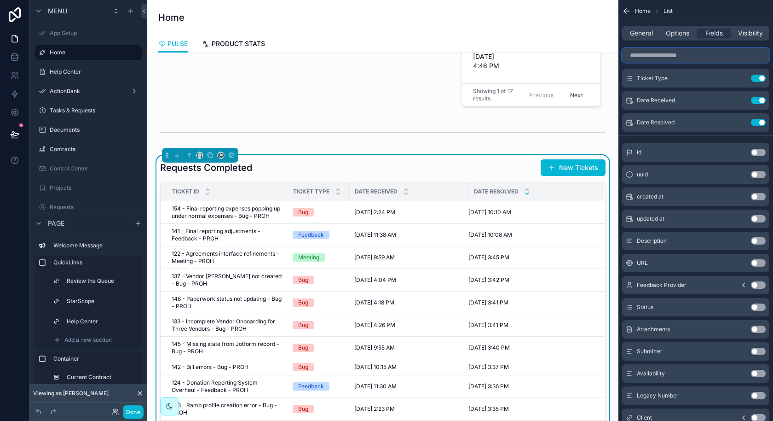
click at [693, 57] on input "scrollable content" at bounding box center [695, 55] width 147 height 15
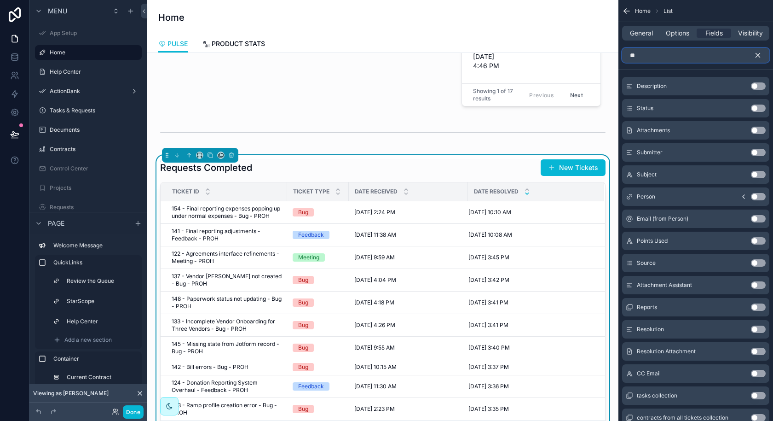
scroll to position [0, 0]
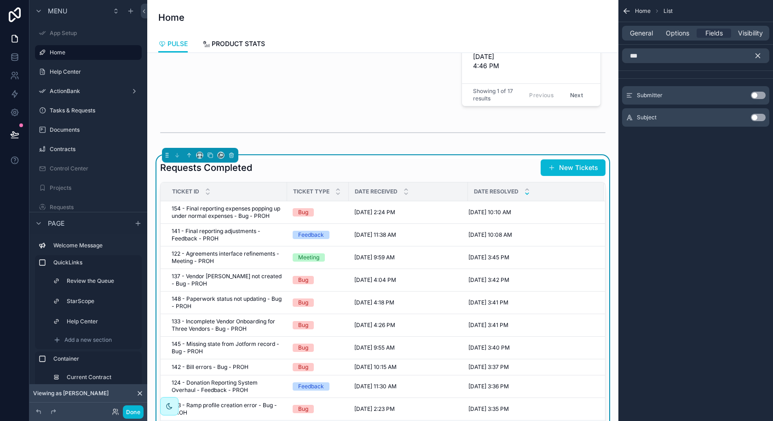
click at [755, 96] on button "Use setting" at bounding box center [758, 95] width 15 height 7
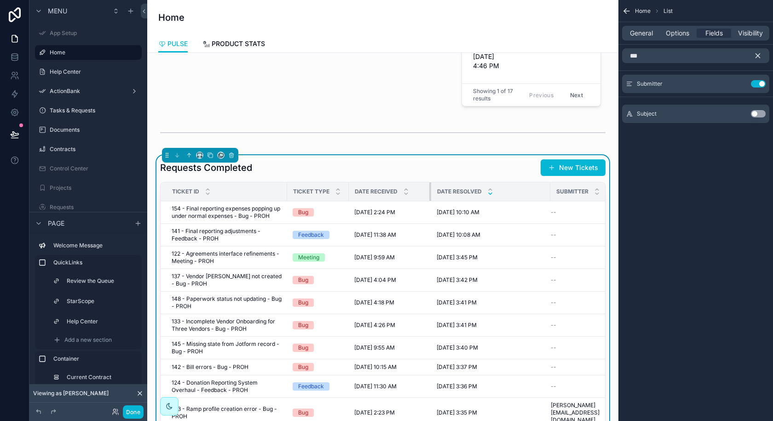
drag, startPoint x: 466, startPoint y: 185, endPoint x: 431, endPoint y: 183, distance: 35.0
click at [431, 183] on div "scrollable content" at bounding box center [431, 191] width 4 height 18
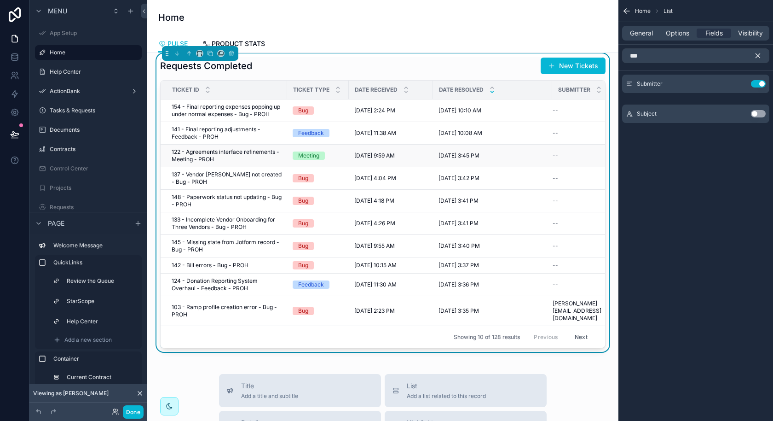
scroll to position [678, 0]
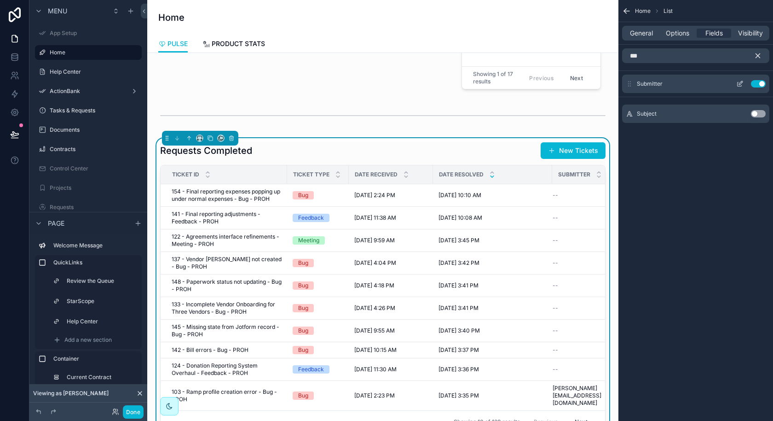
click at [758, 82] on button "Use setting" at bounding box center [758, 83] width 15 height 7
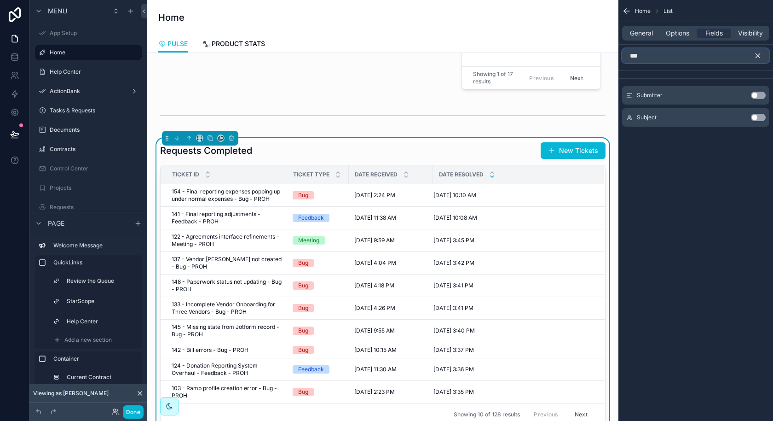
click at [685, 60] on input "***" at bounding box center [695, 55] width 147 height 15
type input "*"
type input "***"
click at [761, 97] on button "Use setting" at bounding box center [758, 95] width 15 height 7
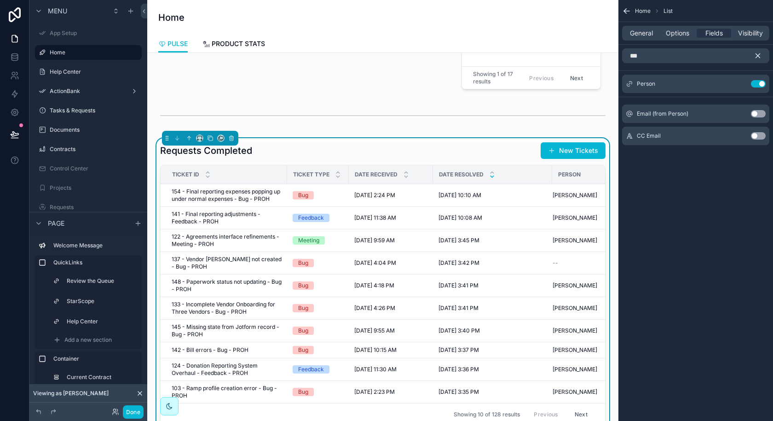
click at [552, 167] on th "Person" at bounding box center [586, 174] width 69 height 19
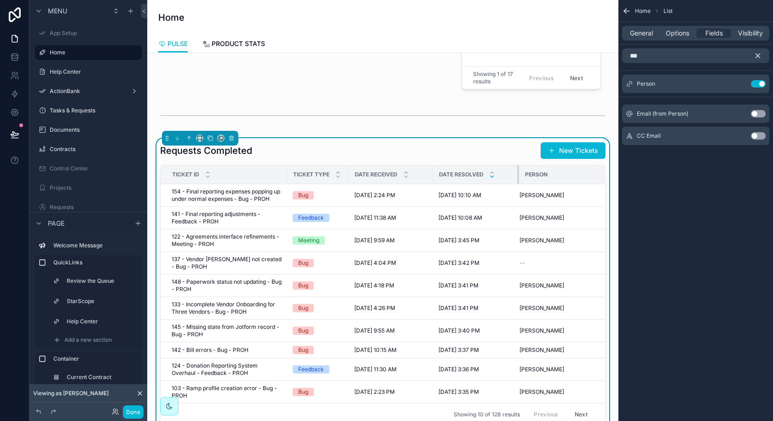
drag, startPoint x: 551, startPoint y: 167, endPoint x: 518, endPoint y: 170, distance: 33.8
click at [518, 170] on div "scrollable content" at bounding box center [519, 174] width 4 height 18
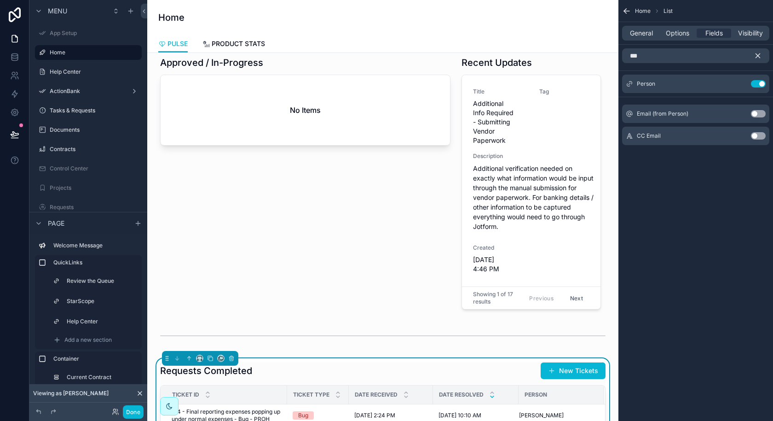
scroll to position [570, 0]
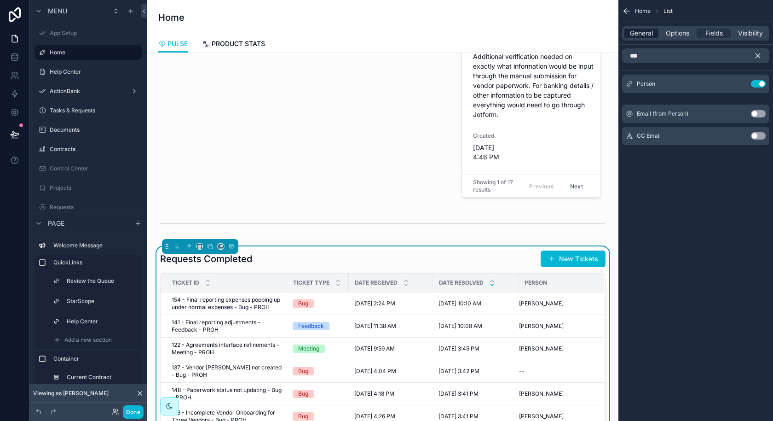
click at [652, 34] on span "General" at bounding box center [641, 33] width 23 height 9
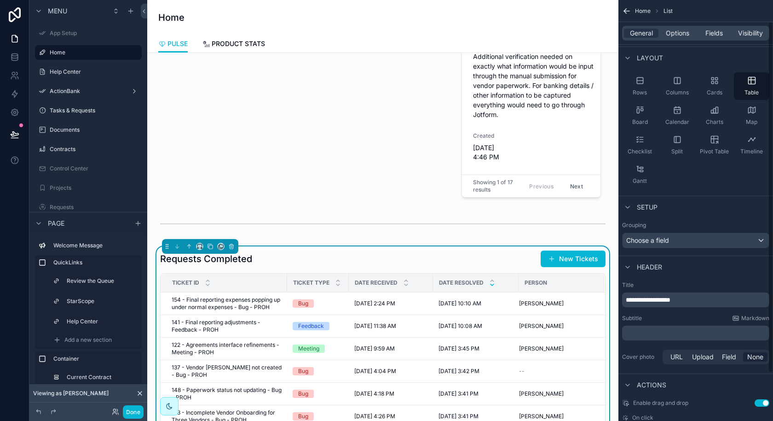
scroll to position [57, 0]
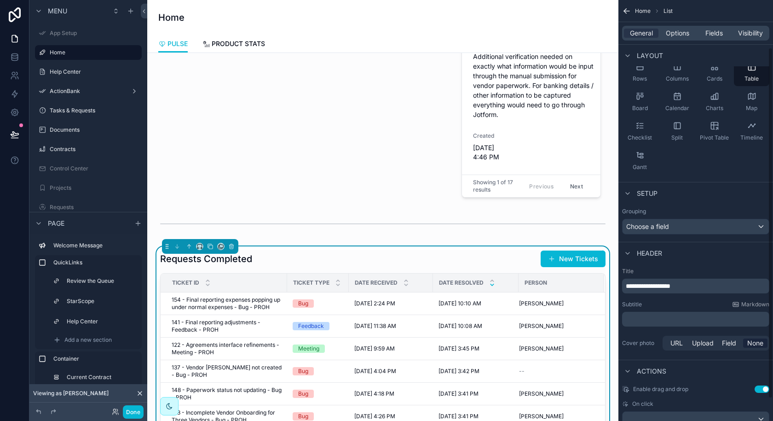
click at [644, 323] on div "﻿" at bounding box center [695, 319] width 147 height 15
click at [644, 321] on p "﻿" at bounding box center [697, 318] width 142 height 9
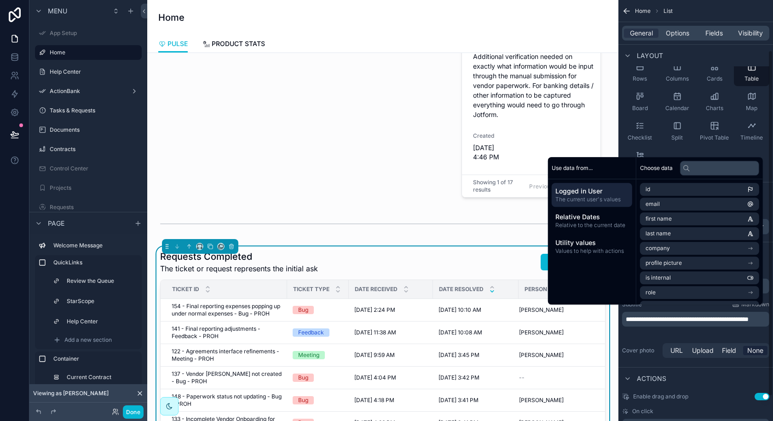
scroll to position [61, 0]
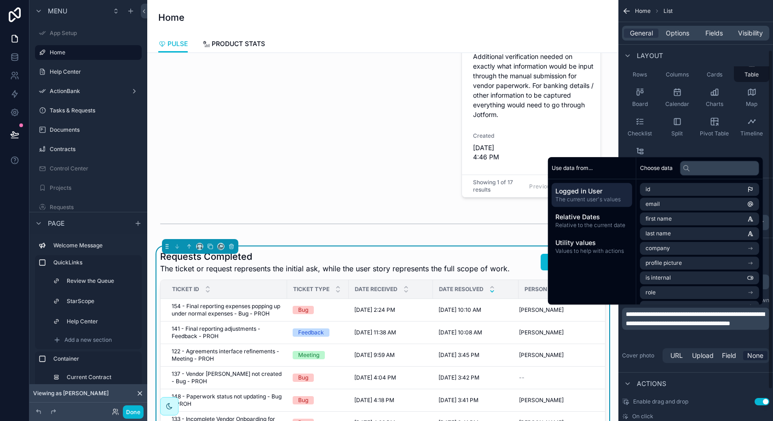
click at [467, 250] on h1 "Requests Completed" at bounding box center [335, 256] width 350 height 13
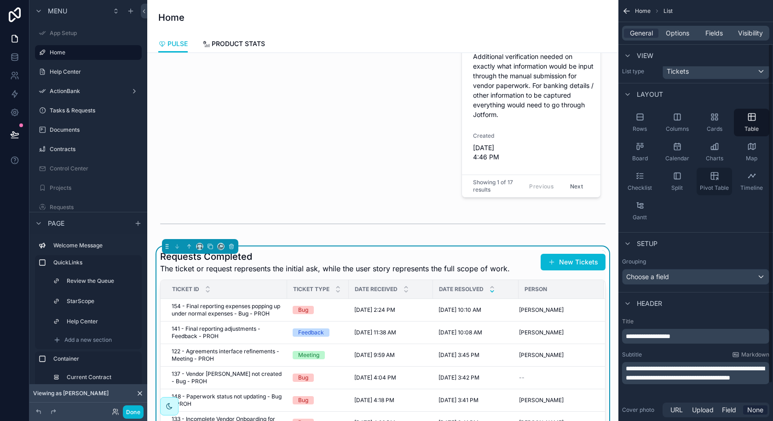
scroll to position [0, 0]
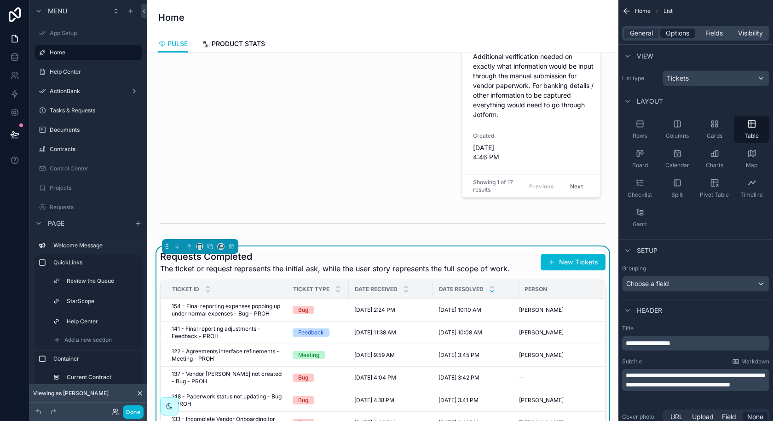
click at [674, 36] on span "Options" at bounding box center [677, 33] width 23 height 9
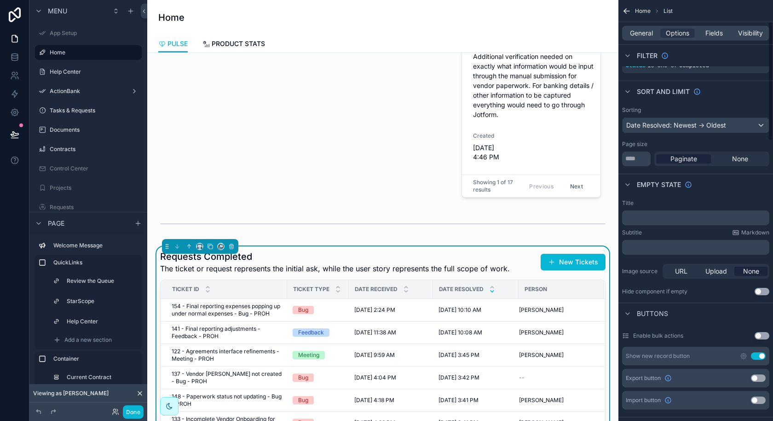
scroll to position [77, 0]
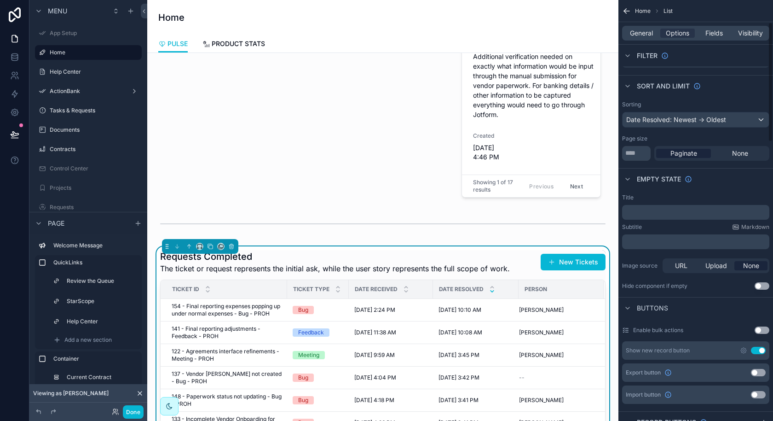
click at [756, 348] on button "Use setting" at bounding box center [758, 350] width 15 height 7
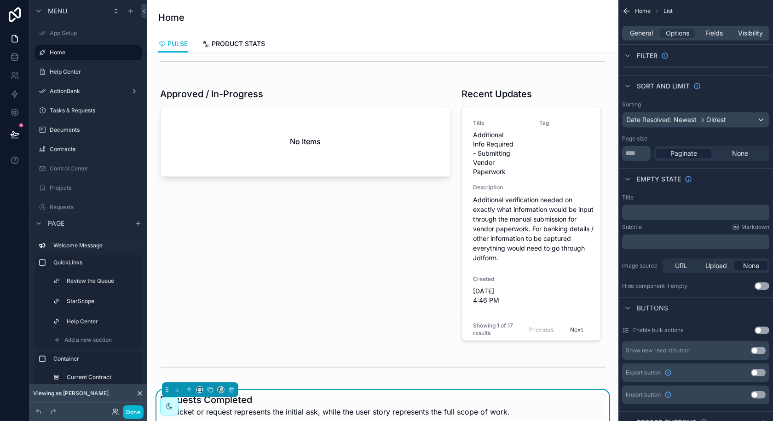
scroll to position [756, 0]
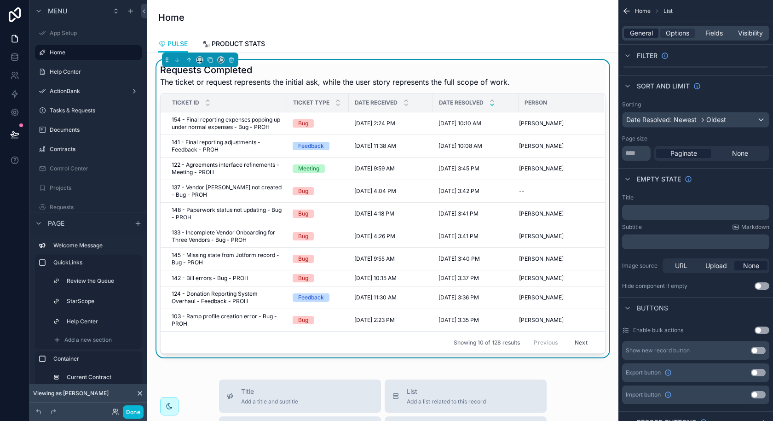
click at [648, 35] on span "General" at bounding box center [641, 33] width 23 height 9
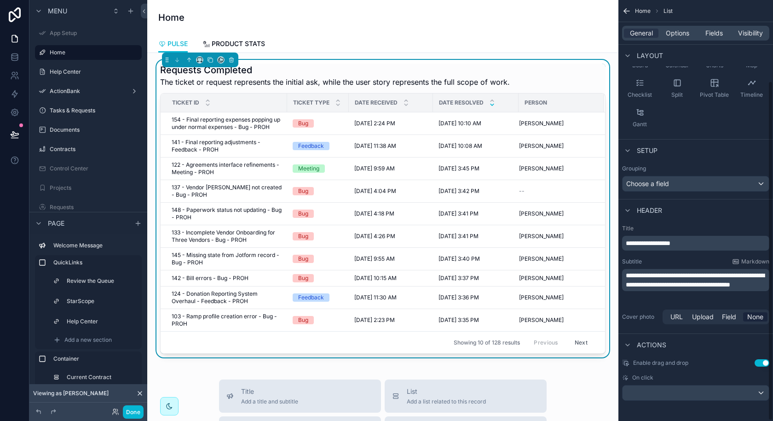
scroll to position [0, 0]
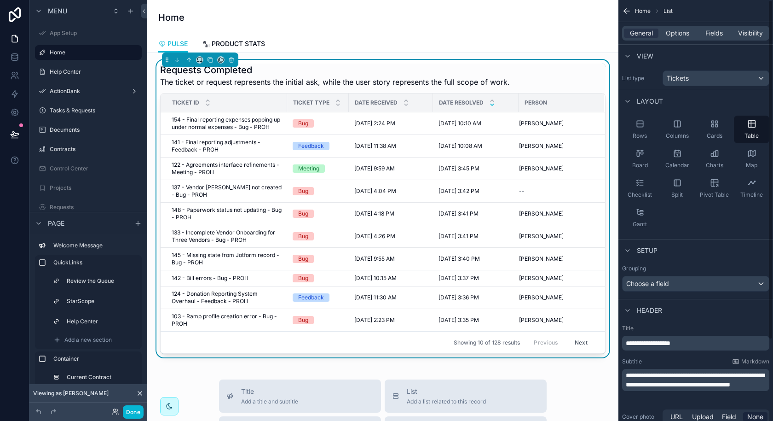
click at [708, 38] on div "General Options Fields Visibility" at bounding box center [695, 33] width 147 height 15
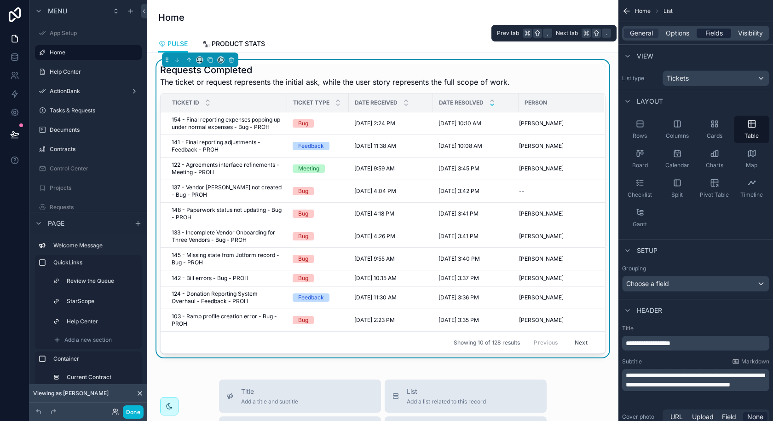
click at [716, 34] on span "Fields" at bounding box center [714, 33] width 17 height 9
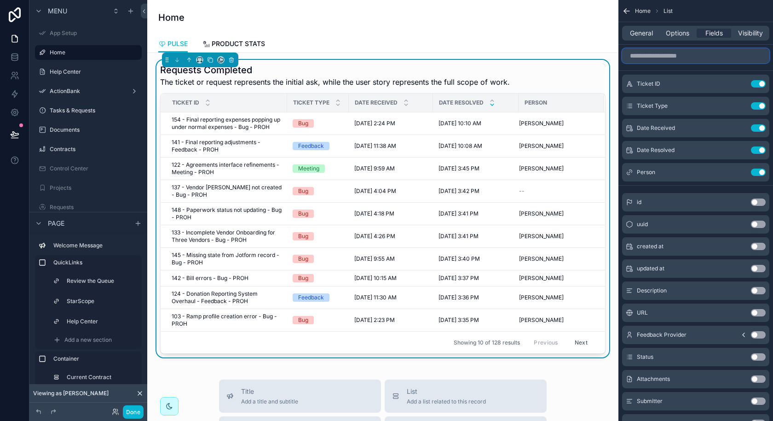
click at [686, 58] on input "scrollable content" at bounding box center [695, 55] width 147 height 15
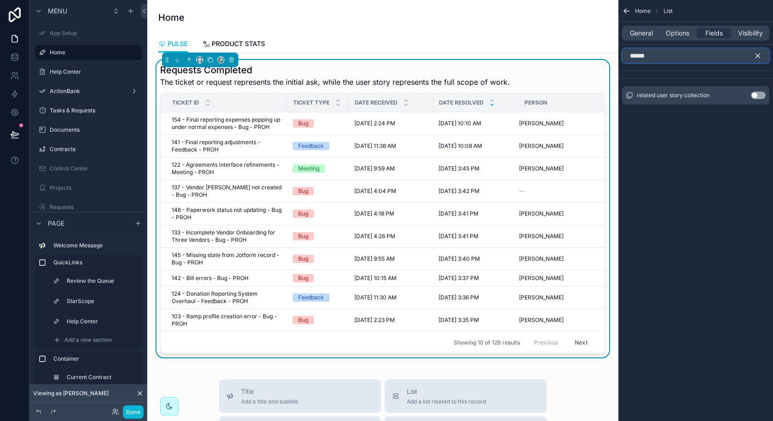
type input "******"
click at [756, 94] on button "Use setting" at bounding box center [758, 95] width 15 height 7
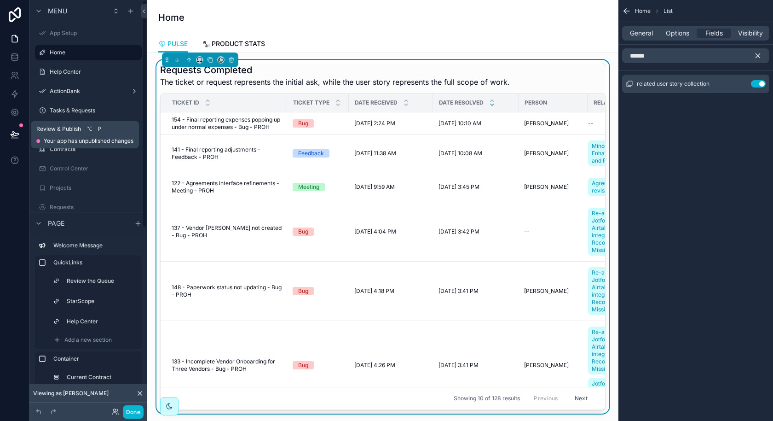
click at [15, 133] on icon at bounding box center [14, 134] width 9 height 9
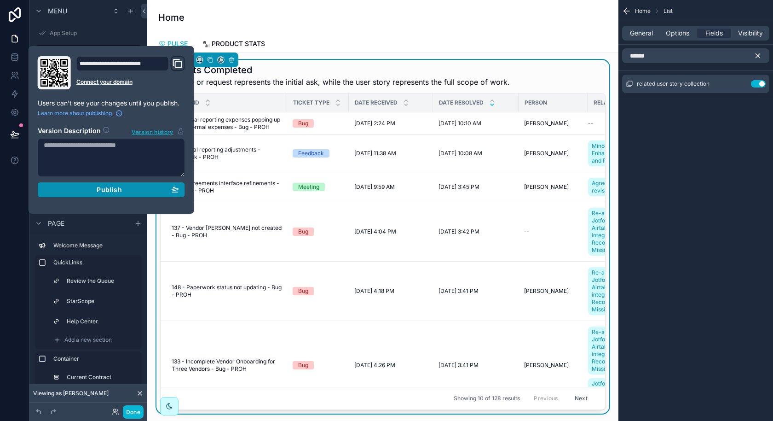
click at [78, 189] on div "Publish" at bounding box center [111, 190] width 135 height 8
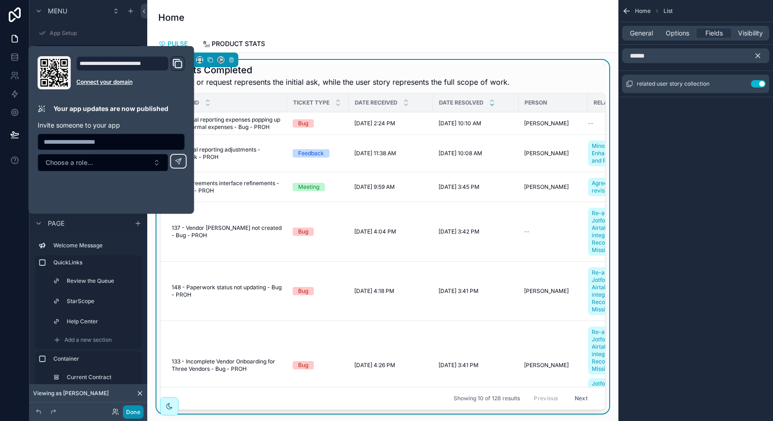
click at [133, 410] on button "Done" at bounding box center [133, 411] width 21 height 13
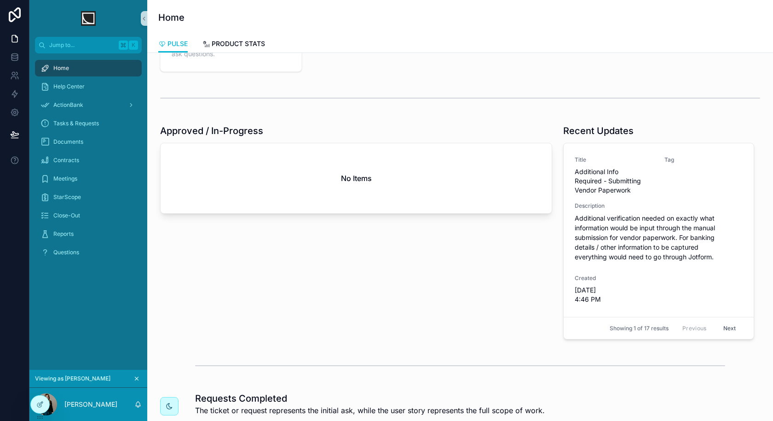
scroll to position [318, 0]
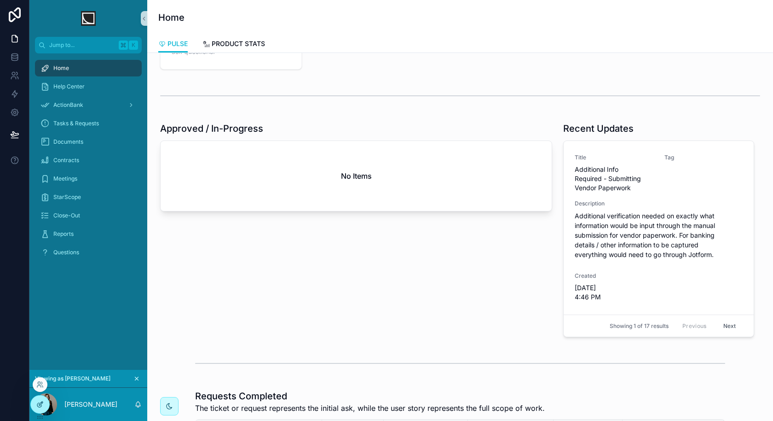
click at [40, 405] on icon at bounding box center [41, 403] width 4 height 4
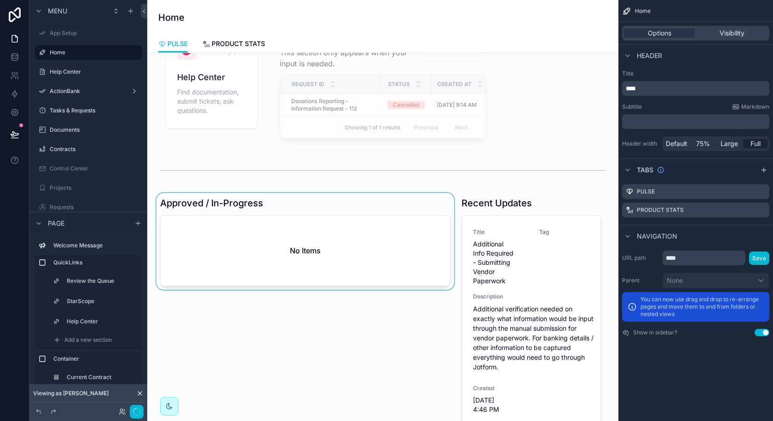
click at [322, 231] on div "scrollable content" at bounding box center [306, 323] width 302 height 261
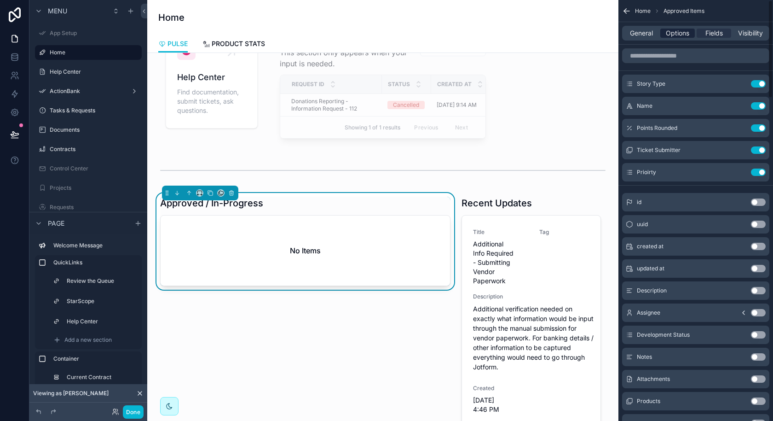
click at [685, 33] on span "Options" at bounding box center [677, 33] width 23 height 9
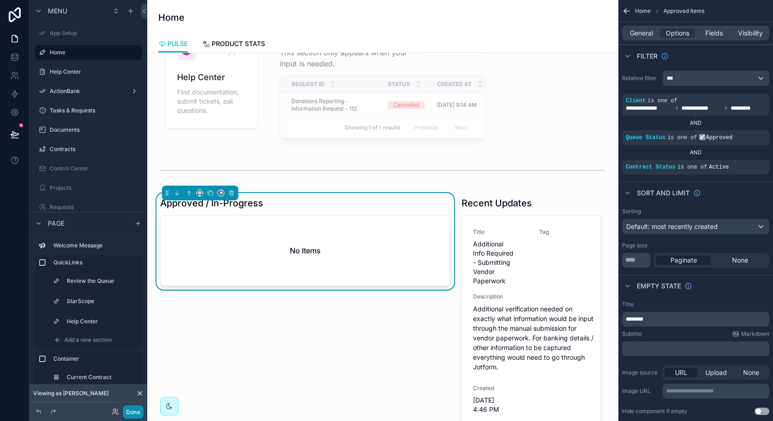
click at [132, 410] on button "Done" at bounding box center [133, 411] width 21 height 13
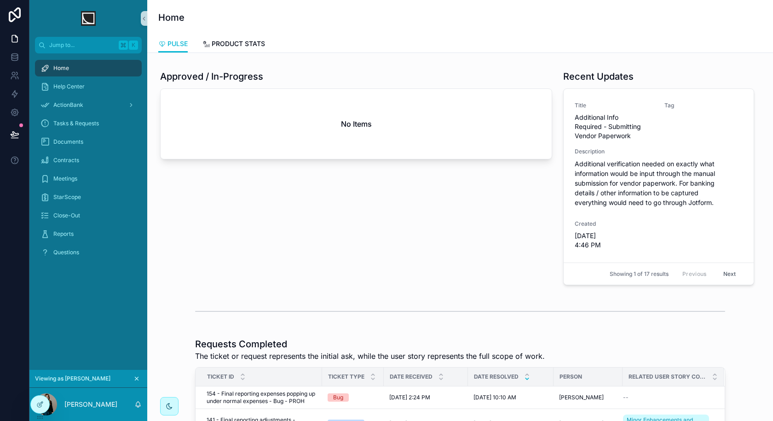
scroll to position [326, 0]
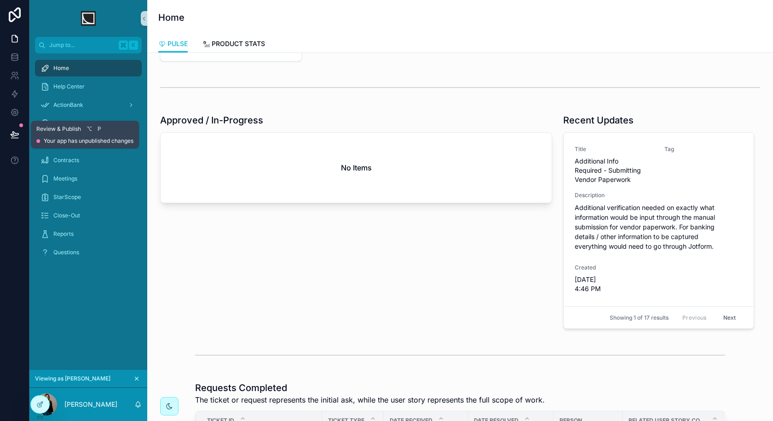
click at [19, 129] on button at bounding box center [15, 135] width 20 height 26
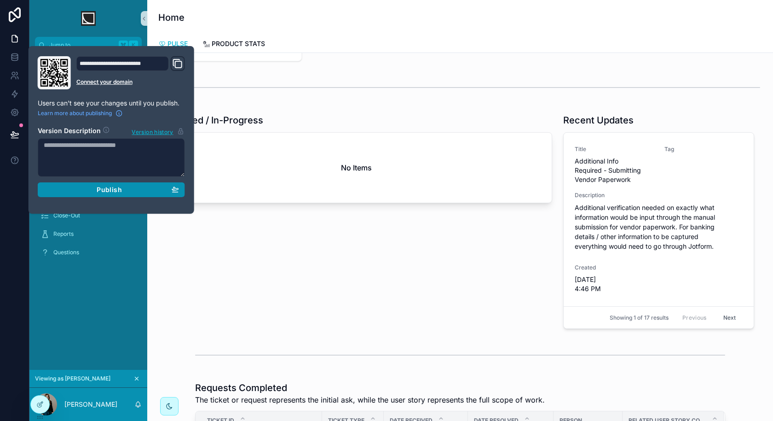
click at [104, 191] on span "Publish" at bounding box center [109, 190] width 25 height 8
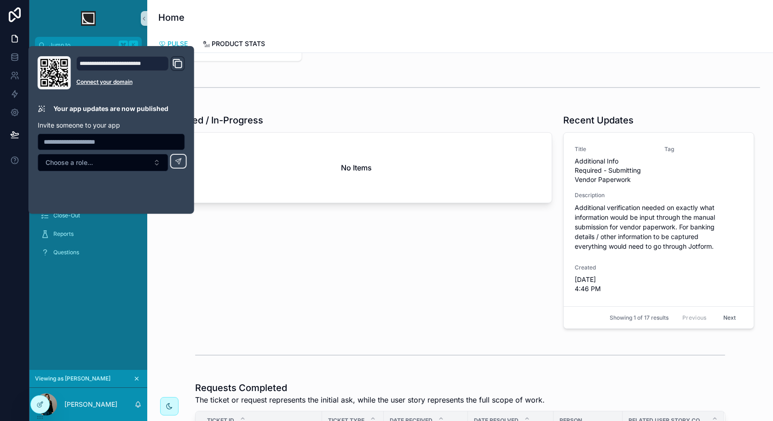
click at [336, 212] on div "Approved / In-Progress No Items" at bounding box center [356, 221] width 403 height 222
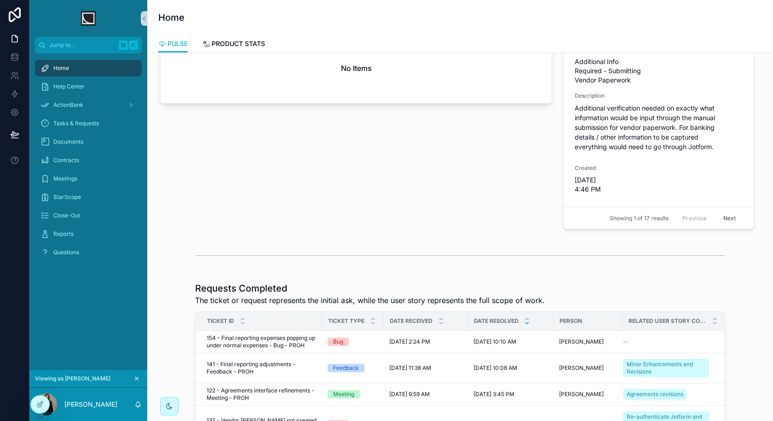
scroll to position [428, 0]
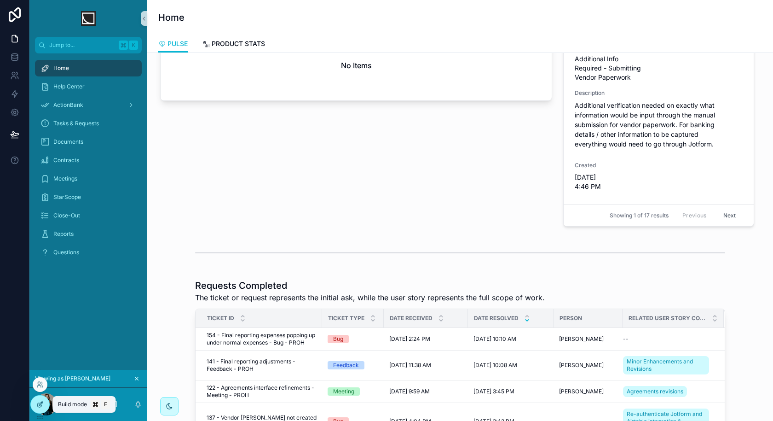
click at [34, 404] on div at bounding box center [40, 403] width 18 height 17
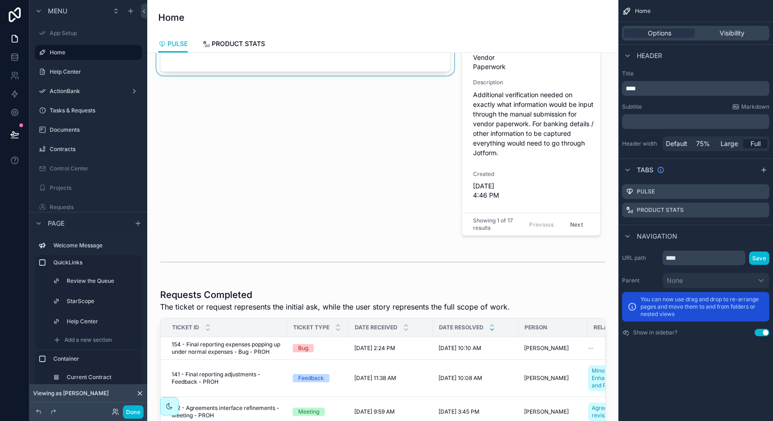
scroll to position [568, 0]
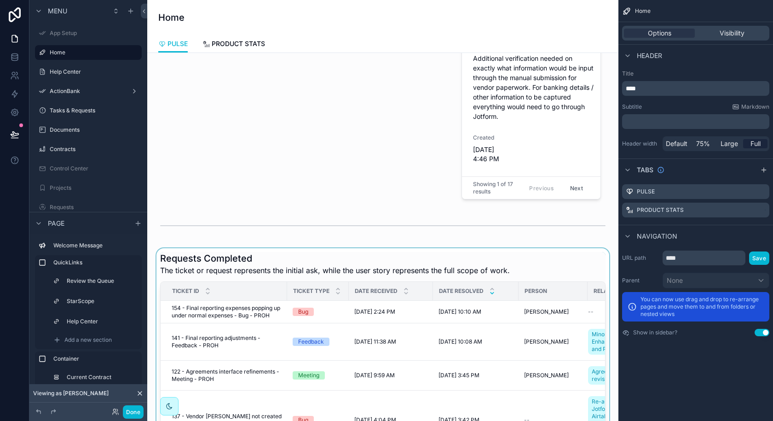
click at [322, 262] on div "scrollable content" at bounding box center [383, 425] width 457 height 354
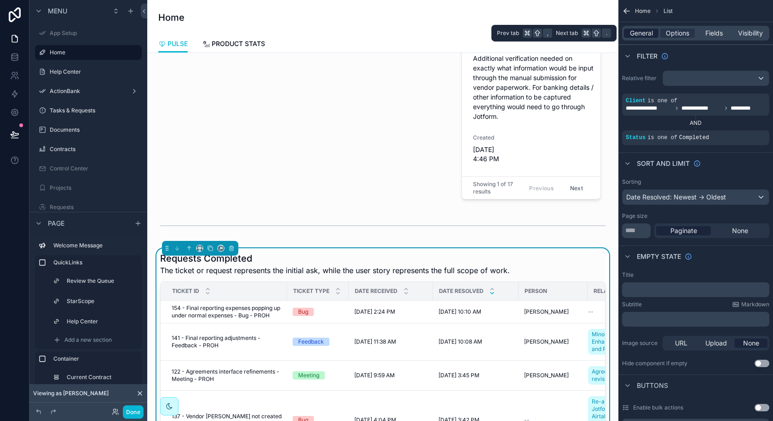
click at [640, 36] on span "General" at bounding box center [641, 33] width 23 height 9
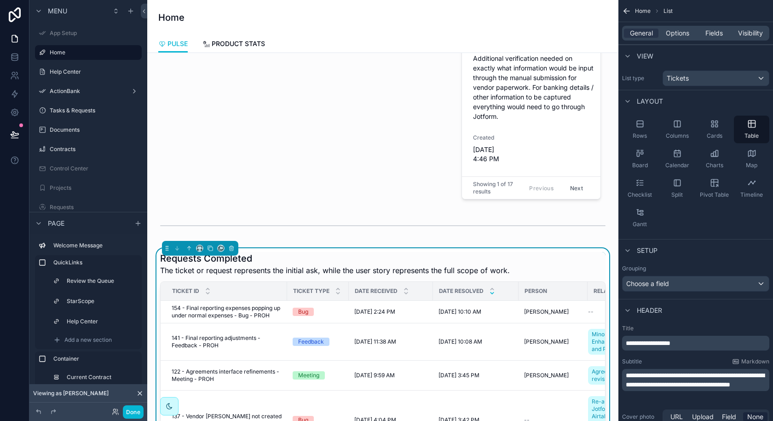
click at [629, 372] on span "**********" at bounding box center [695, 380] width 139 height 16
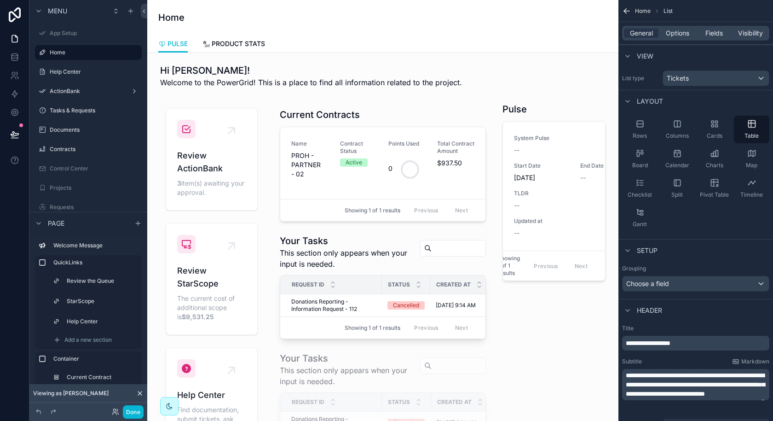
scroll to position [222, 0]
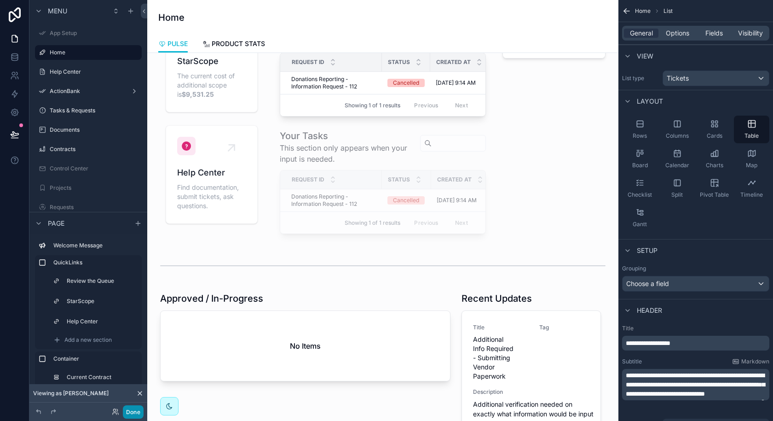
click at [129, 411] on button "Done" at bounding box center [133, 411] width 21 height 13
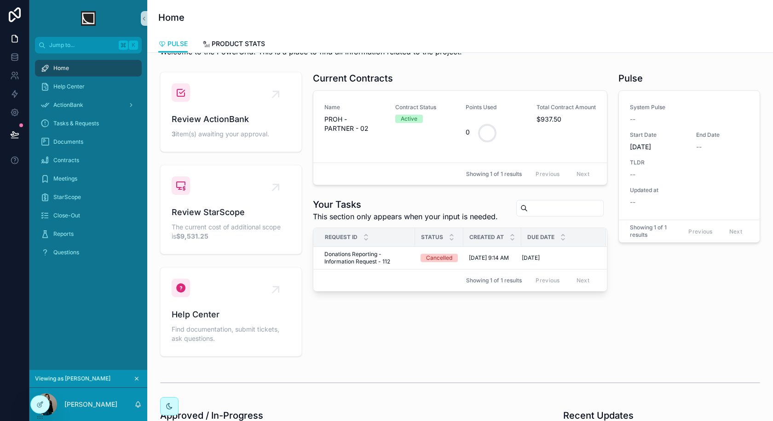
scroll to position [18, 0]
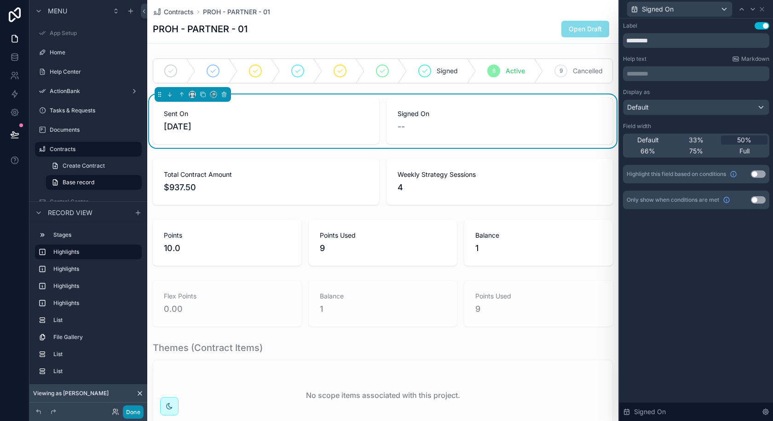
click at [135, 415] on button "Done" at bounding box center [133, 411] width 21 height 13
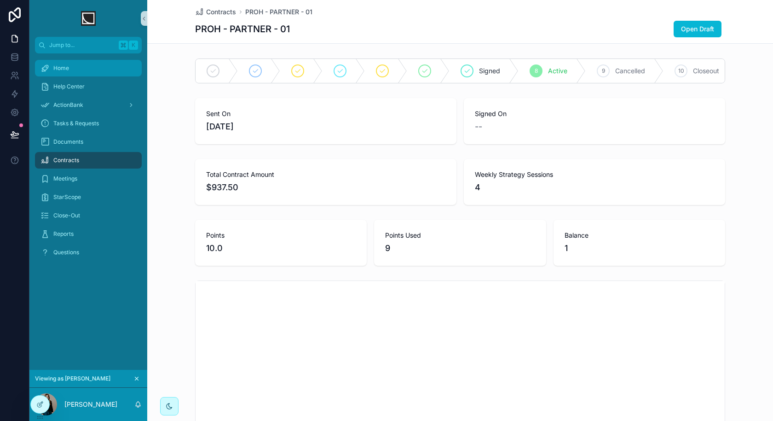
click at [94, 72] on div "Home" at bounding box center [89, 68] width 96 height 15
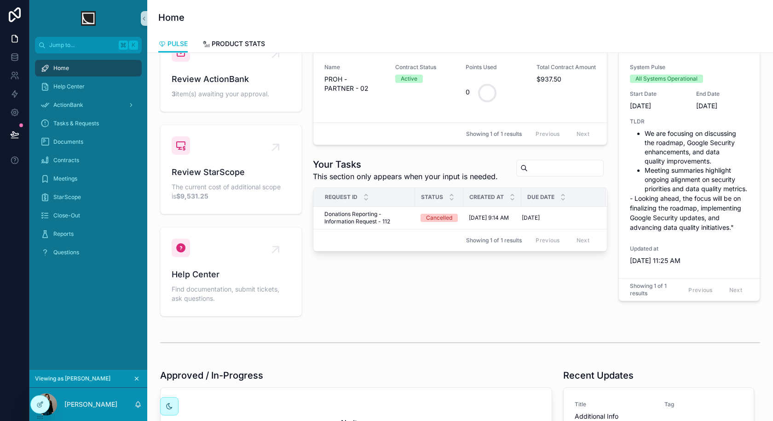
scroll to position [70, 0]
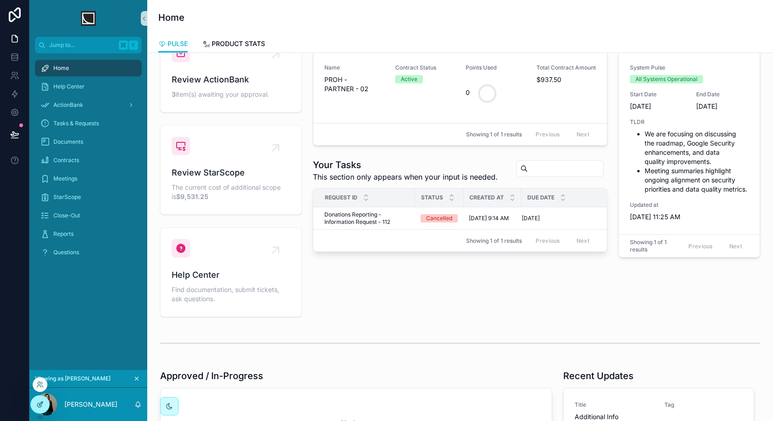
click at [43, 400] on div at bounding box center [40, 403] width 18 height 17
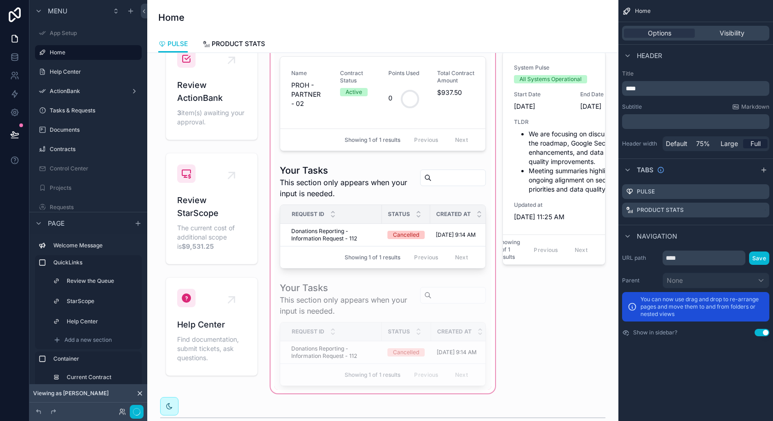
click at [377, 227] on div "scrollable content" at bounding box center [383, 212] width 228 height 366
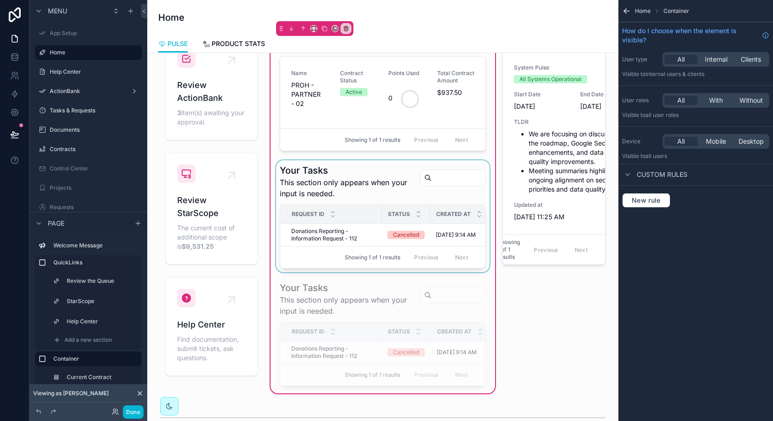
click at [380, 238] on div "scrollable content" at bounding box center [382, 216] width 217 height 112
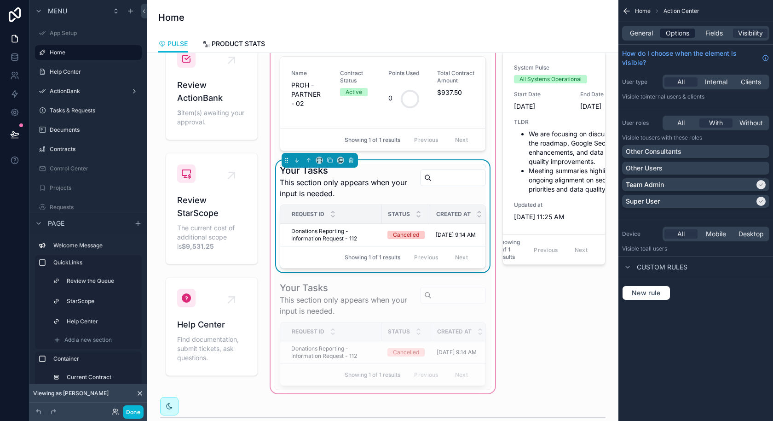
click at [674, 32] on span "Options" at bounding box center [677, 33] width 23 height 9
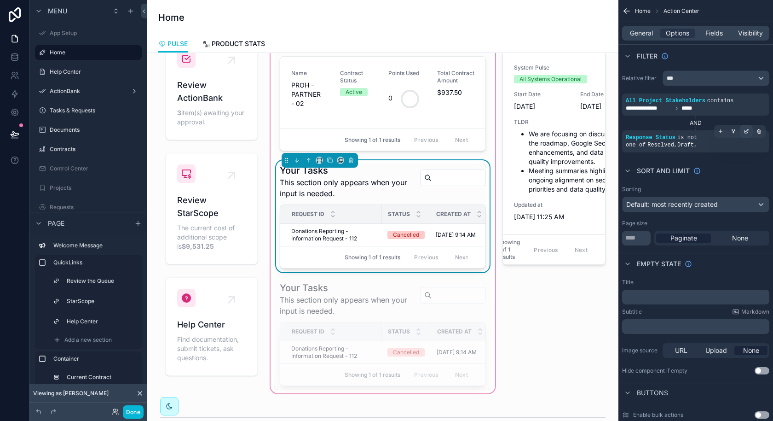
click at [749, 132] on icon "scrollable content" at bounding box center [747, 131] width 6 height 6
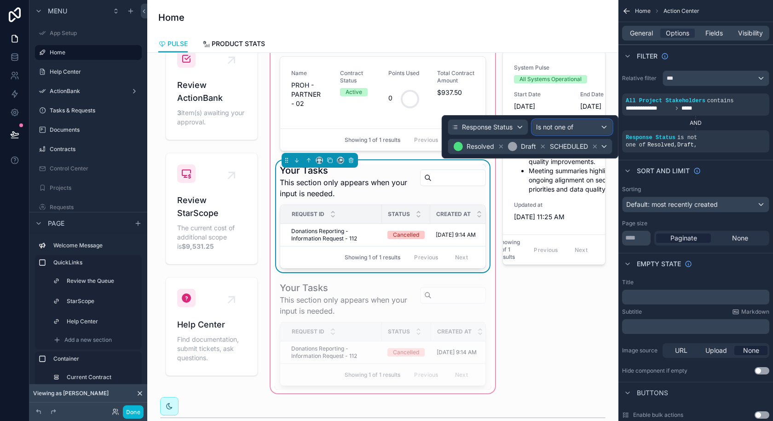
click at [565, 128] on span "Is not one of" at bounding box center [554, 126] width 37 height 9
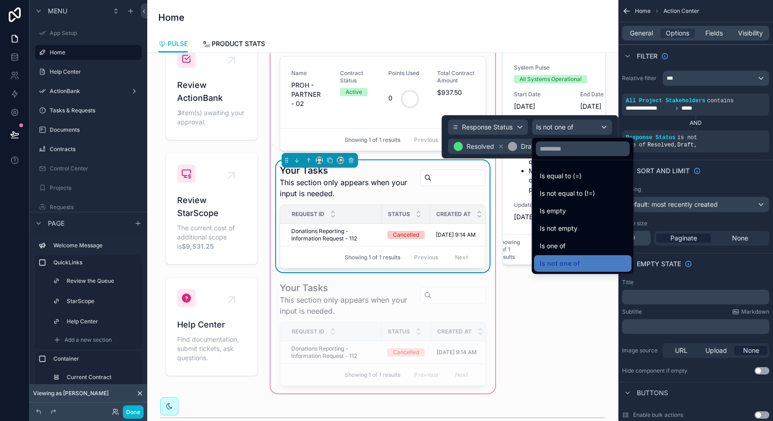
click at [492, 148] on div at bounding box center [530, 136] width 177 height 43
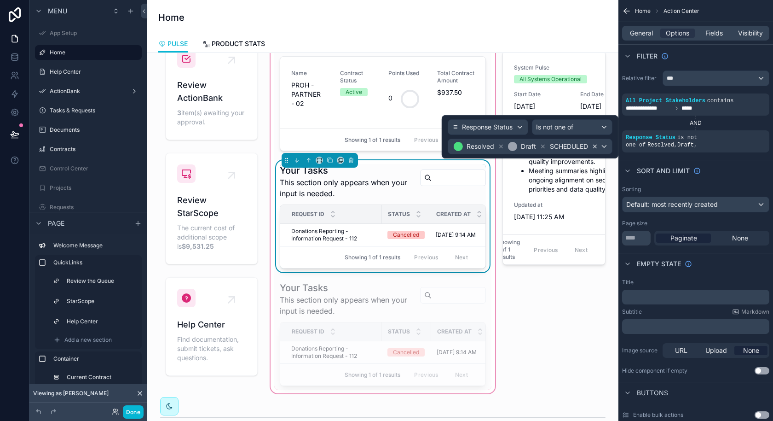
click at [595, 147] on icon at bounding box center [595, 146] width 6 height 6
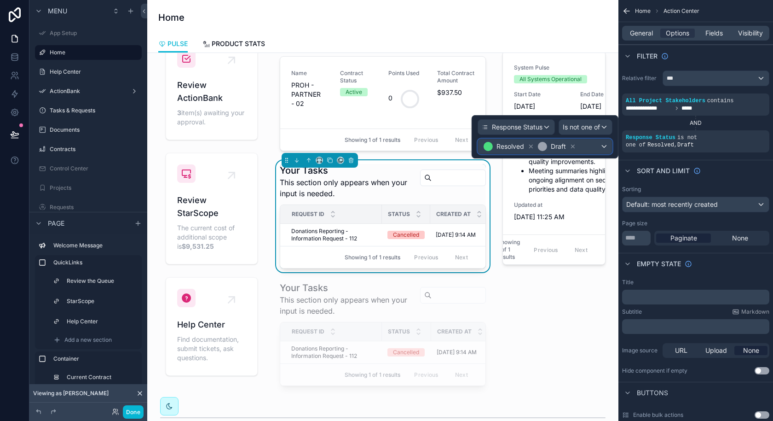
click at [603, 146] on div "Resolved Draft" at bounding box center [545, 146] width 134 height 15
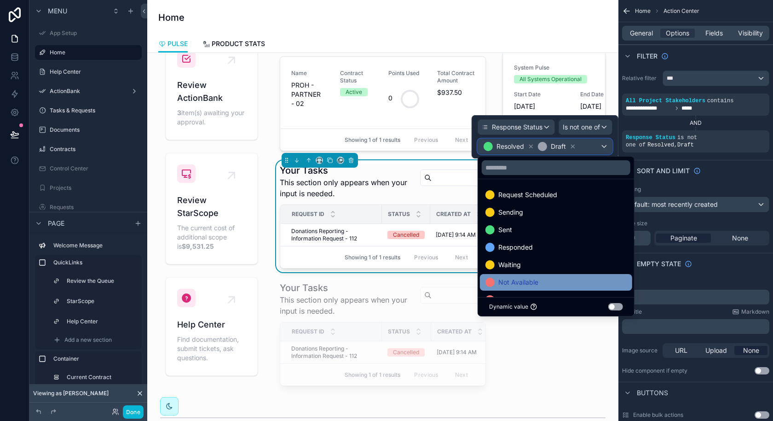
scroll to position [18, 0]
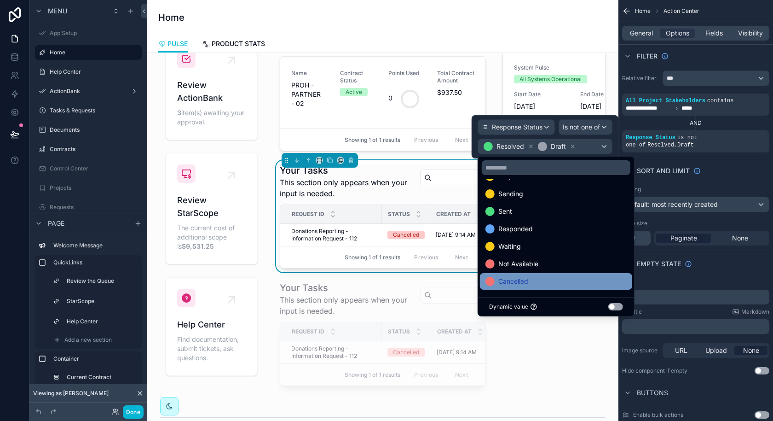
click at [514, 279] on span "Cancelled" at bounding box center [514, 281] width 30 height 11
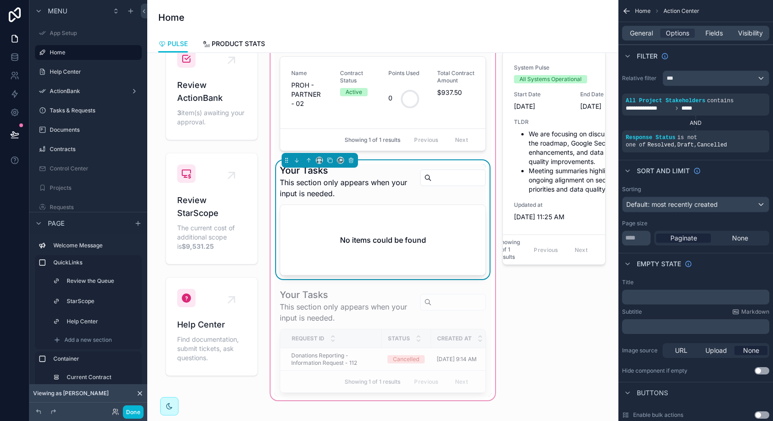
click at [380, 180] on span "This section only appears when your input is needed." at bounding box center [346, 188] width 133 height 22
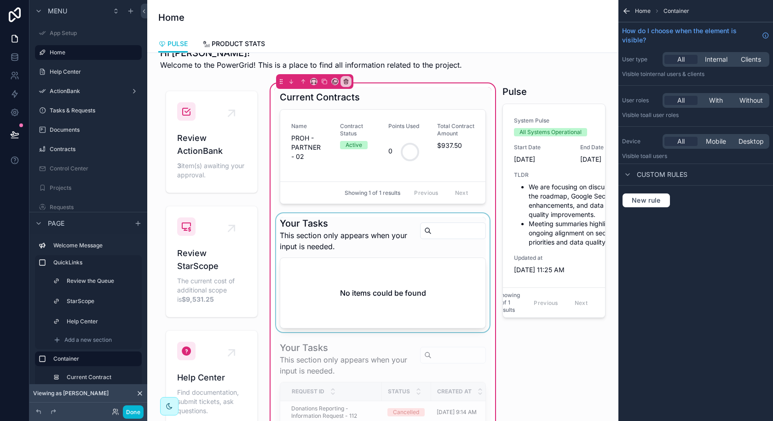
scroll to position [0, 0]
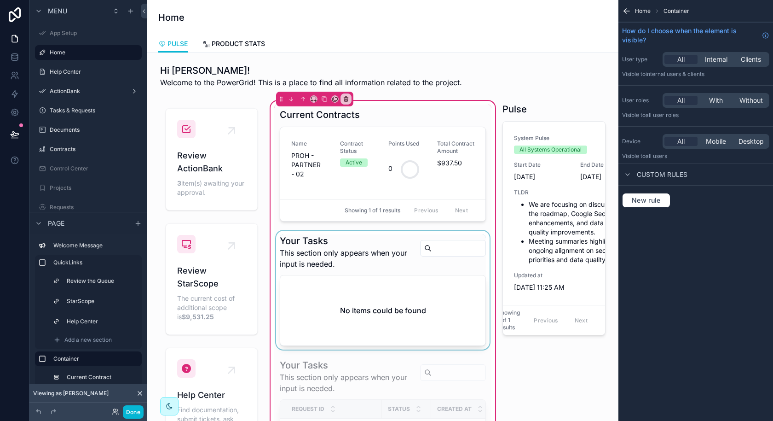
click at [385, 275] on div "scrollable content" at bounding box center [382, 290] width 217 height 119
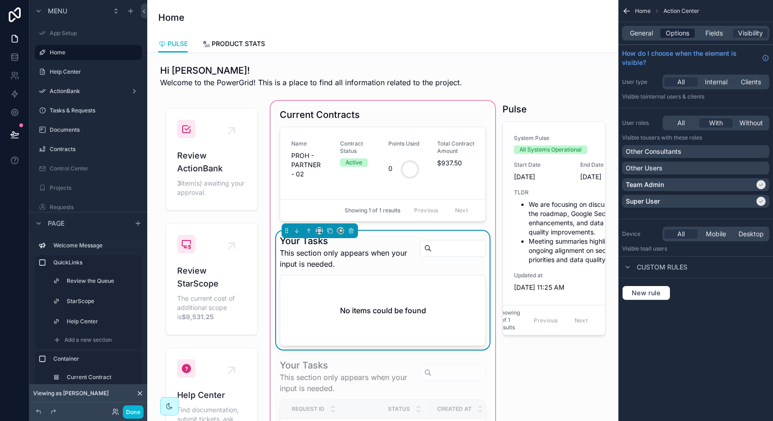
click at [681, 30] on span "Options" at bounding box center [677, 33] width 23 height 9
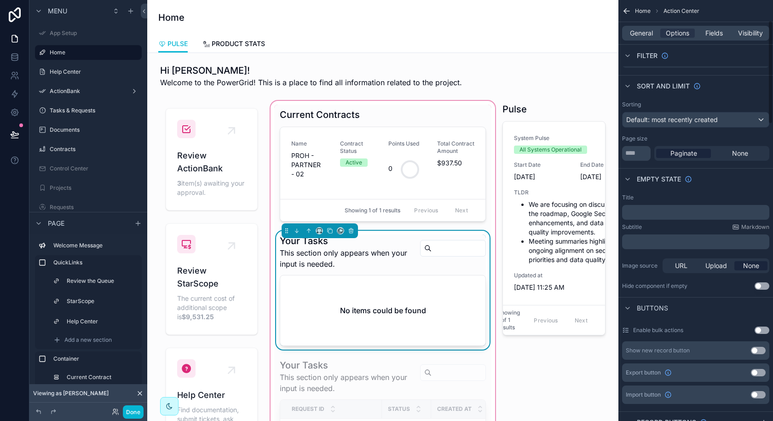
scroll to position [88, 0]
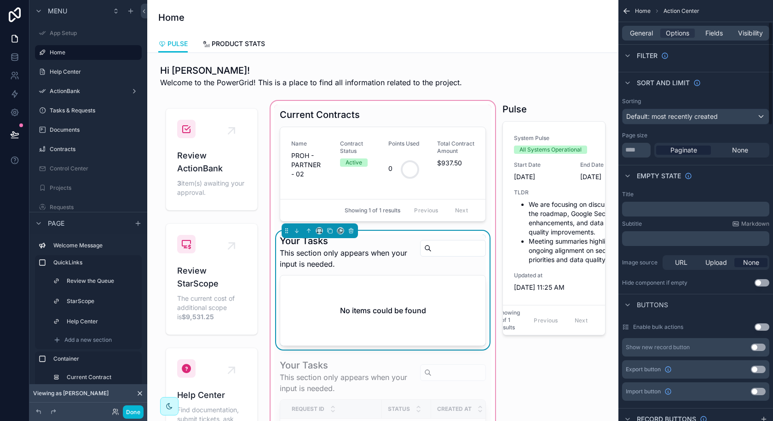
click at [765, 288] on div "Title ﻿ Subtitle Markdown ﻿ Image source URL Upload None Hide component if empt…" at bounding box center [696, 238] width 155 height 103
click at [765, 286] on div "Title ﻿ Subtitle Markdown ﻿ Image source URL Upload None Hide component if empt…" at bounding box center [696, 238] width 155 height 103
click at [763, 280] on button "Use setting" at bounding box center [762, 282] width 15 height 7
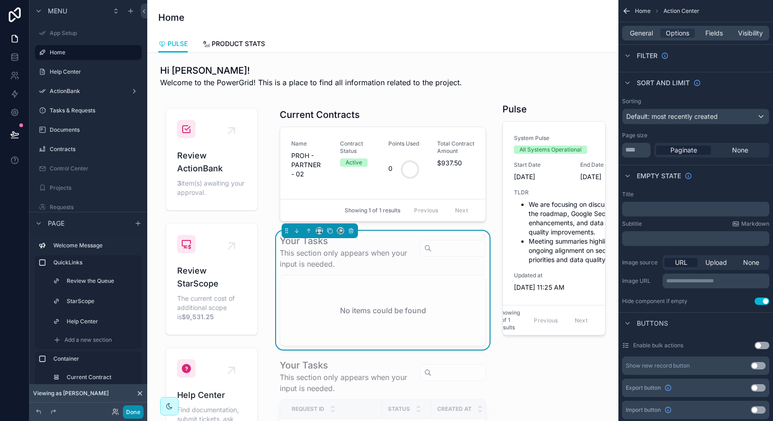
click at [128, 413] on button "Done" at bounding box center [133, 411] width 21 height 13
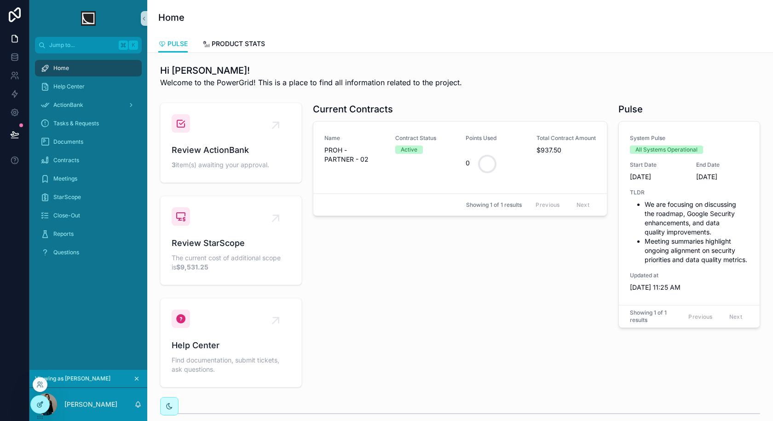
click at [41, 403] on icon at bounding box center [41, 403] width 4 height 4
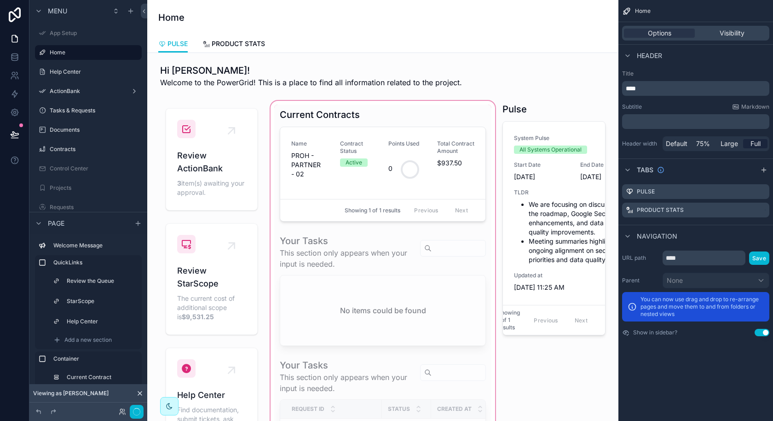
click at [415, 296] on div "scrollable content" at bounding box center [383, 285] width 228 height 373
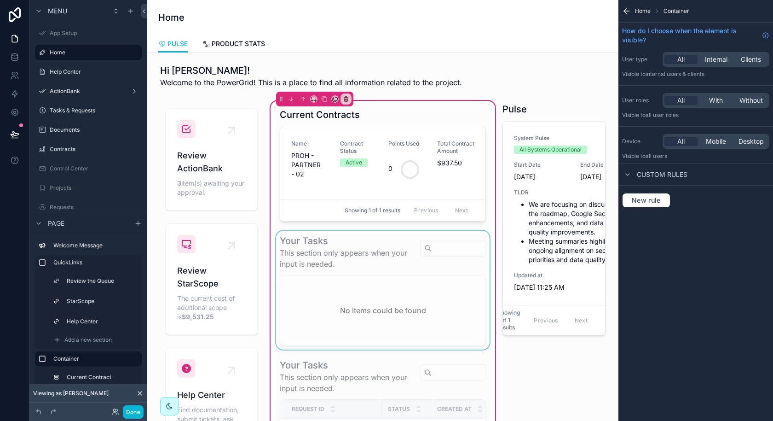
click at [436, 296] on div "scrollable content" at bounding box center [382, 290] width 217 height 119
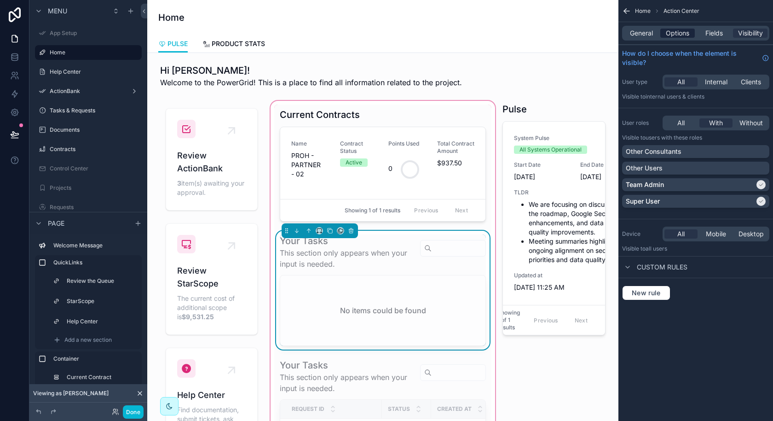
click at [679, 35] on span "Options" at bounding box center [677, 33] width 23 height 9
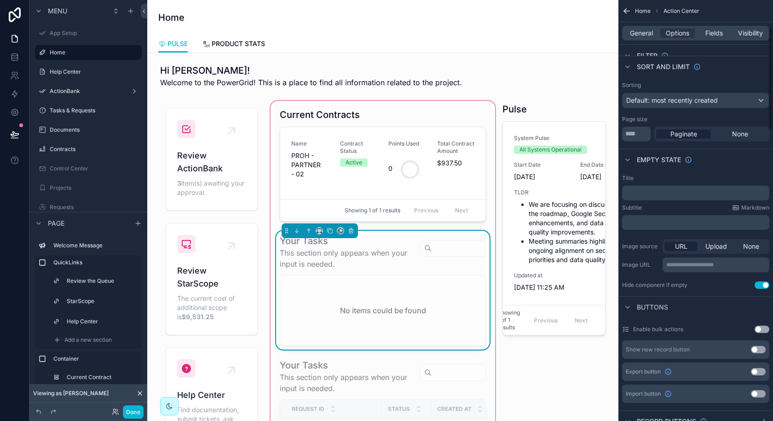
scroll to position [110, 0]
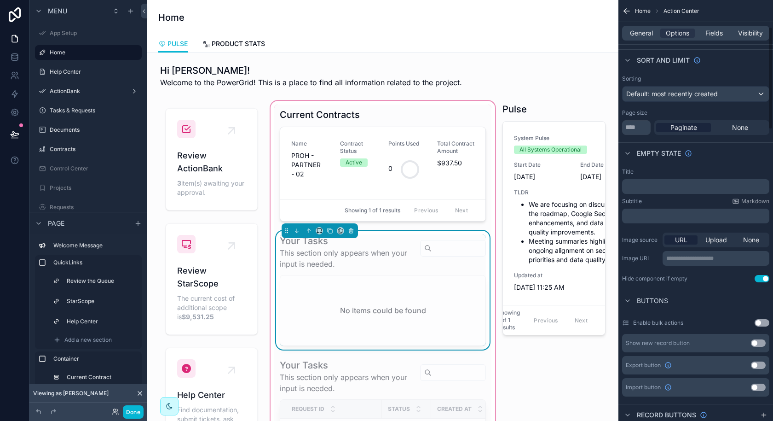
click at [758, 276] on button "Use setting" at bounding box center [762, 278] width 15 height 7
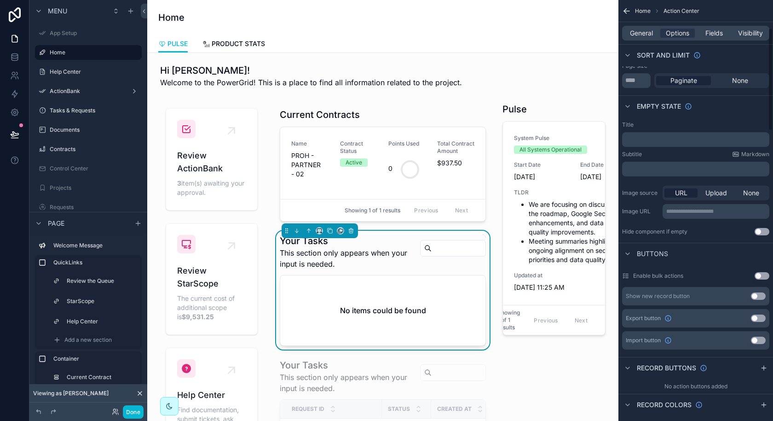
scroll to position [160, 0]
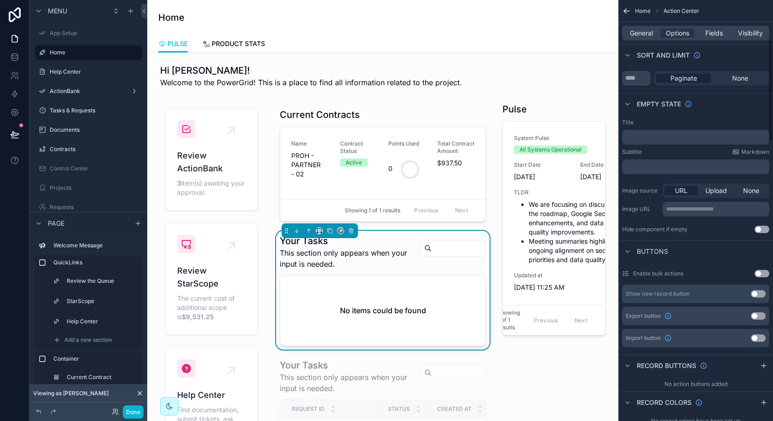
click at [671, 135] on p "﻿" at bounding box center [697, 136] width 142 height 7
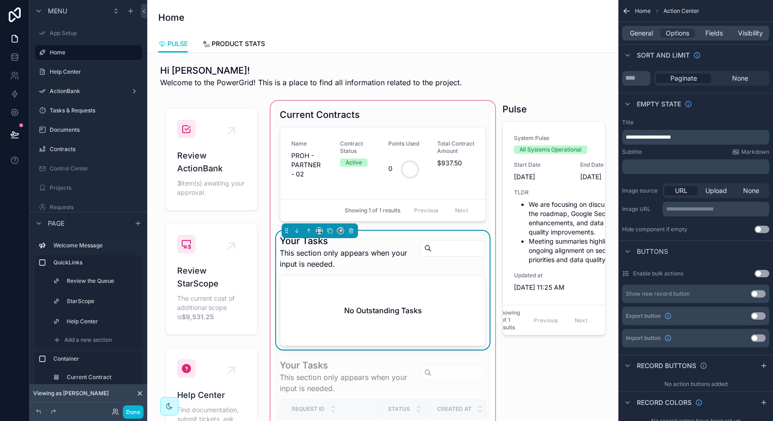
click at [438, 315] on div "No Outstanding Tasks" at bounding box center [382, 310] width 205 height 70
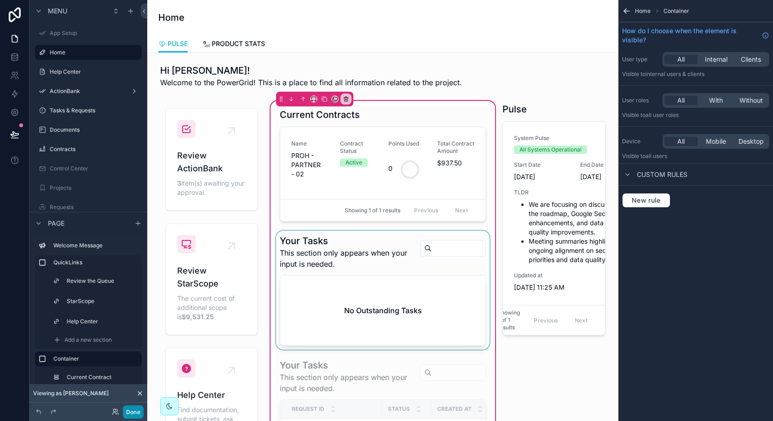
click at [137, 411] on button "Done" at bounding box center [133, 411] width 21 height 13
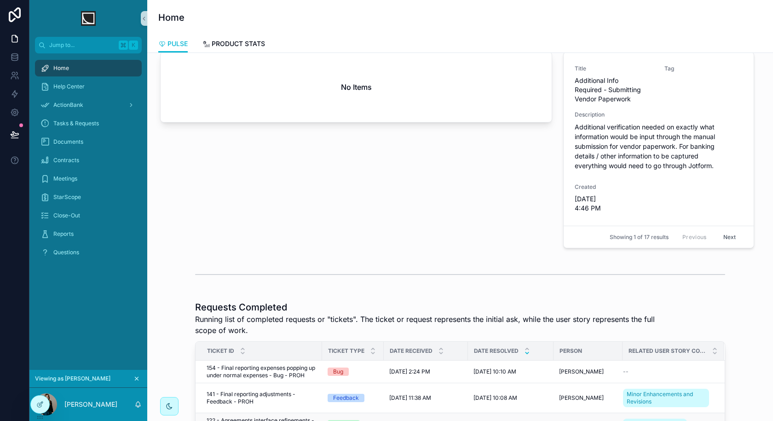
scroll to position [401, 0]
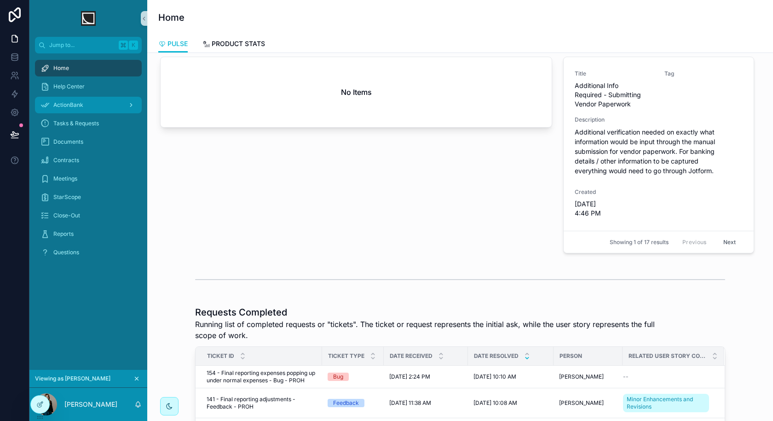
click at [92, 109] on div "ActionBank" at bounding box center [89, 105] width 96 height 15
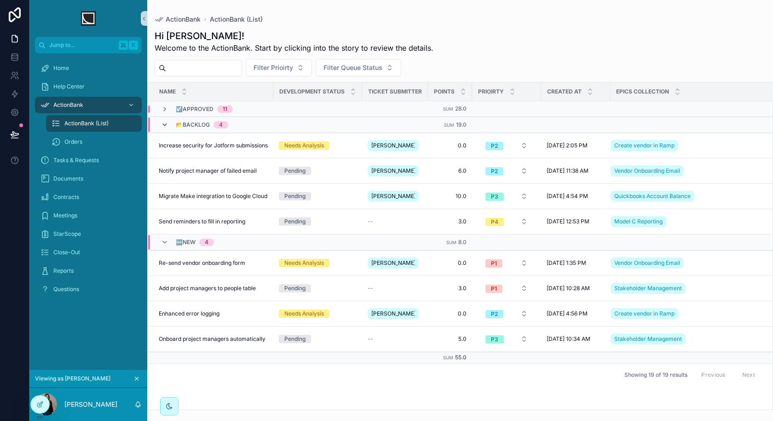
click at [163, 126] on icon "scrollable content" at bounding box center [164, 124] width 7 height 7
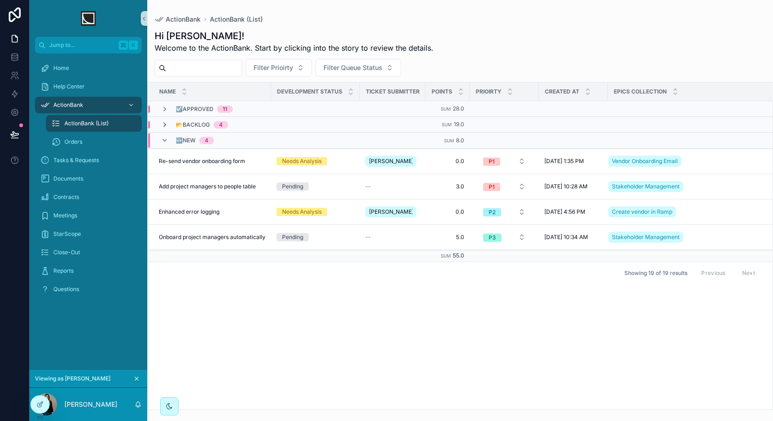
click at [167, 125] on icon "scrollable content" at bounding box center [164, 124] width 7 height 7
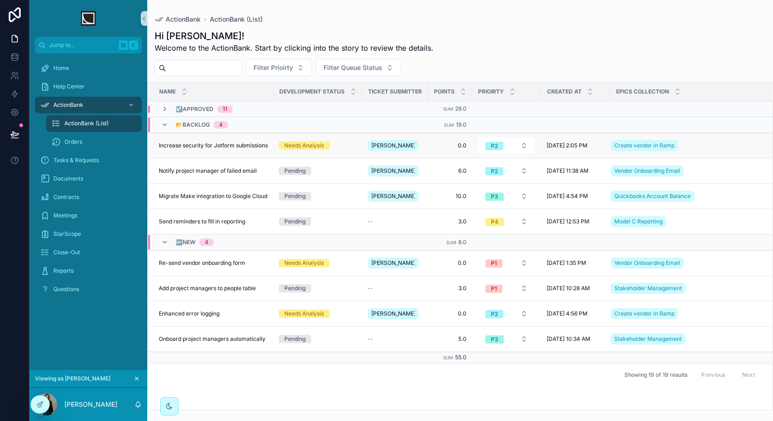
click at [238, 145] on span "Increase security for Jotform submissions" at bounding box center [213, 145] width 109 height 7
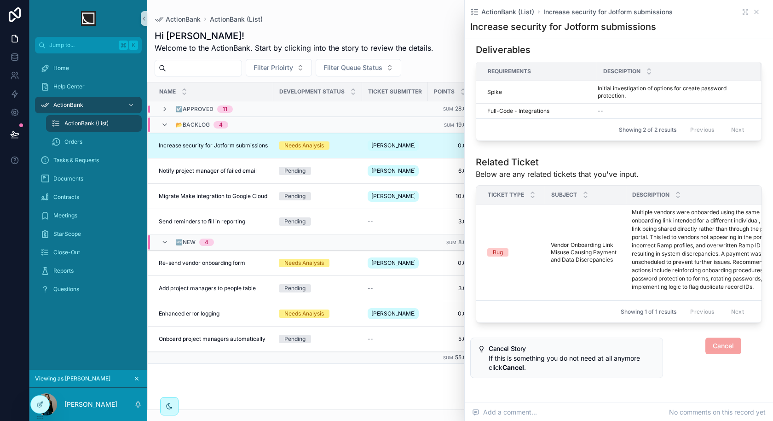
scroll to position [541, 0]
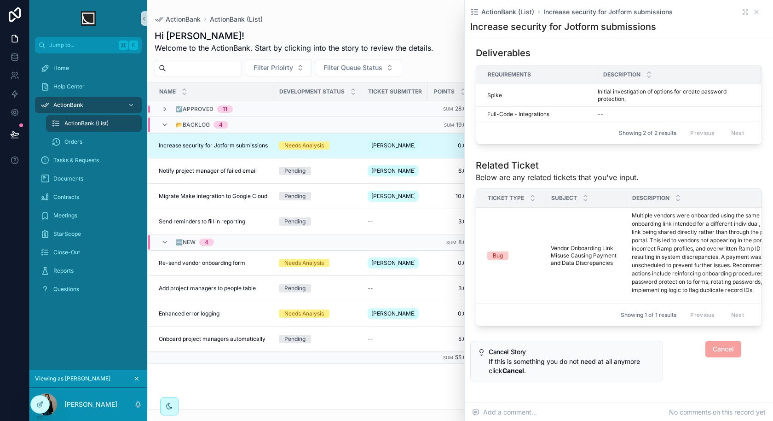
click at [727, 344] on span "Cancel" at bounding box center [724, 348] width 36 height 9
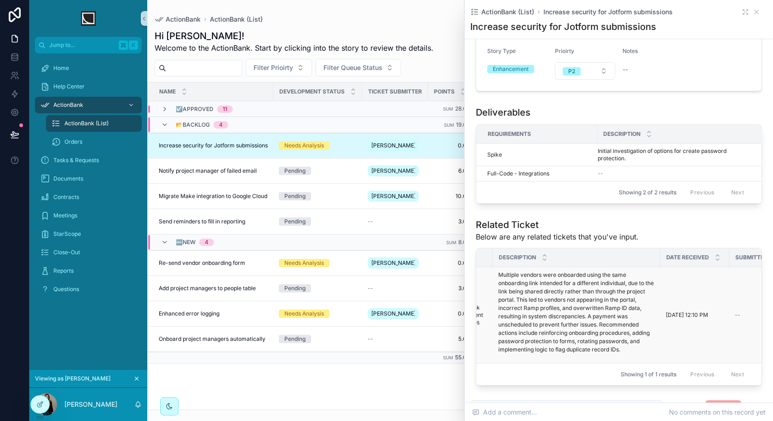
scroll to position [0, 0]
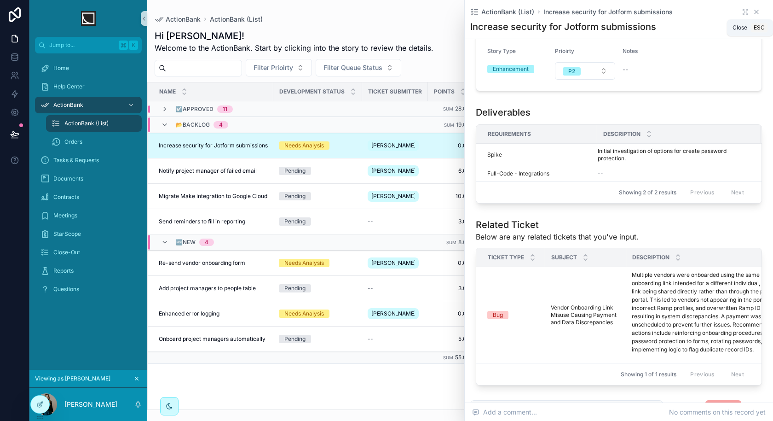
click at [758, 15] on icon "scrollable content" at bounding box center [756, 11] width 7 height 7
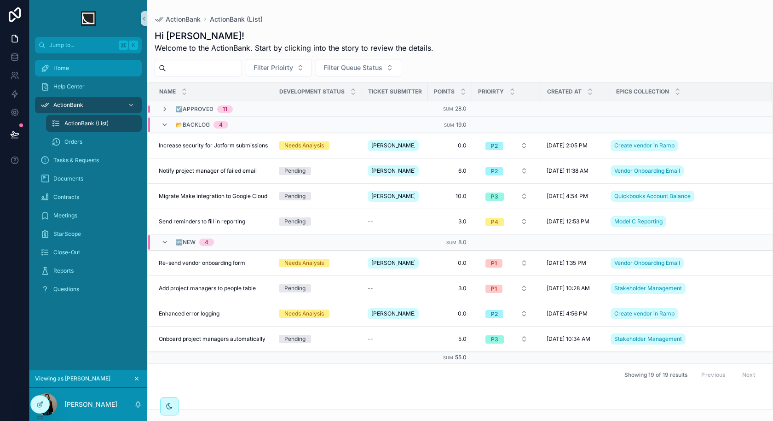
click at [72, 70] on div "Home" at bounding box center [89, 68] width 96 height 15
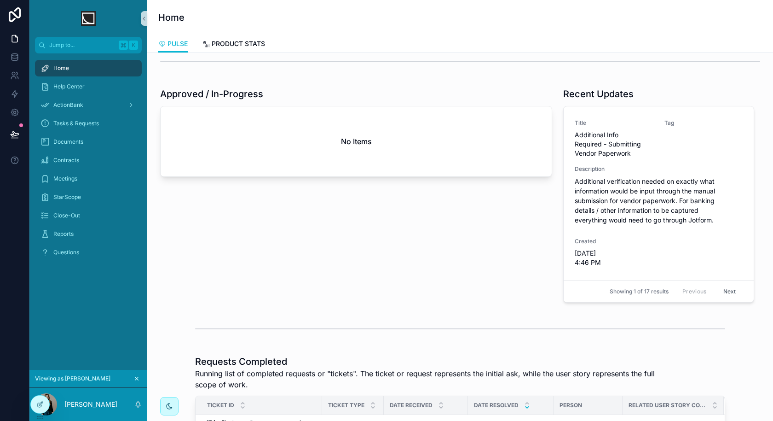
scroll to position [343, 0]
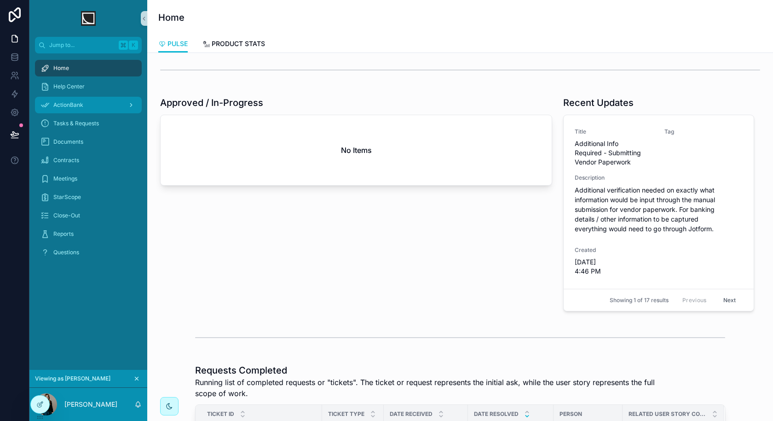
click at [80, 105] on span "ActionBank" at bounding box center [68, 104] width 30 height 7
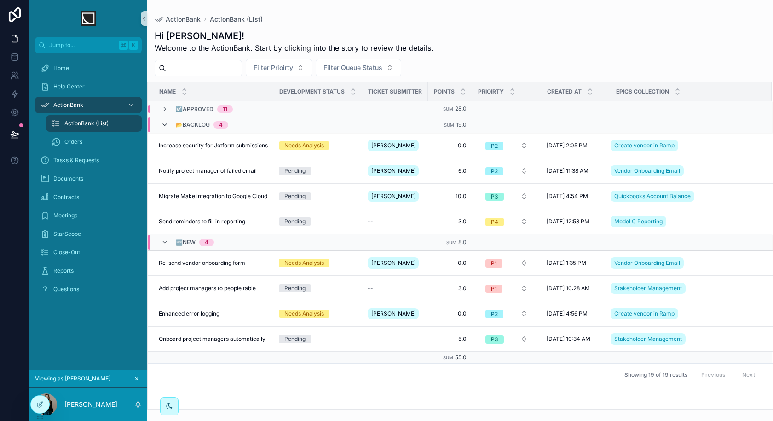
click at [165, 126] on icon "scrollable content" at bounding box center [164, 124] width 7 height 7
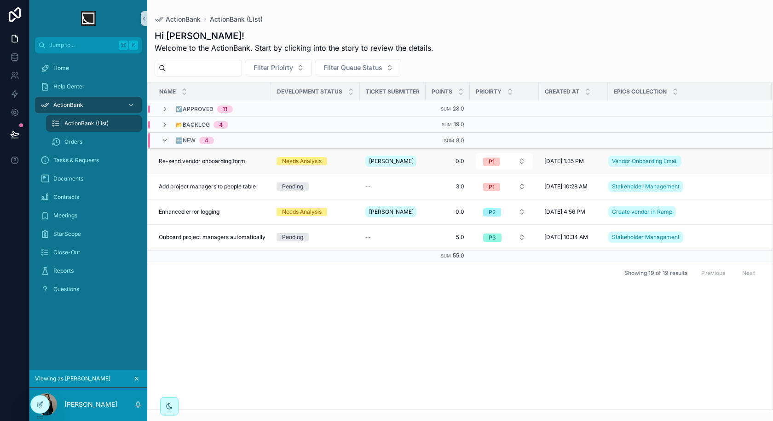
click at [243, 158] on span "Re-send vendor onboarding form" at bounding box center [202, 160] width 87 height 7
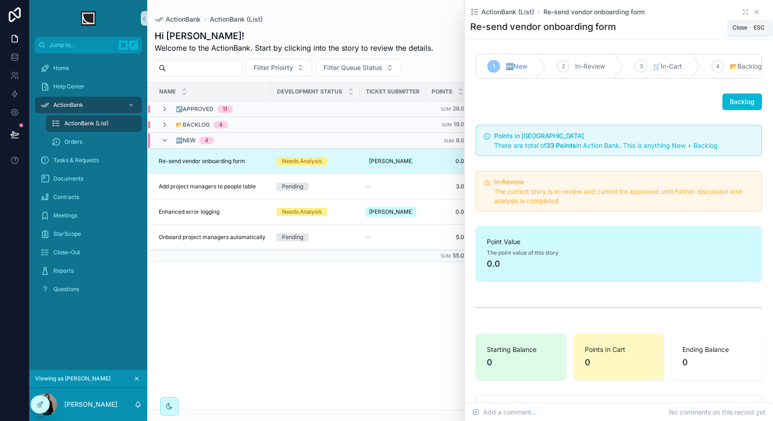
click at [759, 9] on icon "scrollable content" at bounding box center [756, 11] width 7 height 7
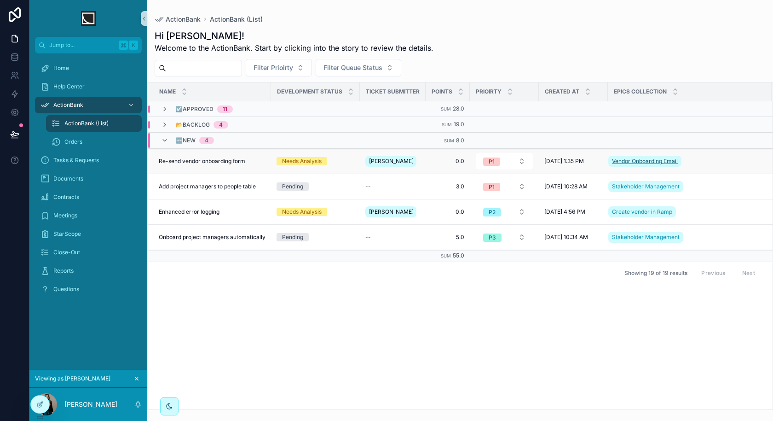
click at [655, 161] on span "Vendor Onboarding Email" at bounding box center [645, 160] width 66 height 7
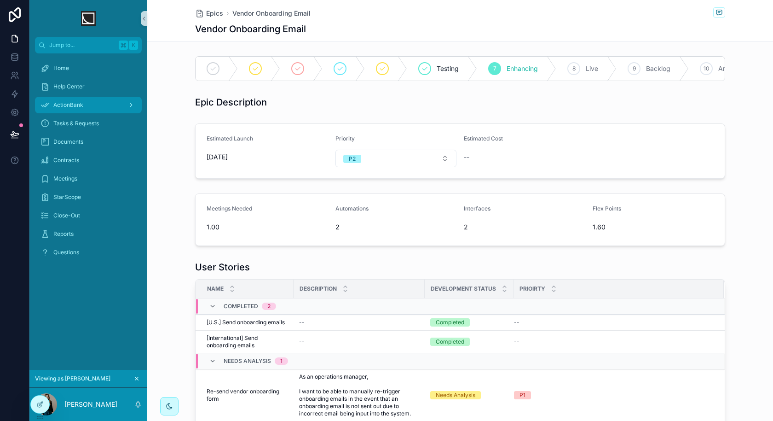
click at [107, 108] on div "ActionBank" at bounding box center [89, 105] width 96 height 15
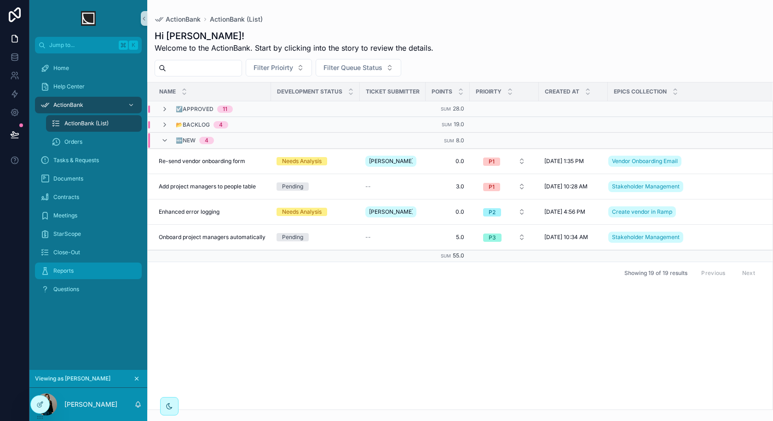
click at [73, 275] on div "Reports" at bounding box center [89, 270] width 96 height 15
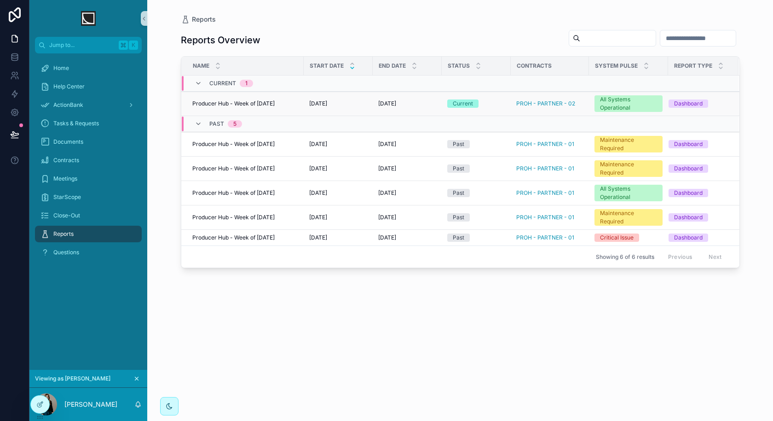
click at [292, 106] on div "Producer Hub - Week of 09-01-25 Producer Hub - Week of 09-01-25" at bounding box center [245, 103] width 106 height 7
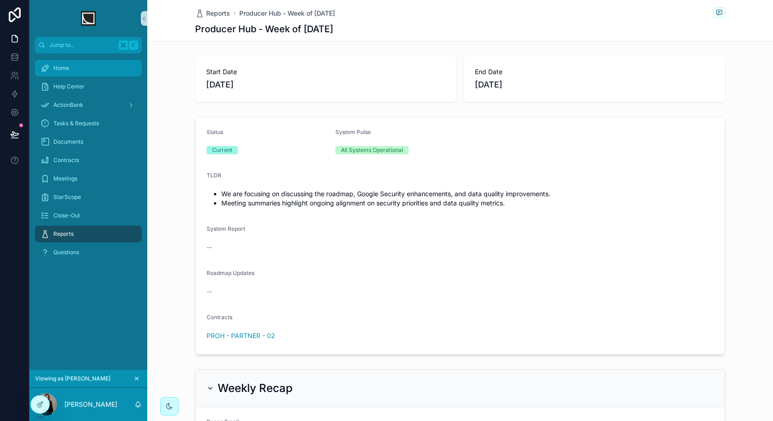
click at [97, 75] on div "Home" at bounding box center [89, 68] width 96 height 15
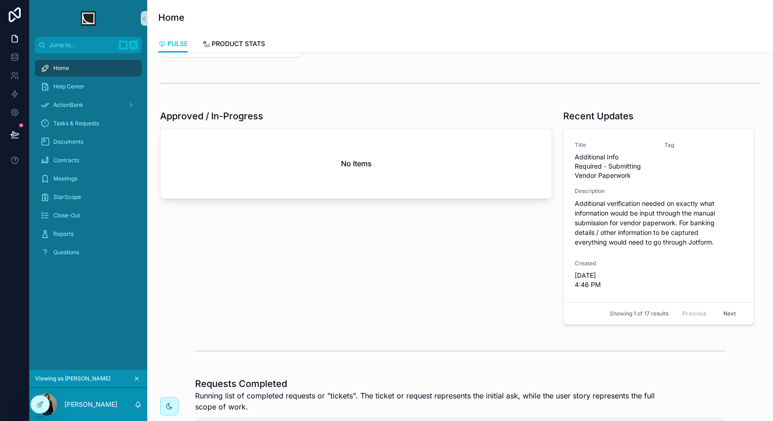
scroll to position [342, 0]
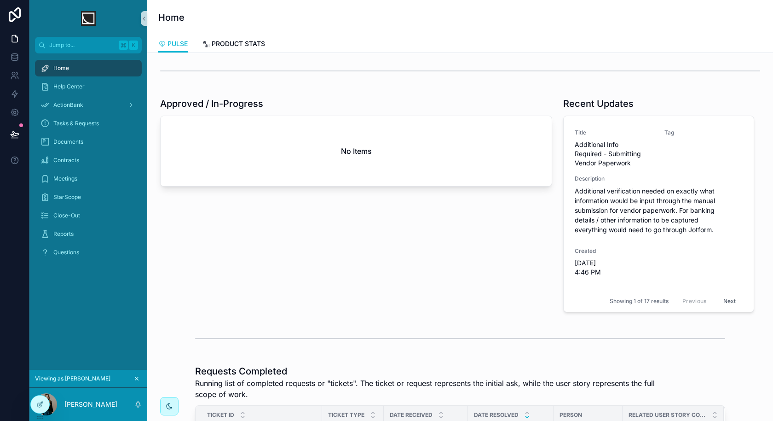
click at [728, 300] on button "Next" at bounding box center [730, 301] width 26 height 14
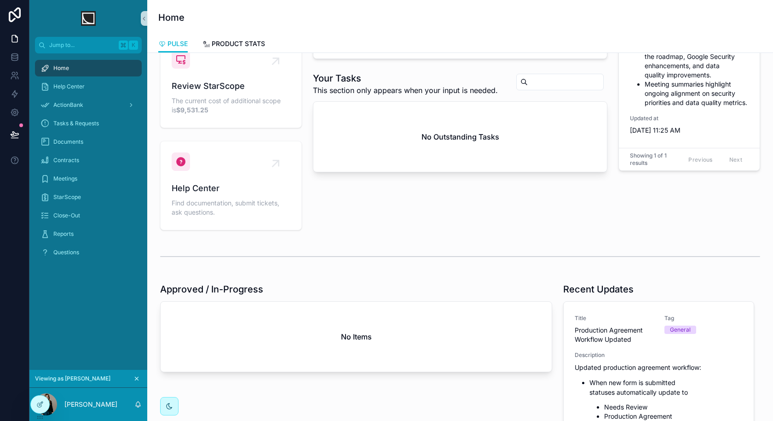
scroll to position [162, 0]
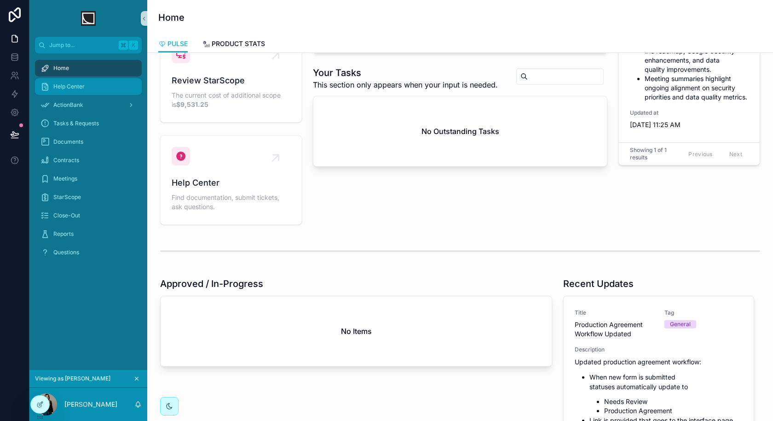
click at [105, 89] on div "Help Center" at bounding box center [89, 86] width 96 height 15
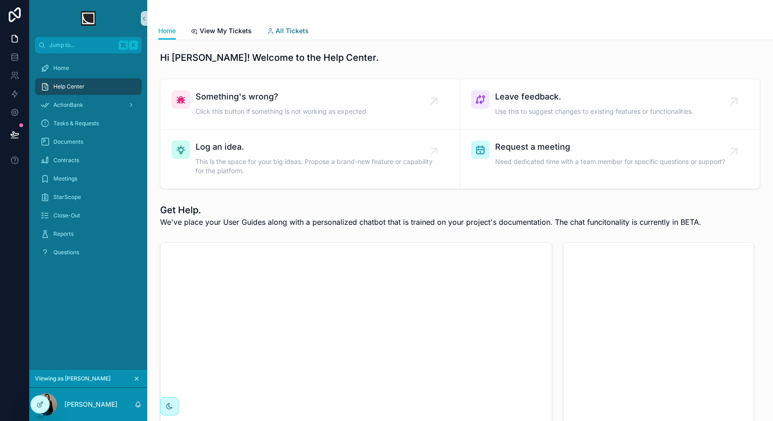
click at [284, 30] on span "All Tickets" at bounding box center [292, 30] width 33 height 9
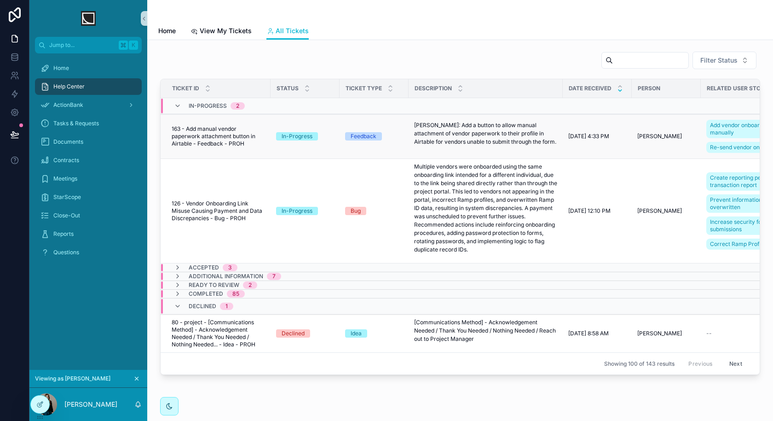
click at [249, 140] on span "163 - Add manual vendor paperwork attachment button in Airtable - Feedback - PR…" at bounding box center [218, 136] width 93 height 22
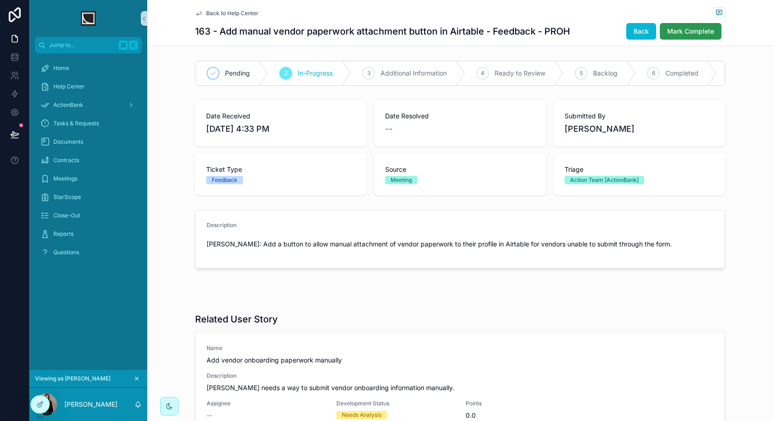
click at [696, 29] on span "Mark Complete" at bounding box center [690, 31] width 47 height 9
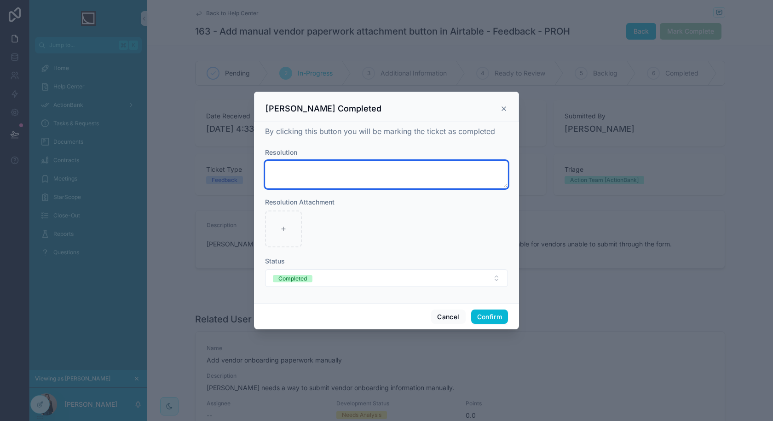
click at [354, 177] on textarea at bounding box center [386, 175] width 243 height 28
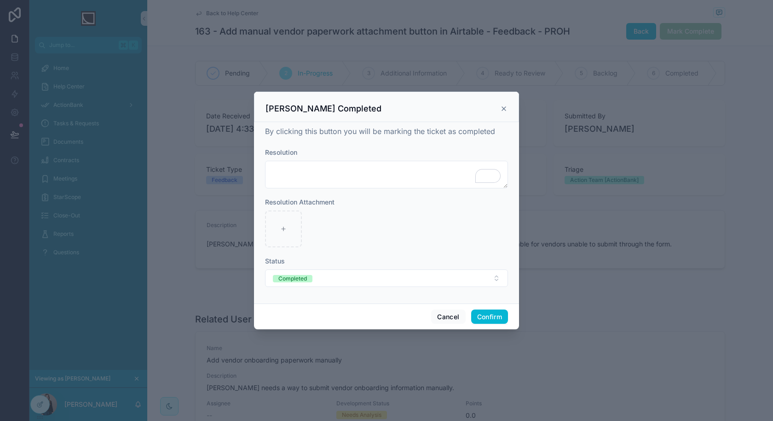
click at [506, 111] on icon at bounding box center [503, 108] width 7 height 7
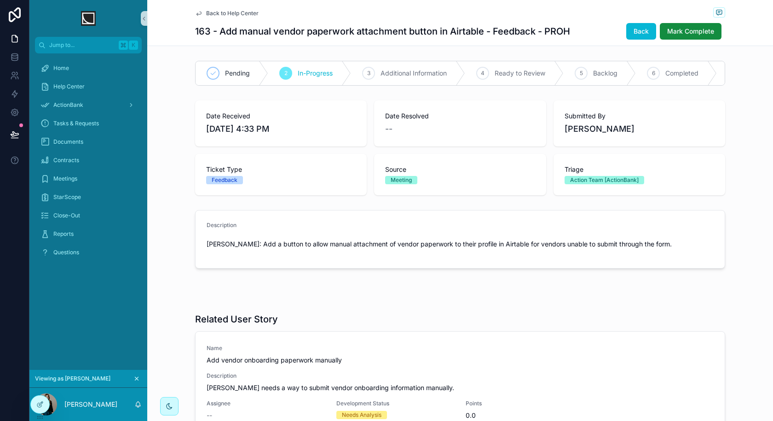
scroll to position [39, 0]
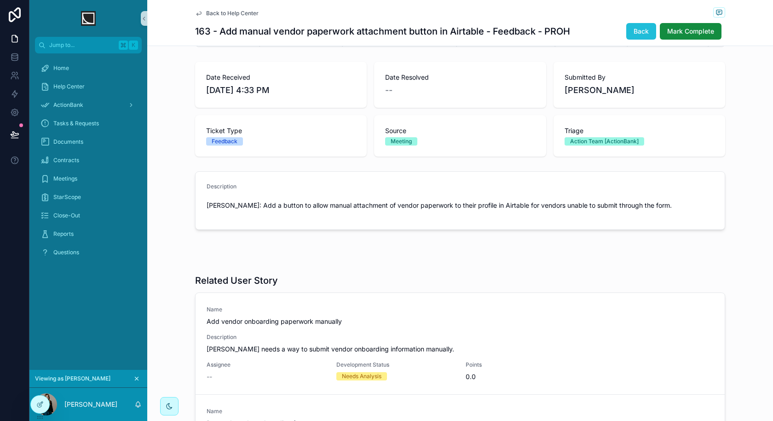
click at [639, 31] on span "Back" at bounding box center [641, 31] width 15 height 9
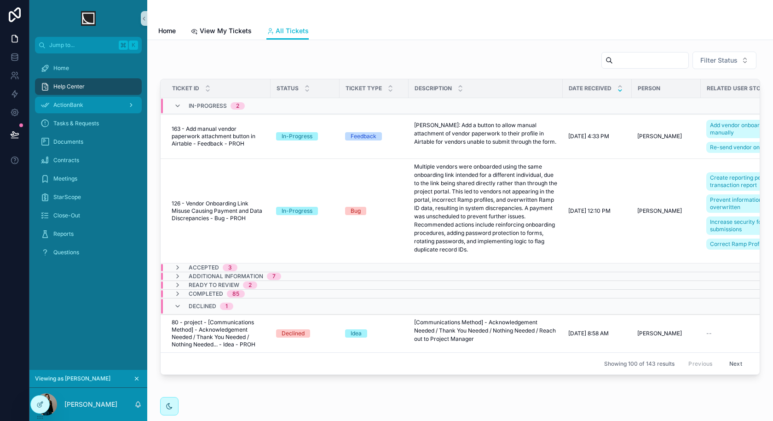
click at [105, 104] on div "ActionBank" at bounding box center [89, 105] width 96 height 15
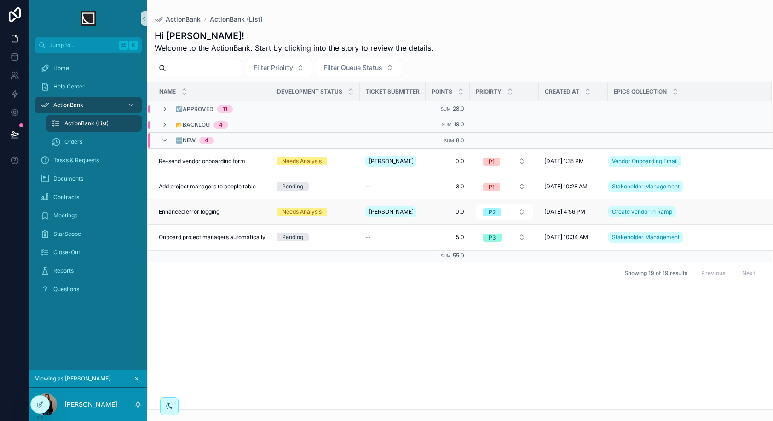
click at [242, 213] on div "Enhanced error logging Enhanced error logging" at bounding box center [212, 211] width 107 height 7
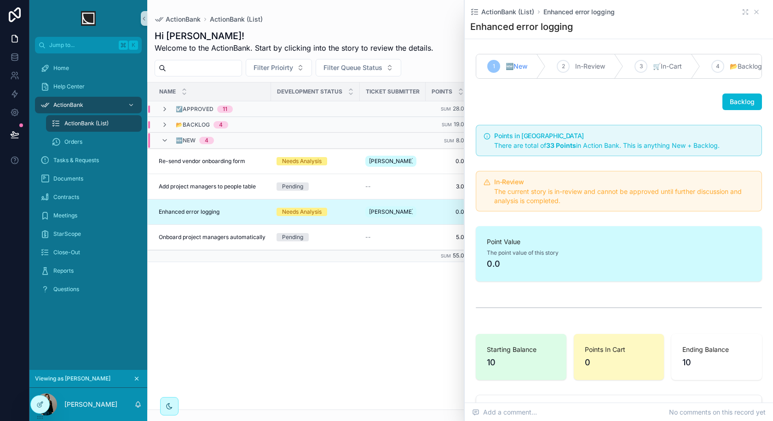
click at [313, 320] on div "Name Development Status Ticket Submitter Points Prioirty Created at Epics colle…" at bounding box center [460, 245] width 625 height 327
click at [249, 165] on td "Re-send vendor onboarding form Re-send vendor onboarding form" at bounding box center [209, 161] width 123 height 25
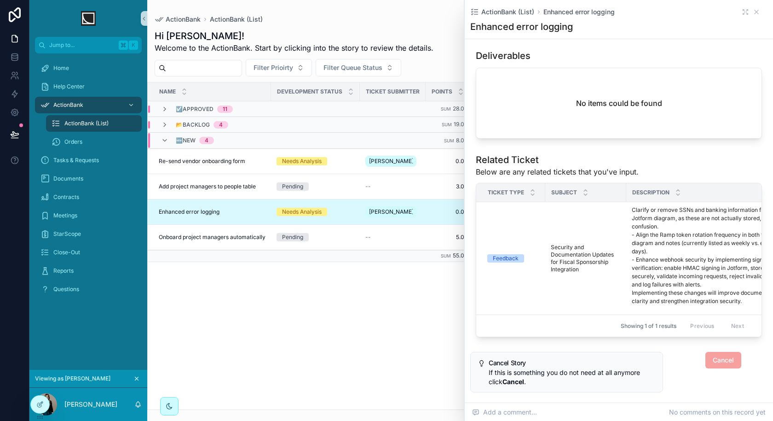
scroll to position [596, 0]
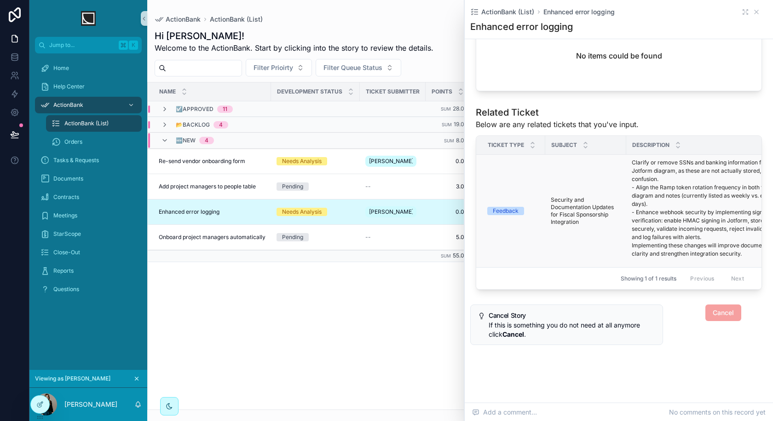
click at [580, 190] on td "Security and Documentation Updates for Fiscal Sponsorship Integration Security …" at bounding box center [585, 211] width 81 height 113
click at [648, 202] on p "Clarify or remove SSNs and banking information from the Jotform diagram, as the…" at bounding box center [710, 207] width 157 height 99
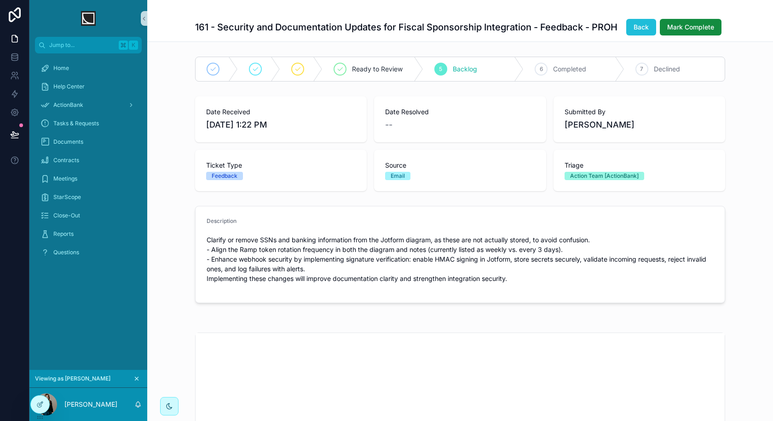
click at [636, 29] on button "Back" at bounding box center [641, 27] width 30 height 17
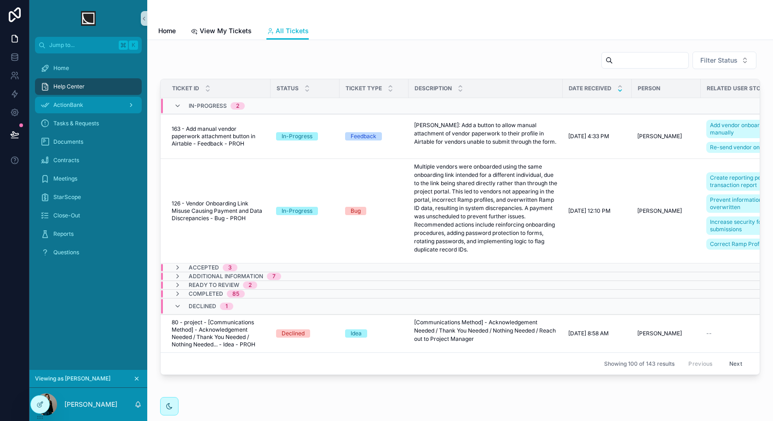
click at [107, 107] on div "ActionBank" at bounding box center [89, 105] width 96 height 15
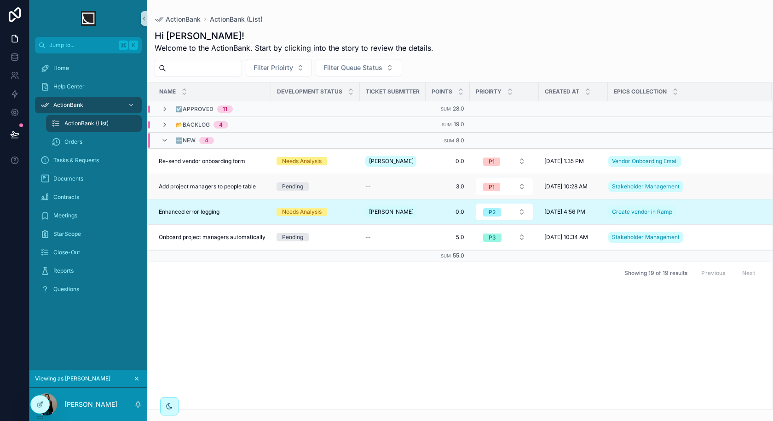
click at [250, 187] on span "Add project managers to people table" at bounding box center [207, 186] width 97 height 7
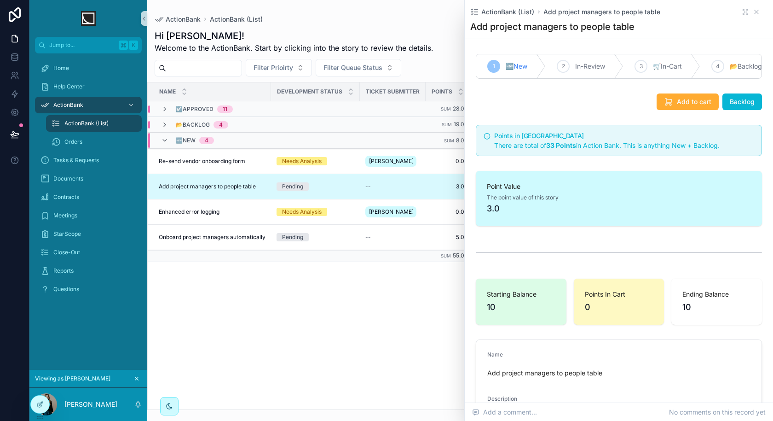
click at [378, 347] on div "Name Development Status Ticket Submitter Points Prioirty Created at Epics colle…" at bounding box center [460, 245] width 625 height 327
click at [758, 15] on icon "scrollable content" at bounding box center [756, 11] width 7 height 7
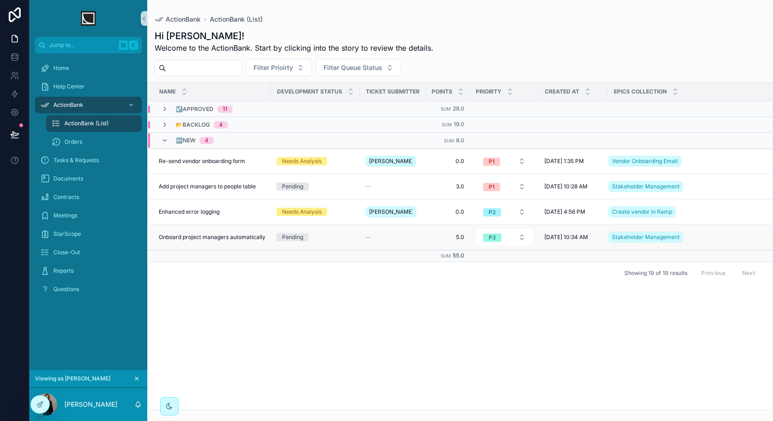
click at [253, 234] on span "Onboard project managers automatically" at bounding box center [212, 236] width 107 height 7
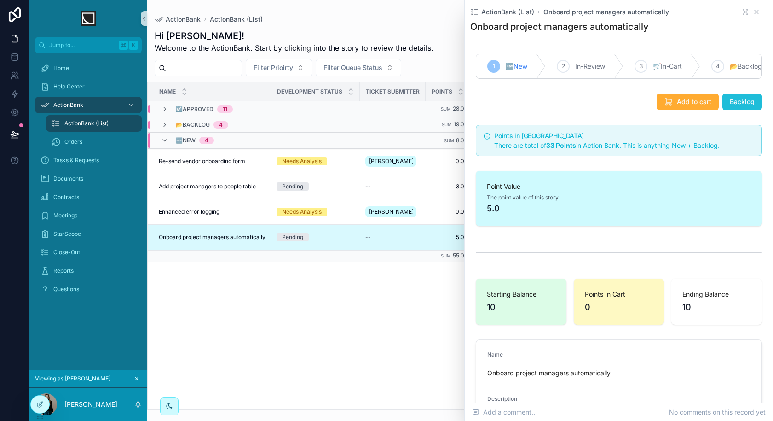
click at [748, 102] on span "Backlog" at bounding box center [742, 101] width 25 height 9
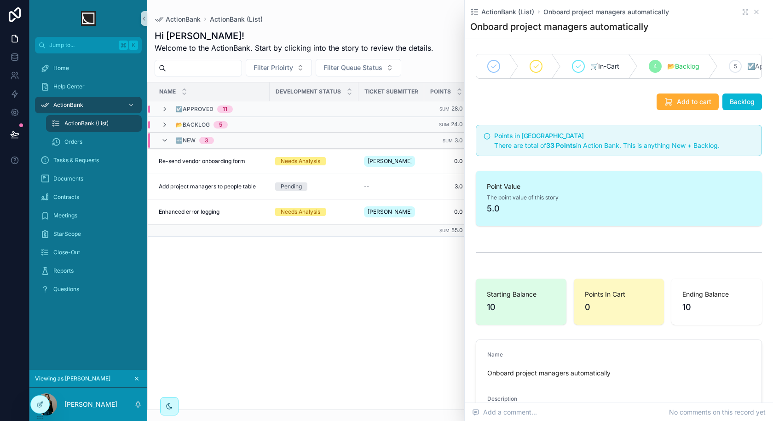
click at [367, 272] on div "Name Development Status Ticket Submitter Points Prioirty Created at Epics colle…" at bounding box center [460, 245] width 625 height 327
click at [756, 12] on icon "scrollable content" at bounding box center [756, 11] width 7 height 7
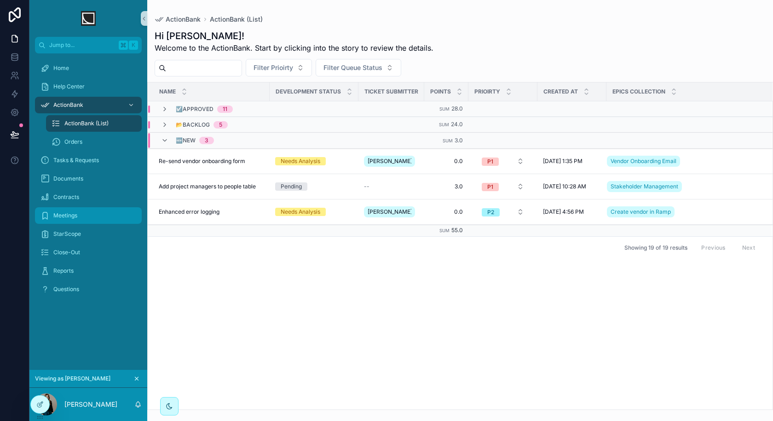
click at [90, 215] on div "Meetings" at bounding box center [89, 215] width 96 height 15
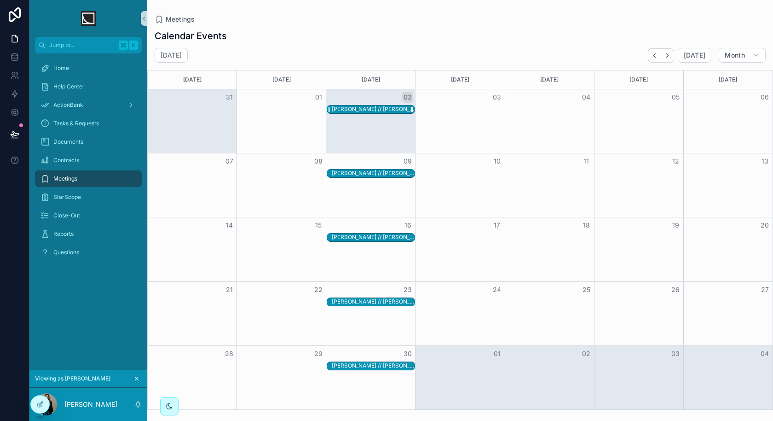
click at [393, 106] on div "Katie // Danielle Check-In" at bounding box center [373, 108] width 83 height 7
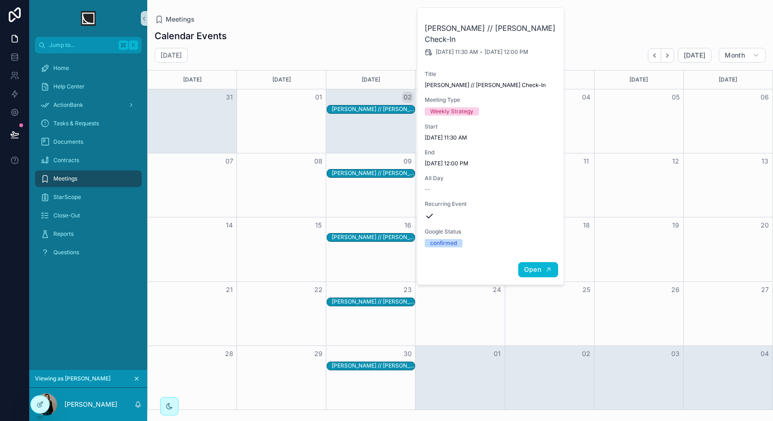
click at [529, 265] on span "Open" at bounding box center [532, 269] width 17 height 8
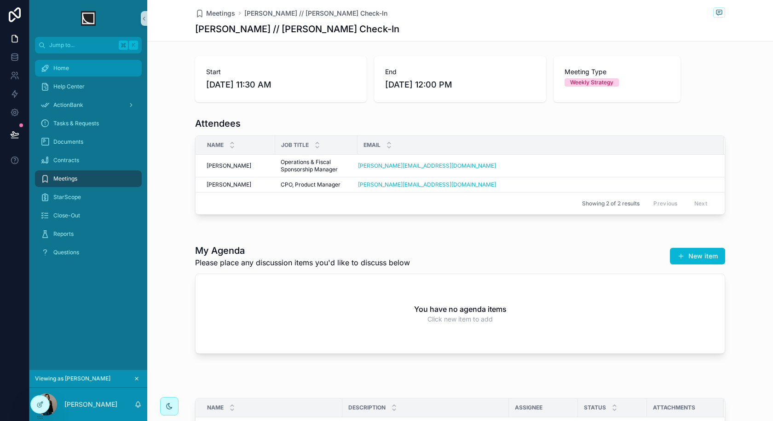
click at [88, 68] on div "Home" at bounding box center [89, 68] width 96 height 15
